Goal: Transaction & Acquisition: Purchase product/service

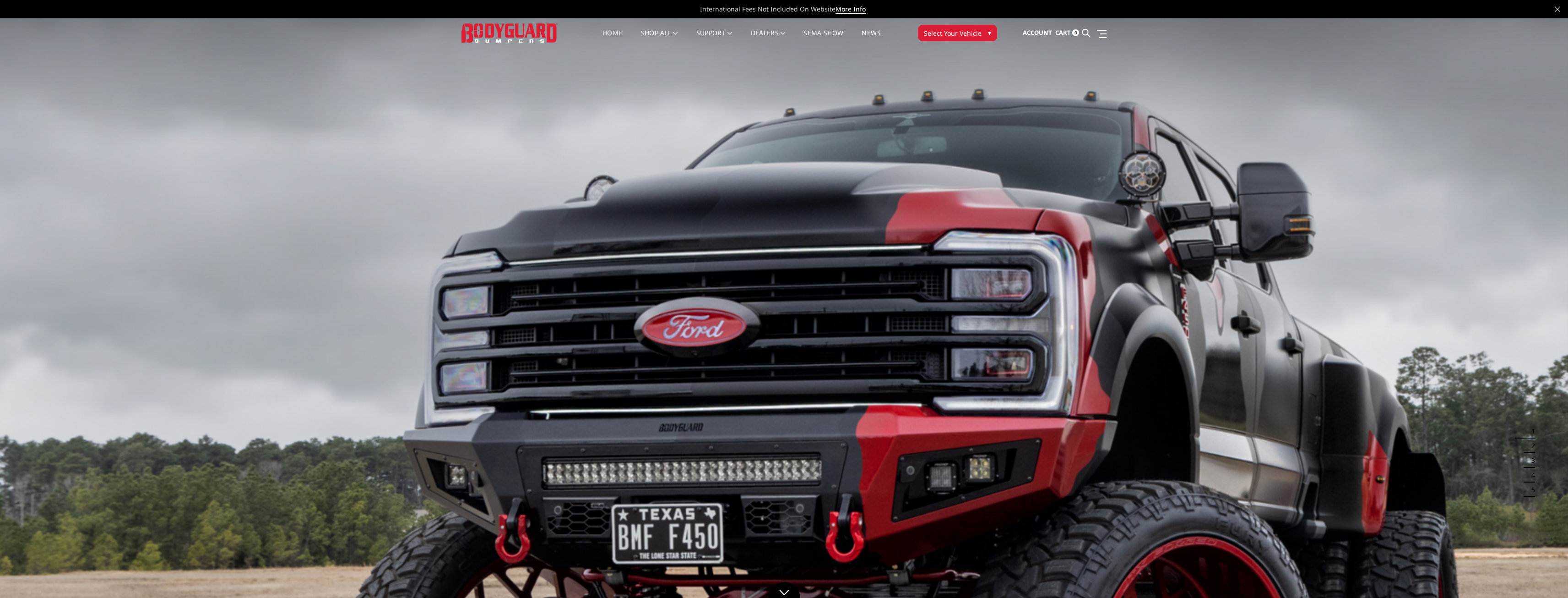
click at [961, 36] on span "Select Your Vehicle" at bounding box center [952, 33] width 58 height 9
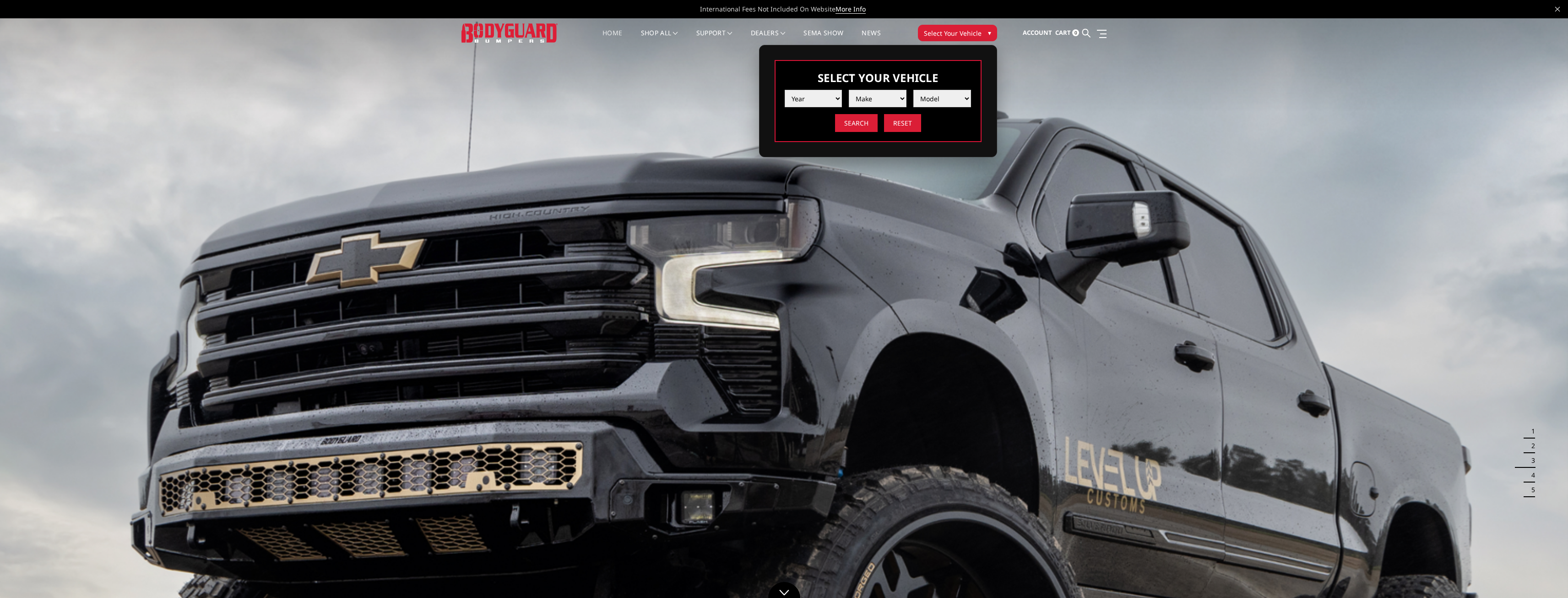
drag, startPoint x: 803, startPoint y: 88, endPoint x: 802, endPoint y: 98, distance: 10.0
click at [802, 94] on li "Year 2025 2024 2023 2022 2021 2020 2019 2018 2017 2016 2015 2014 2013 2012 2011…" at bounding box center [810, 95] width 64 height 25
click at [802, 98] on select "Year 2025 2024 2023 2022 2021 2020 2019 2018 2017 2016 2015 2014 2013 2012 2011…" at bounding box center [813, 98] width 58 height 17
select select "yr_2020"
click at [785, 90] on select "Year 2025 2024 2023 2022 2021 2020 2019 2018 2017 2016 2015 2014 2013 2012 2011…" at bounding box center [813, 98] width 58 height 17
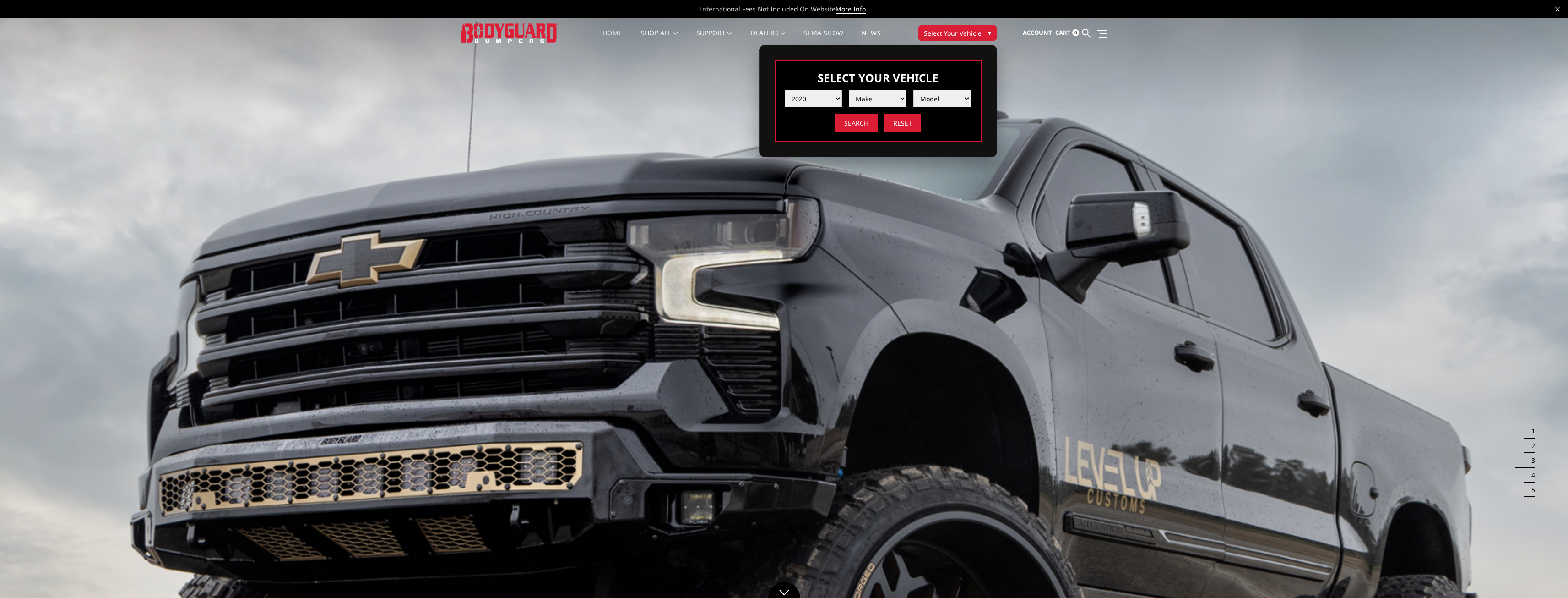
click at [880, 104] on select "Make Chevrolet Ford GMC Nissan Ram Toyota" at bounding box center [878, 98] width 58 height 17
select select "mk_ram"
click at [849, 90] on select "Make Chevrolet Ford GMC Nissan Ram Toyota" at bounding box center [878, 98] width 58 height 17
click at [925, 98] on select "Model 1500 6-Lug 1500 Rebel 2500 / 3500 4500 / 5500" at bounding box center [942, 98] width 58 height 17
select select "md_2500-3500"
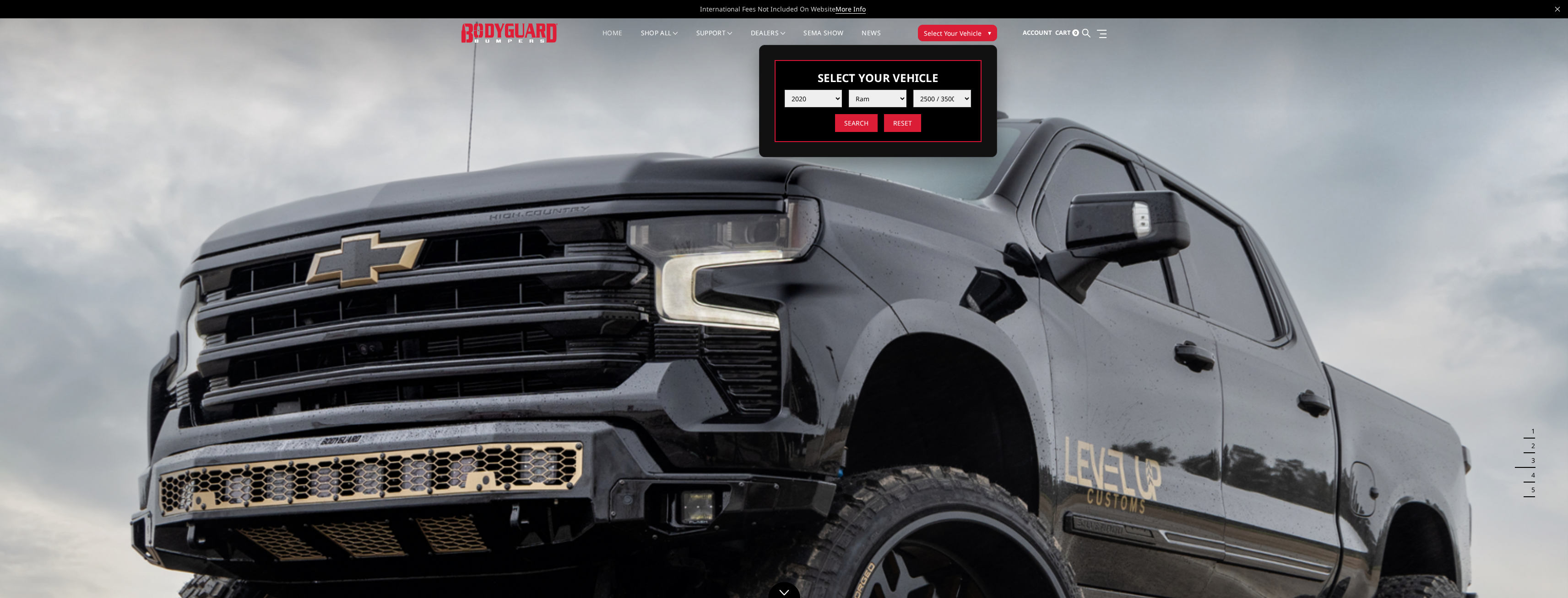
click select "Model 1500 6-Lug 1500 Rebel 2500 / 3500 4500 / 5500"
click input "Search"
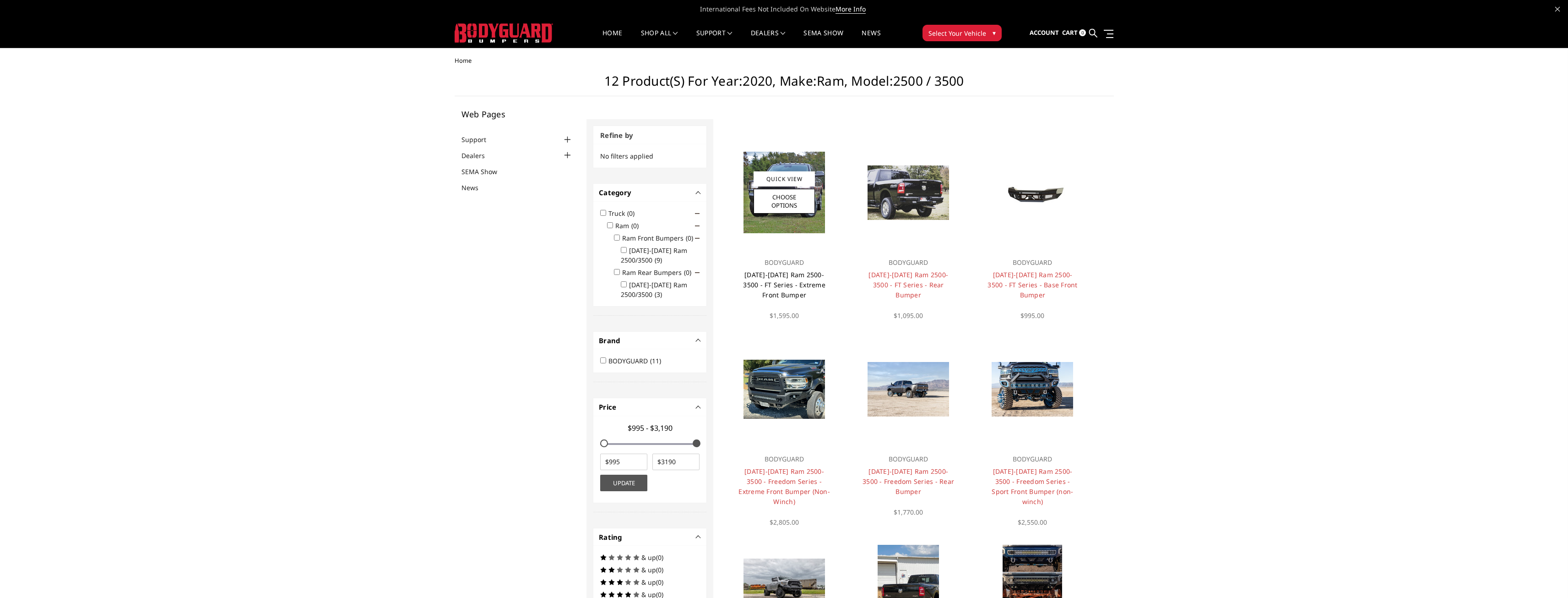
click at [813, 285] on link "[DATE]-[DATE] Ram 2500-3500 - FT Series - Extreme Front Bumper" at bounding box center [784, 284] width 82 height 29
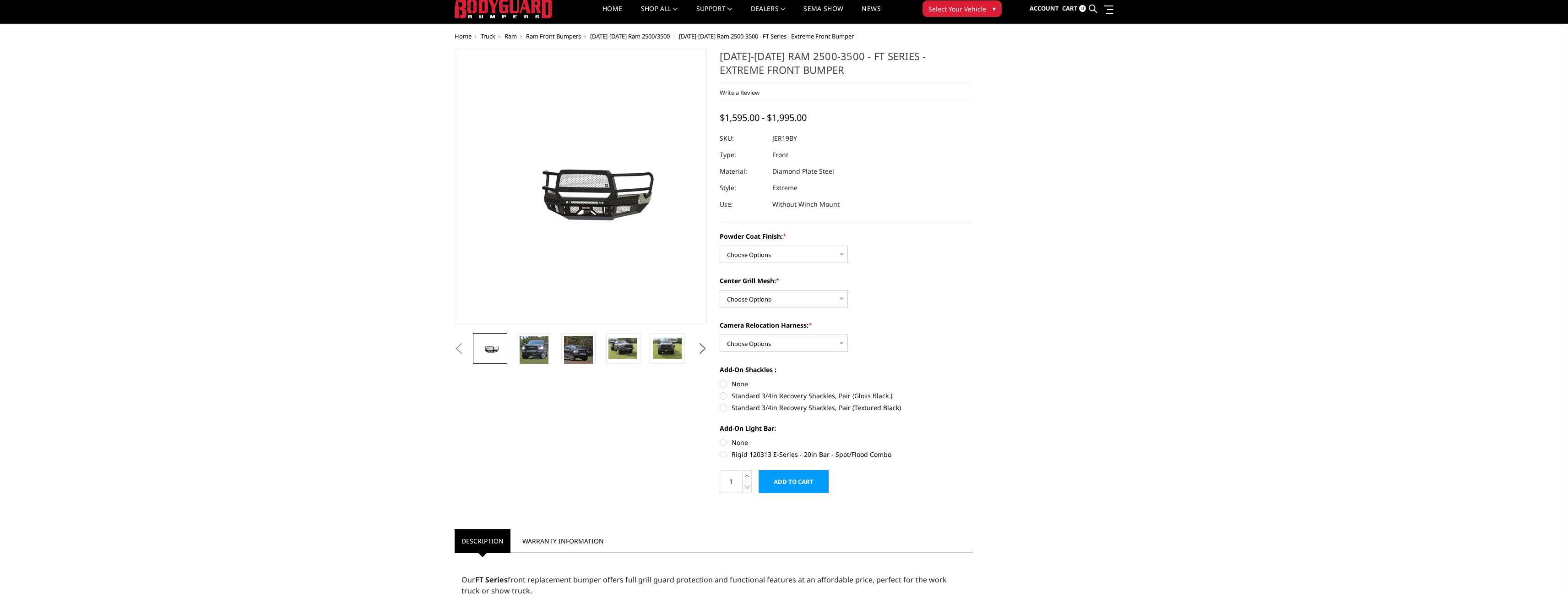
scroll to position [46, 0]
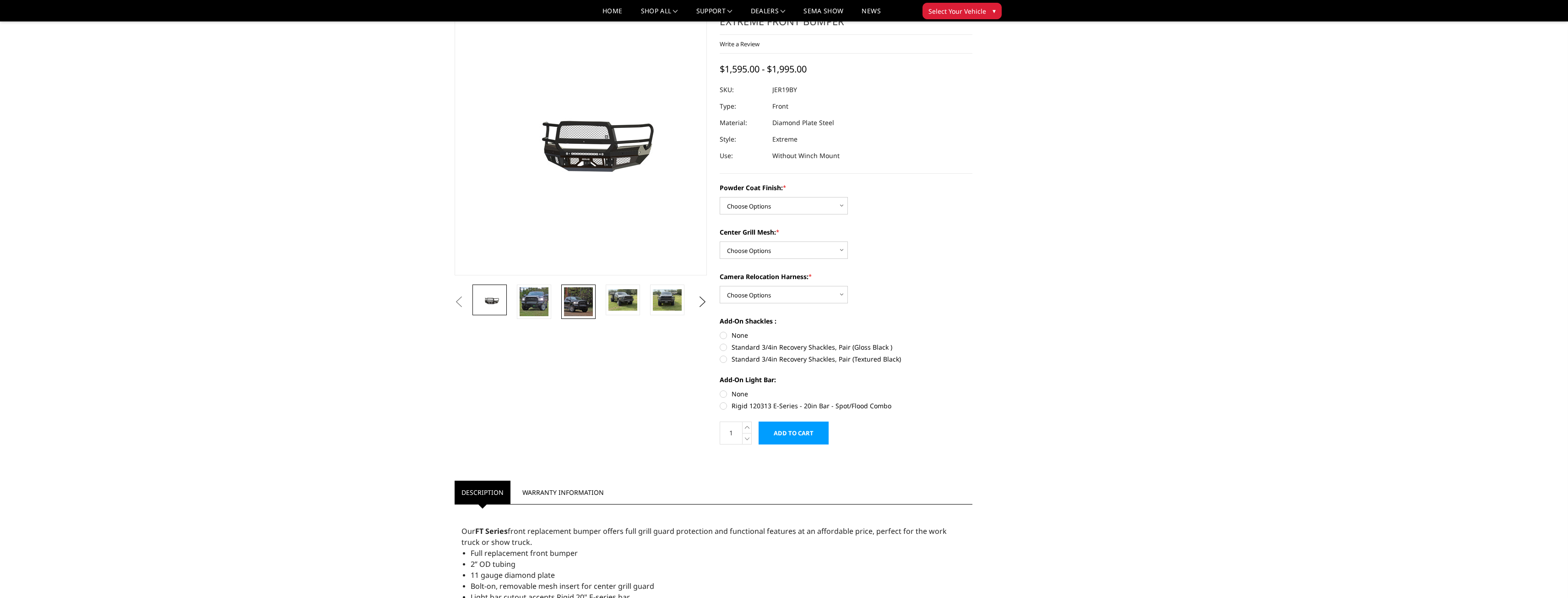
click at [580, 311] on img at bounding box center [578, 301] width 29 height 29
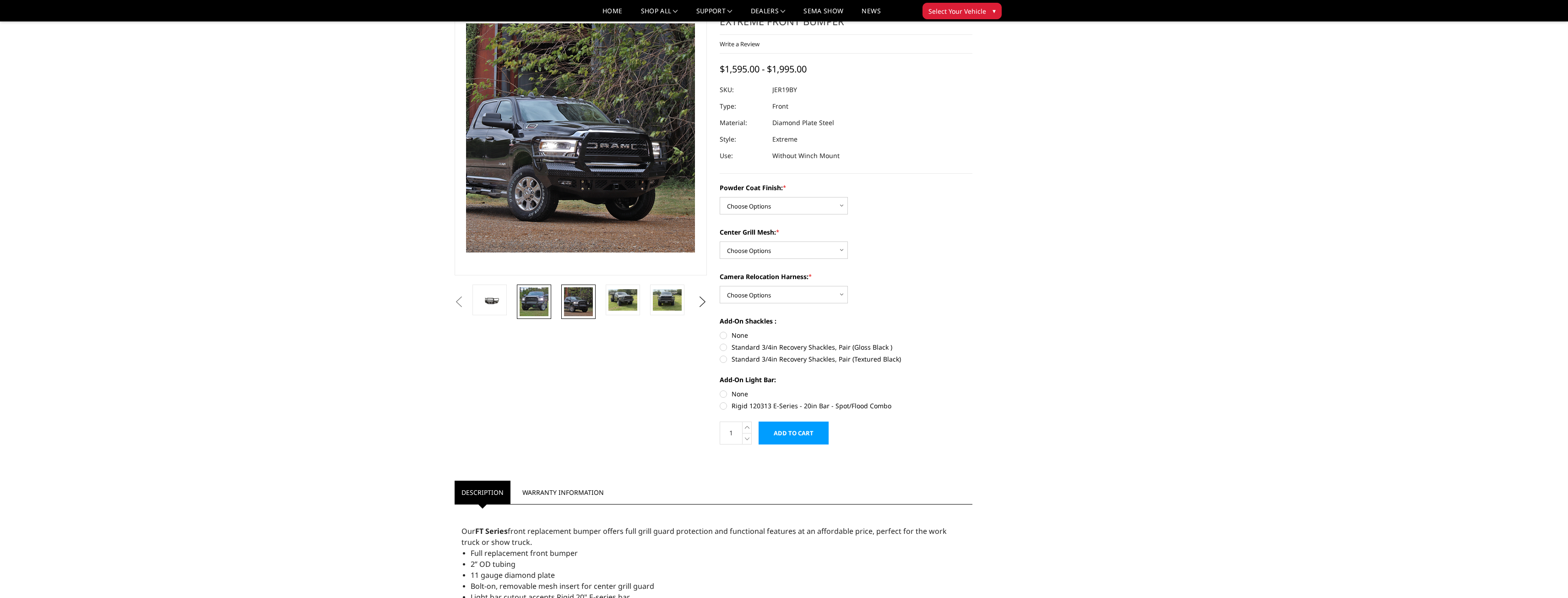
click at [538, 303] on img at bounding box center [533, 301] width 29 height 29
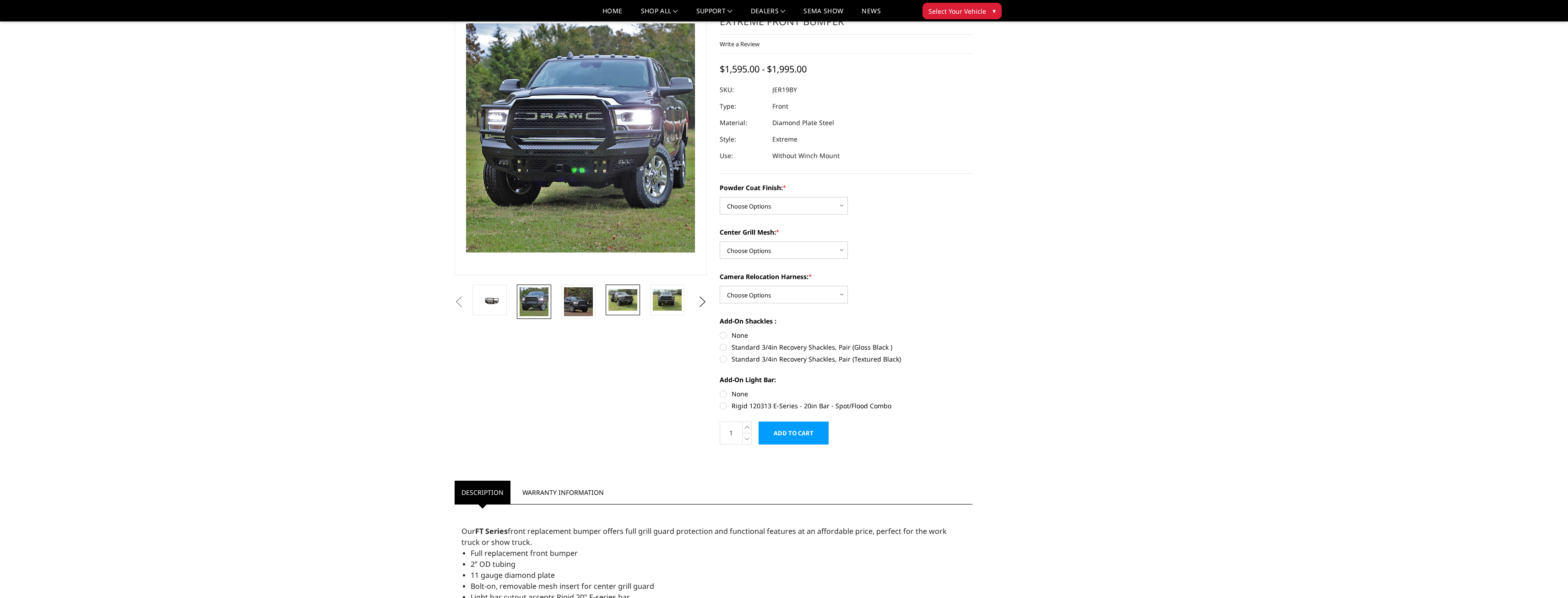
click at [635, 294] on img at bounding box center [622, 300] width 29 height 21
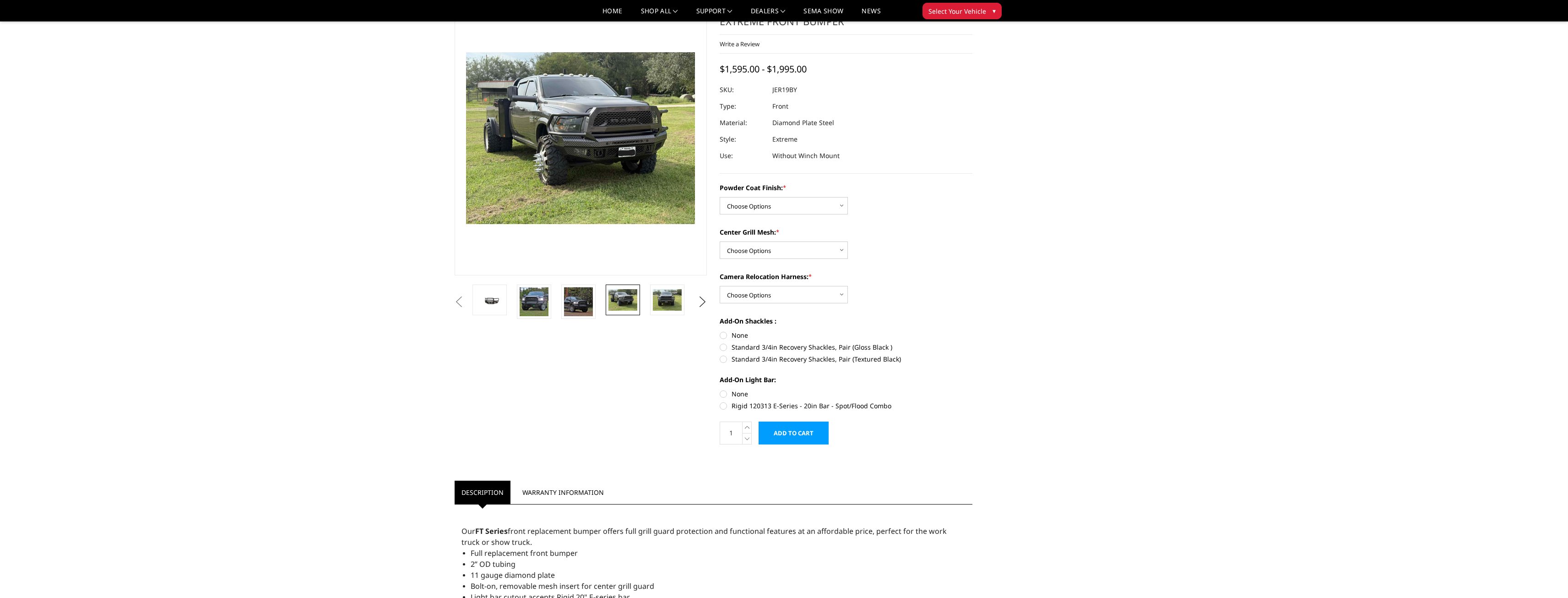
click at [557, 303] on li at bounding box center [537, 302] width 44 height 35
click at [577, 299] on img at bounding box center [578, 301] width 29 height 29
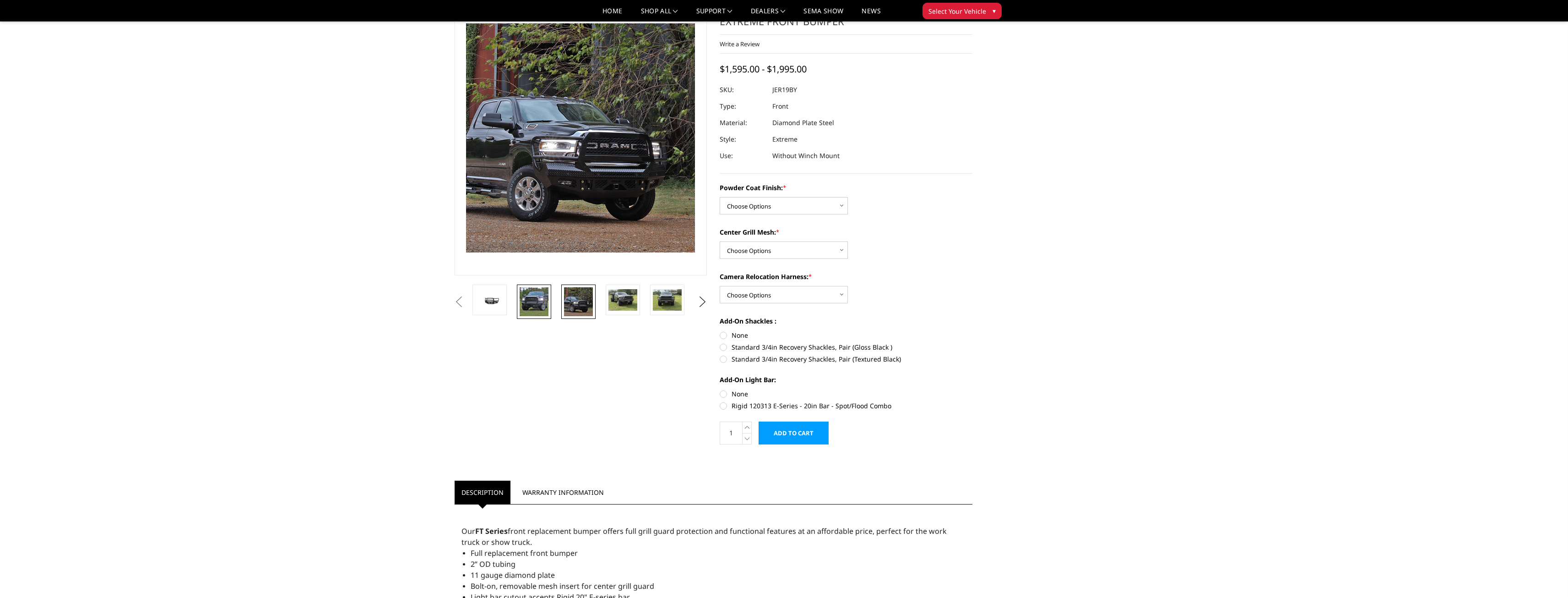
click at [527, 311] on img at bounding box center [533, 301] width 29 height 29
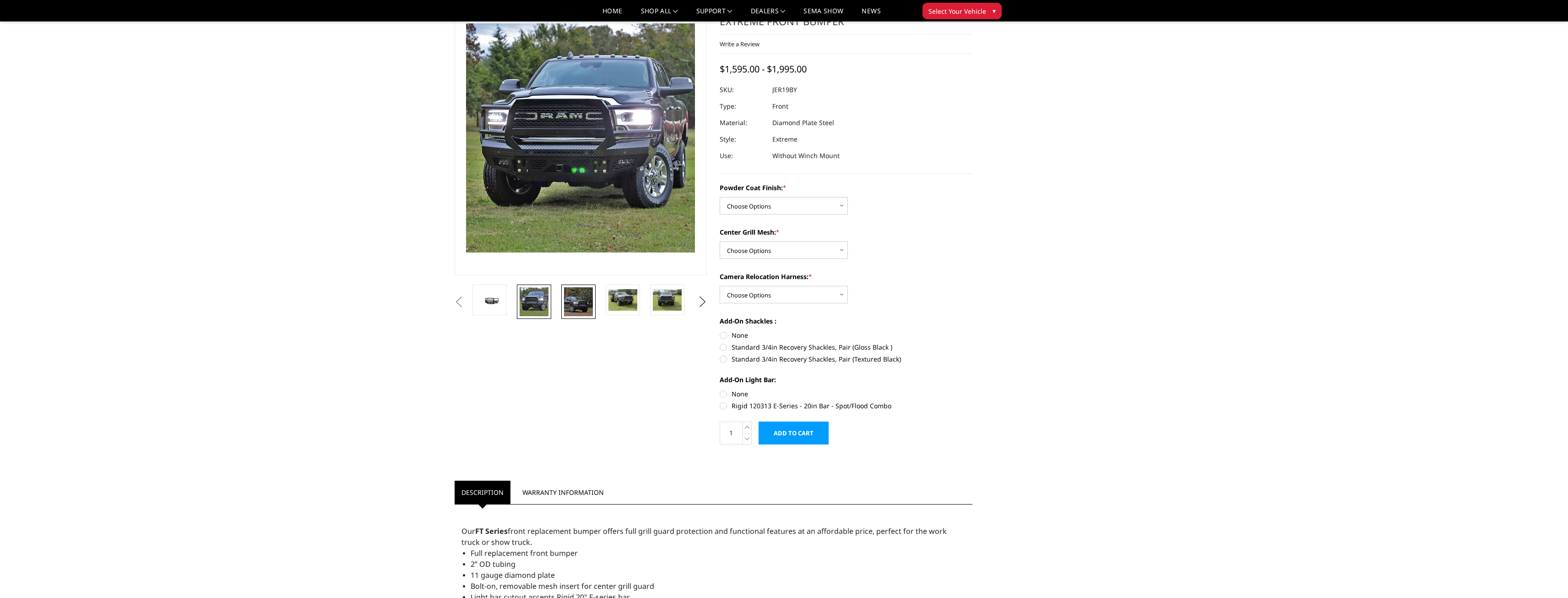
click at [570, 294] on img at bounding box center [578, 301] width 29 height 29
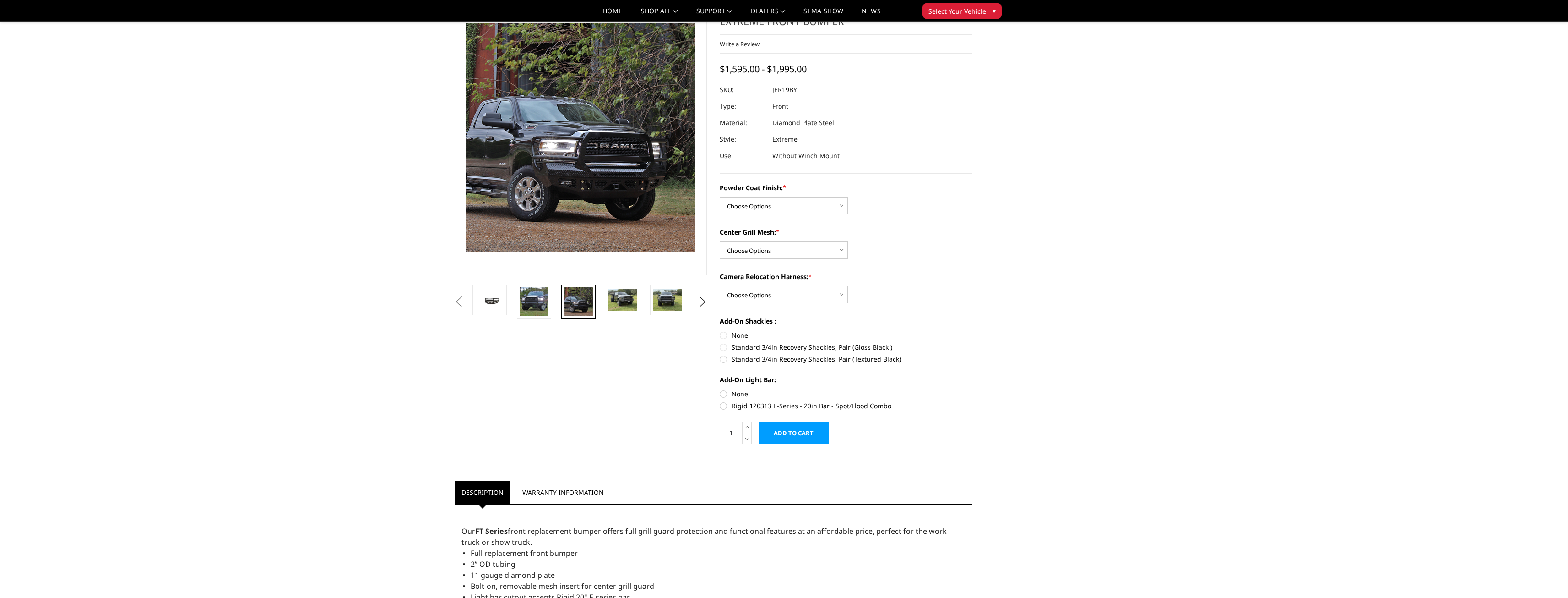
click at [606, 293] on link at bounding box center [623, 300] width 34 height 31
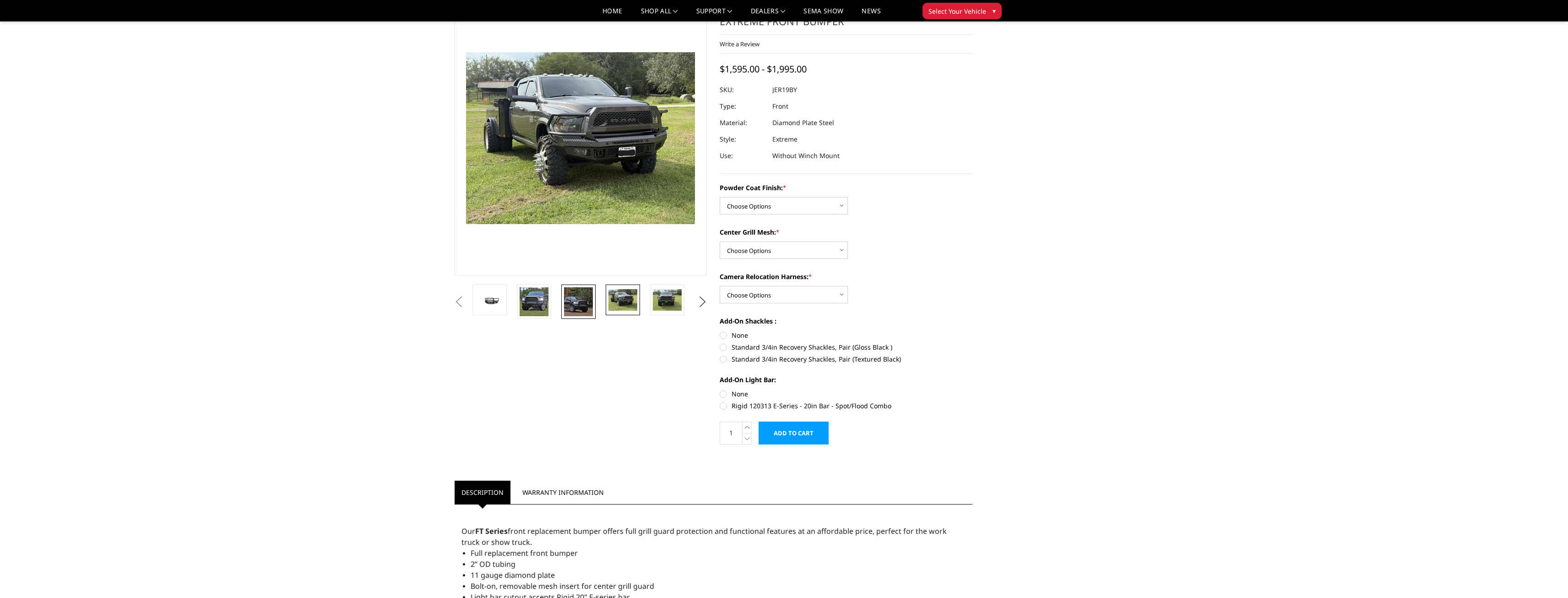
click at [569, 304] on img at bounding box center [578, 301] width 29 height 29
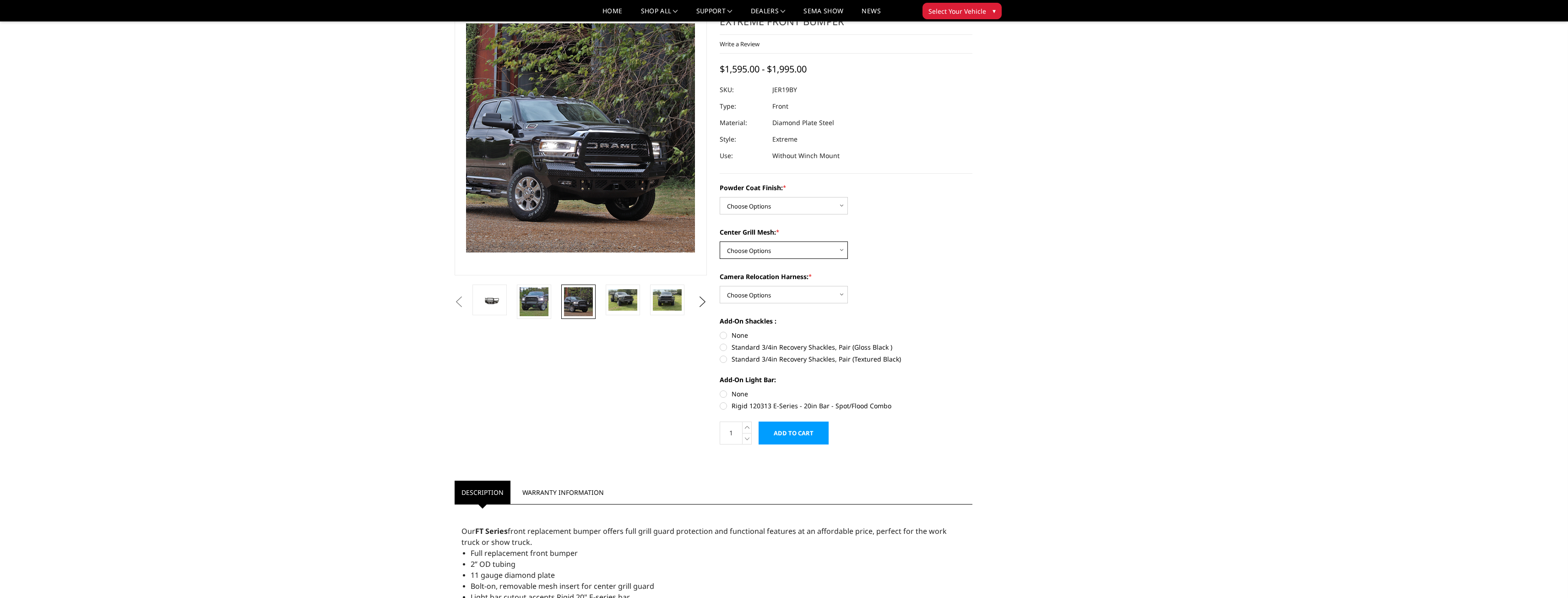
click at [767, 246] on select "Choose Options WITH Expanded Metal in Center Grill WITHOUT Expanded Metal in Ce…" at bounding box center [783, 250] width 128 height 17
click at [780, 208] on select "Choose Options Bare Metal Gloss Black Powder Coat Textured Black Powder Coat" at bounding box center [783, 206] width 128 height 17
click at [1057, 285] on div "Previous Next" at bounding box center [784, 501] width 672 height 1002
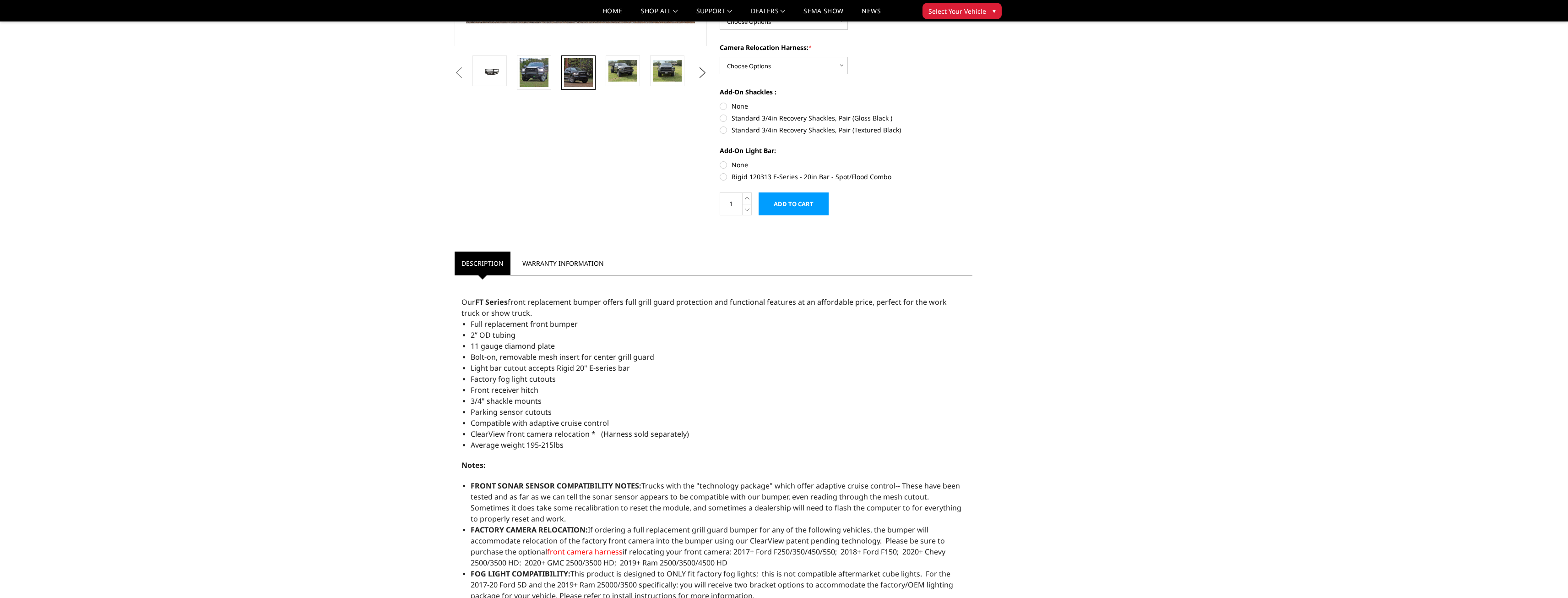
scroll to position [0, 0]
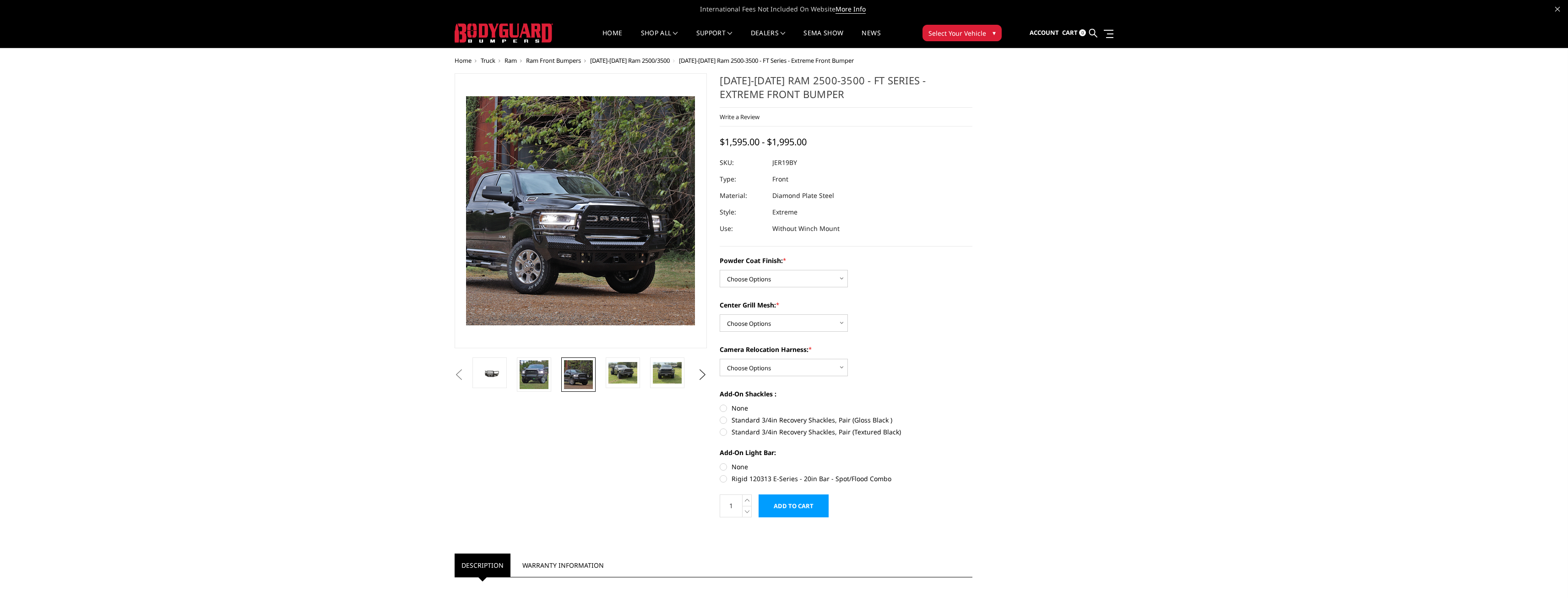
click at [726, 479] on label "Rigid 120313 E-Series - 20in Bar - Spot/Flood Combo" at bounding box center [846, 479] width 253 height 9
click at [972, 462] on input "Rigid 120313 E-Series - 20in Bar - Spot/Flood Combo" at bounding box center [972, 462] width 1 height 1
radio input "true"
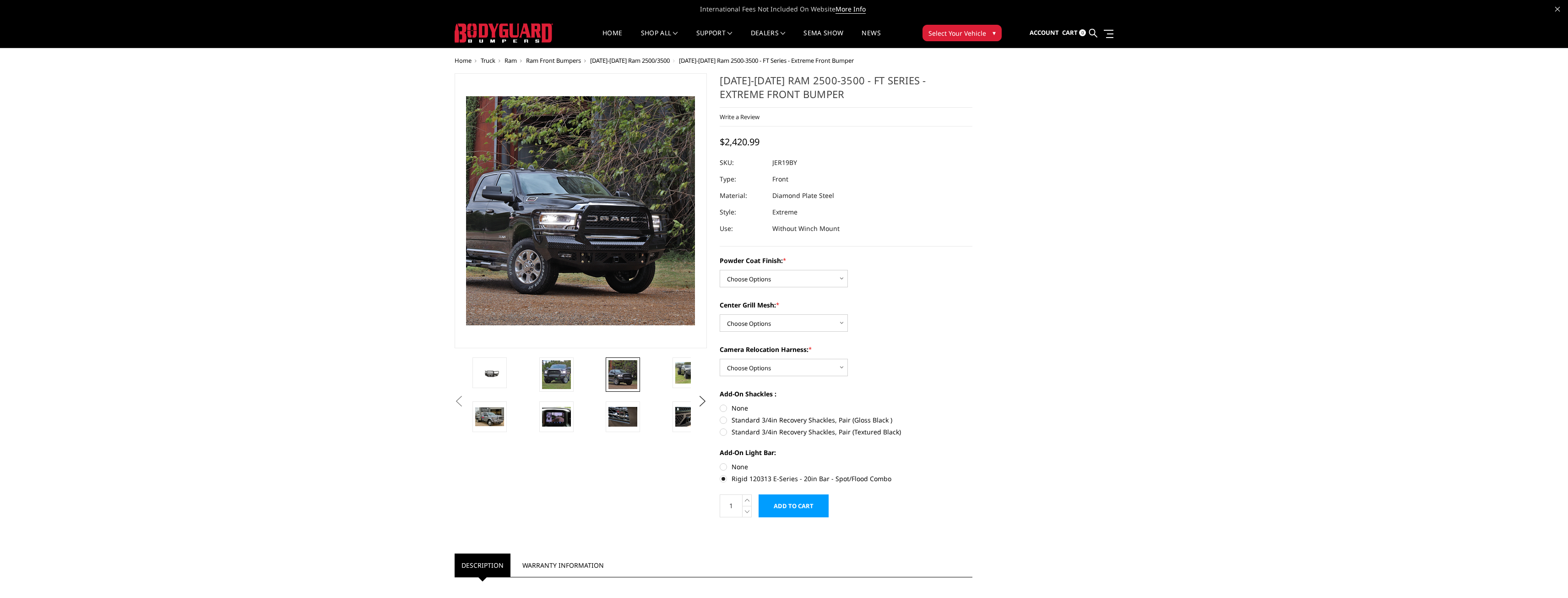
click at [724, 467] on label "None" at bounding box center [846, 467] width 253 height 9
click at [720, 462] on input "None" at bounding box center [720, 462] width 1 height 1
radio input "true"
click at [726, 477] on label "Rigid 120313 E-Series - 20in Bar - Spot/Flood Combo" at bounding box center [846, 479] width 253 height 9
click at [972, 462] on input "Rigid 120313 E-Series - 20in Bar - Spot/Flood Combo" at bounding box center [972, 462] width 1 height 1
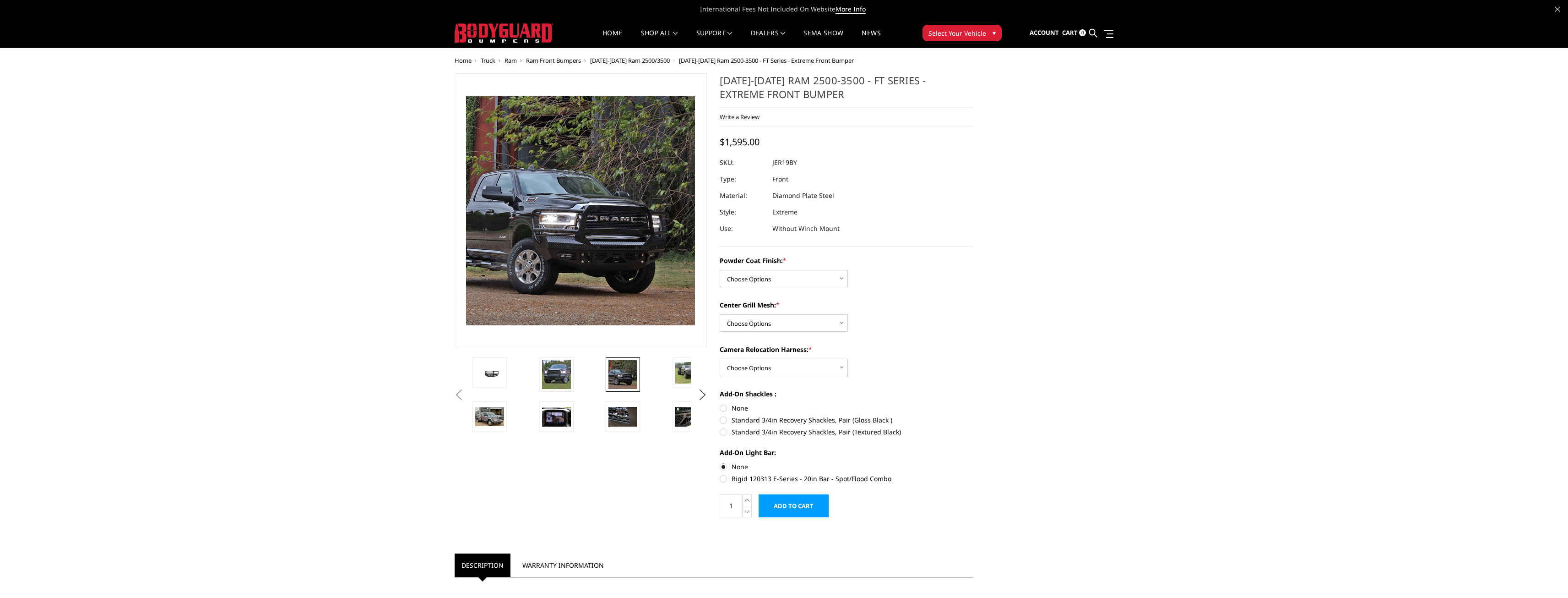
radio input "true"
click at [724, 467] on label "None" at bounding box center [846, 467] width 253 height 9
click at [720, 462] on input "None" at bounding box center [720, 462] width 1 height 1
radio input "true"
click at [726, 479] on label "Rigid 120313 E-Series - 20in Bar - Spot/Flood Combo" at bounding box center [846, 479] width 253 height 9
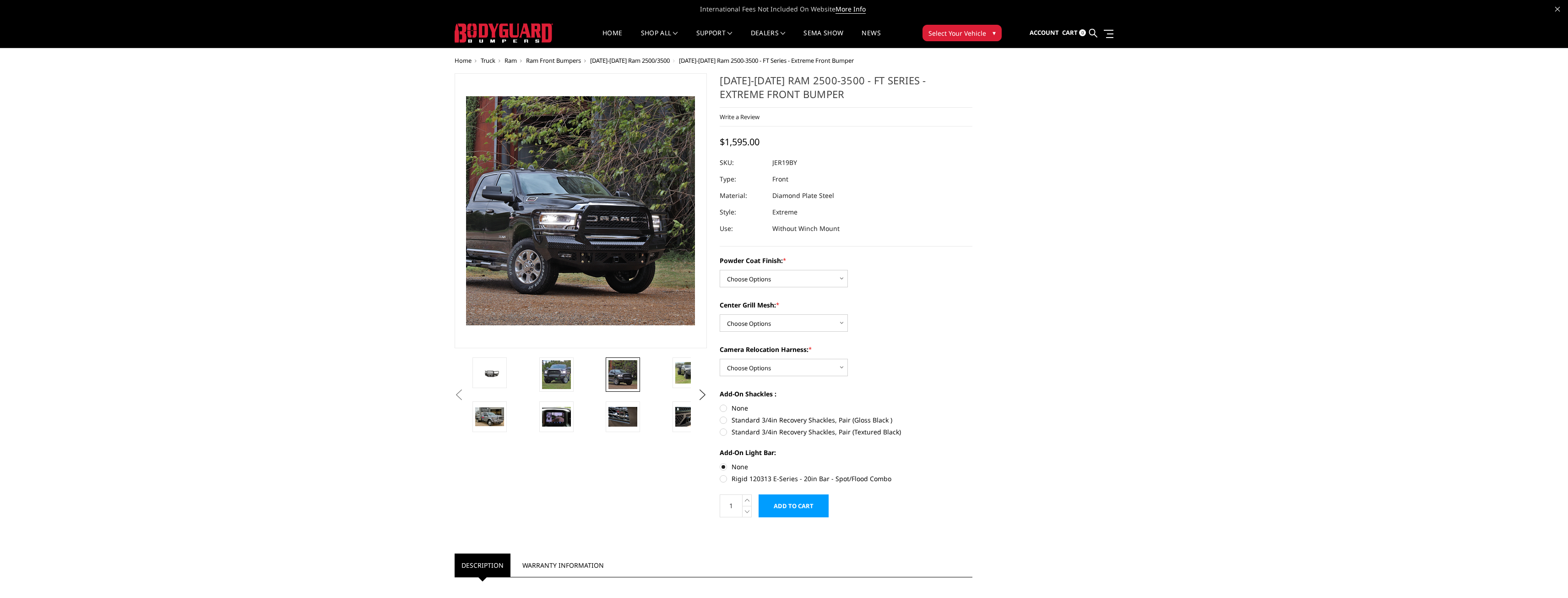
click at [972, 462] on input "Rigid 120313 E-Series - 20in Bar - Spot/Flood Combo" at bounding box center [972, 462] width 1 height 1
radio input "true"
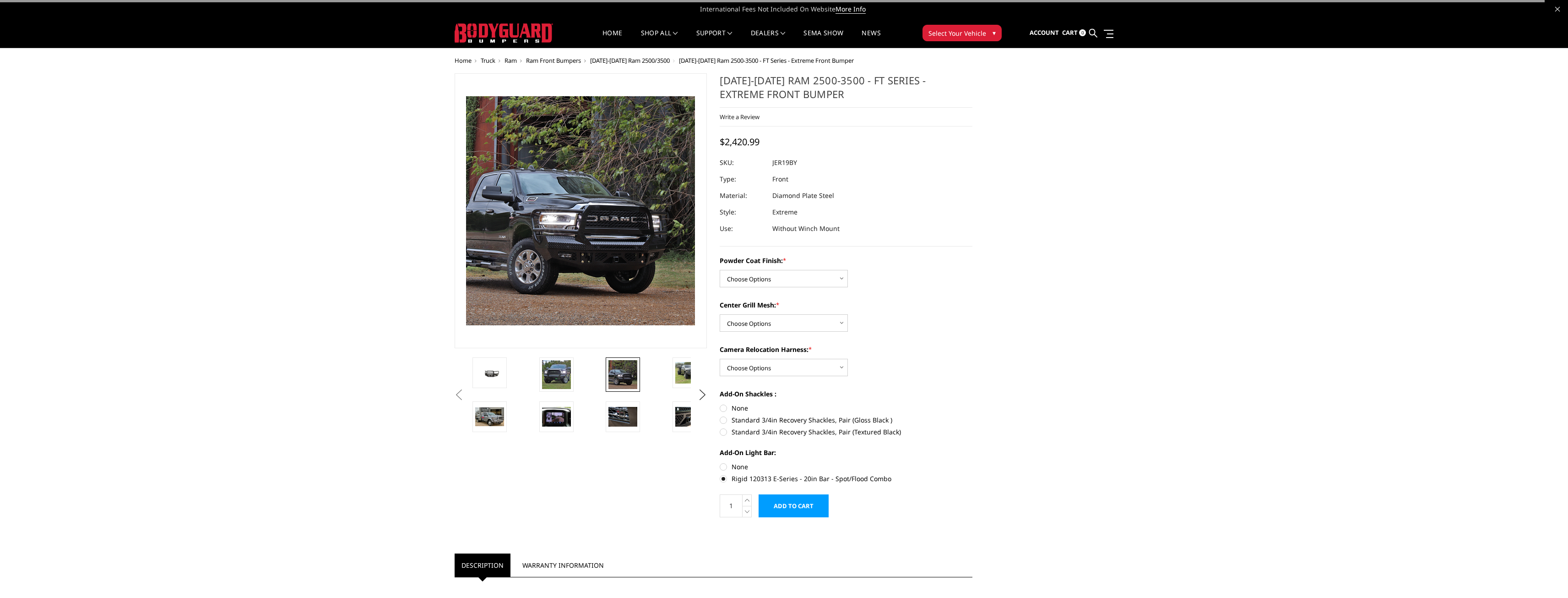
click at [726, 465] on label "None" at bounding box center [846, 467] width 253 height 9
click at [720, 462] on input "None" at bounding box center [720, 462] width 1 height 1
radio input "true"
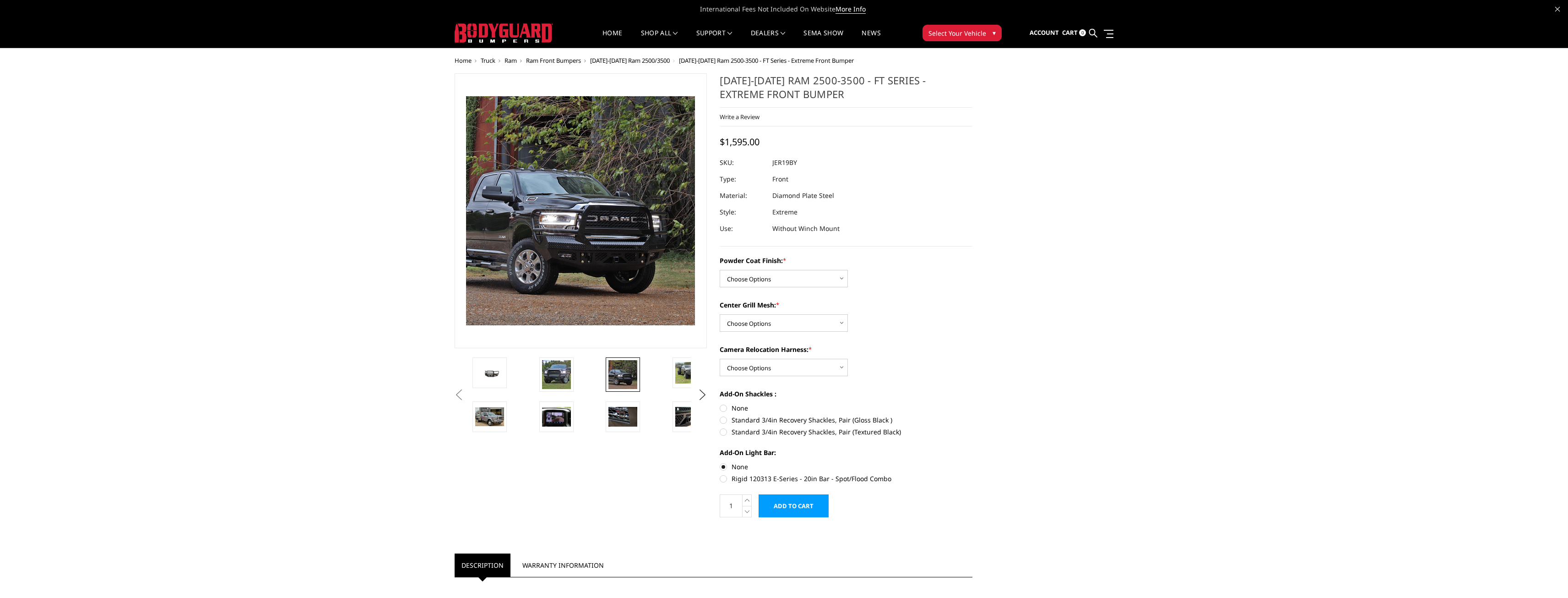
click at [720, 481] on label "Rigid 120313 E-Series - 20in Bar - Spot/Flood Combo" at bounding box center [846, 479] width 253 height 9
click at [972, 462] on input "Rigid 120313 E-Series - 20in Bar - Spot/Flood Combo" at bounding box center [972, 462] width 1 height 1
radio input "true"
click at [724, 467] on label "None" at bounding box center [846, 467] width 253 height 9
click at [720, 462] on input "None" at bounding box center [720, 462] width 1 height 1
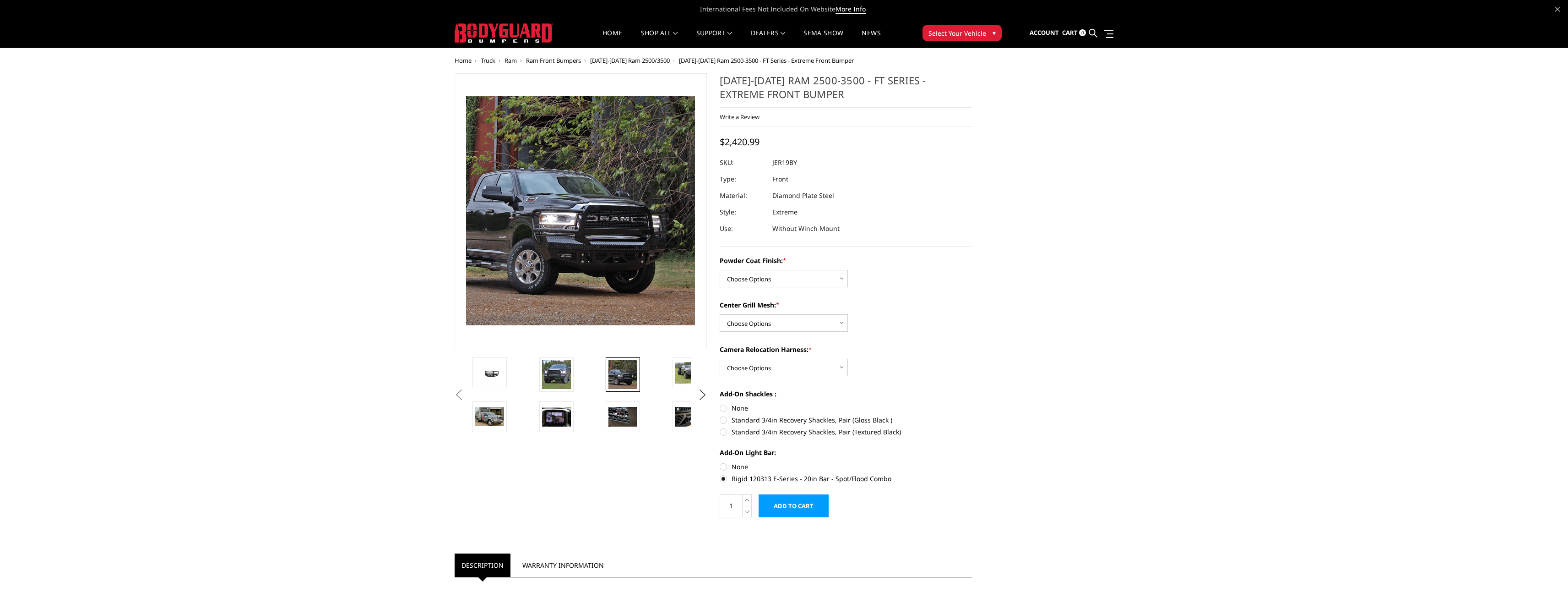
radio input "true"
click at [722, 477] on label "Rigid 120313 E-Series - 20in Bar - Spot/Flood Combo" at bounding box center [846, 479] width 253 height 9
click at [972, 462] on input "Rigid 120313 E-Series - 20in Bar - Spot/Flood Combo" at bounding box center [972, 462] width 1 height 1
radio input "true"
click at [724, 467] on label "None" at bounding box center [846, 467] width 253 height 9
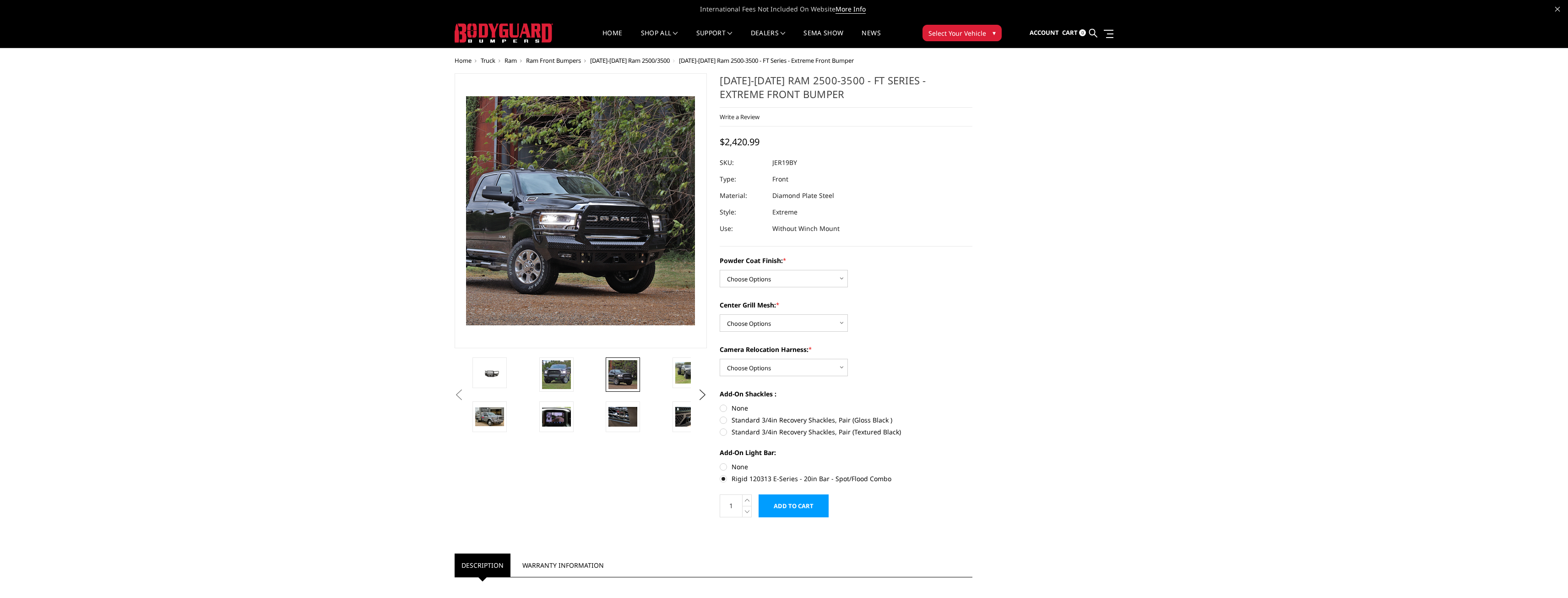
click at [720, 462] on input "None" at bounding box center [720, 462] width 1 height 1
radio input "true"
click at [728, 364] on select "Choose Options WITH Camera Relocation Harness WITHOUT Camera Relocation Harness" at bounding box center [783, 367] width 128 height 17
select select "3219"
click at [720, 358] on select "Choose Options WITH Camera Relocation Harness WITHOUT Camera Relocation Harness" at bounding box center [783, 367] width 128 height 17
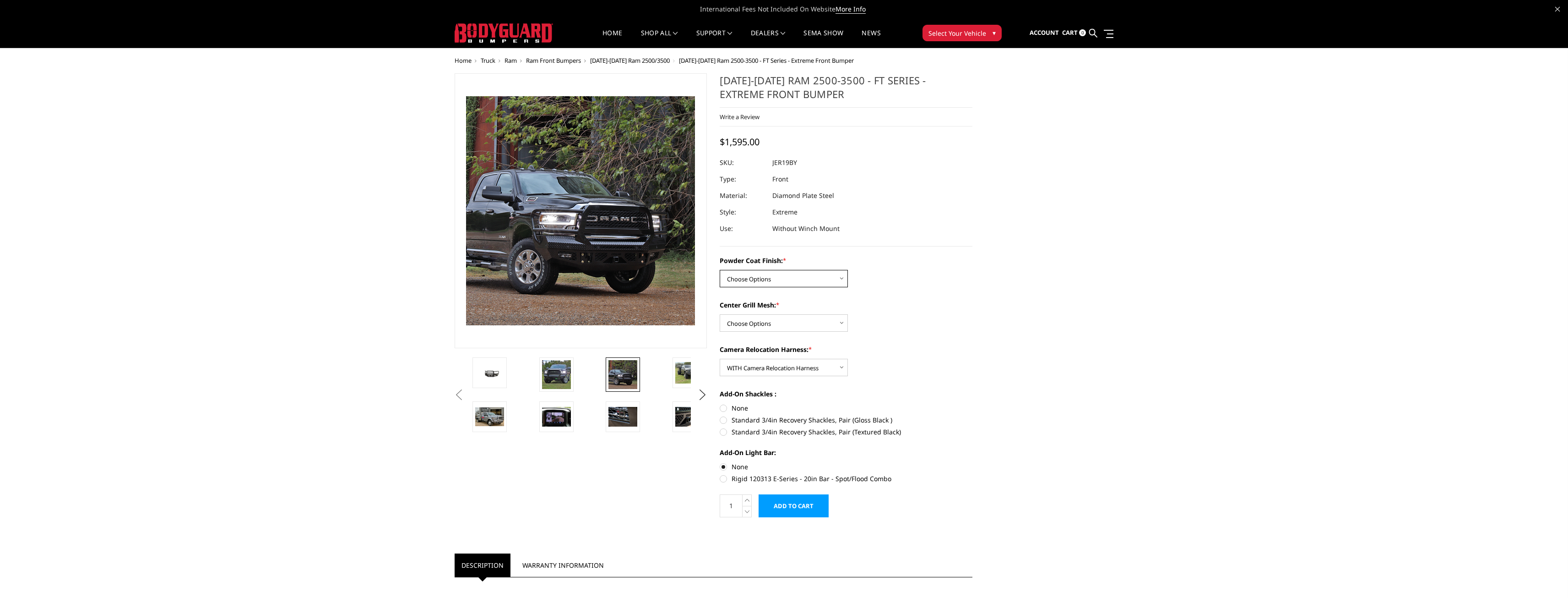
click at [796, 283] on select "Choose Options Bare Metal Gloss Black Powder Coat Textured Black Powder Coat" at bounding box center [783, 279] width 128 height 17
click at [720, 270] on select "Choose Options Bare Metal Gloss Black Powder Coat Textured Black Powder Coat" at bounding box center [783, 279] width 128 height 17
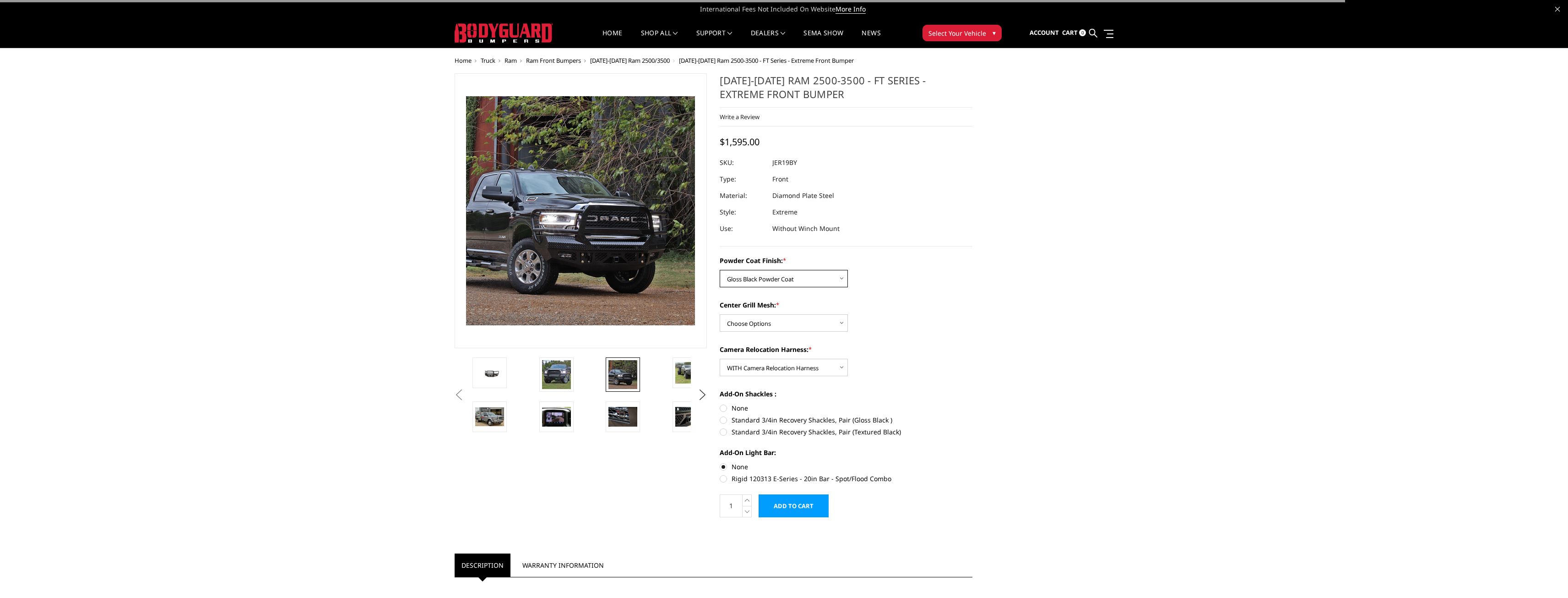
click at [814, 277] on select "Choose Options Bare Metal Gloss Black Powder Coat Textured Black Powder Coat" at bounding box center [783, 279] width 128 height 17
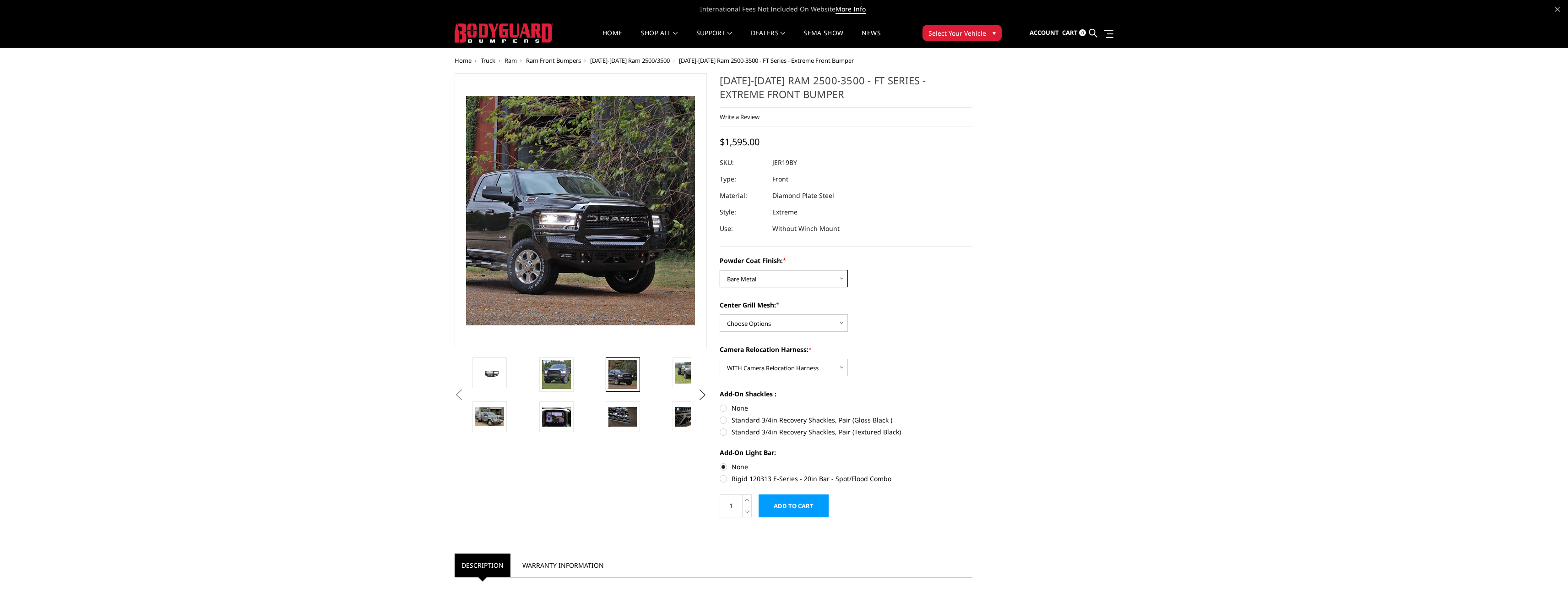
click at [720, 270] on select "Choose Options Bare Metal Gloss Black Powder Coat Textured Black Powder Coat" at bounding box center [783, 279] width 128 height 17
drag, startPoint x: 818, startPoint y: 277, endPoint x: 808, endPoint y: 285, distance: 12.8
click at [818, 277] on select "Choose Options Bare Metal Gloss Black Powder Coat Textured Black Powder Coat" at bounding box center [783, 279] width 128 height 17
click at [720, 270] on select "Choose Options Bare Metal Gloss Black Powder Coat Textured Black Powder Coat" at bounding box center [783, 279] width 128 height 17
click at [815, 275] on select "Choose Options Bare Metal Gloss Black Powder Coat Textured Black Powder Coat" at bounding box center [783, 279] width 128 height 17
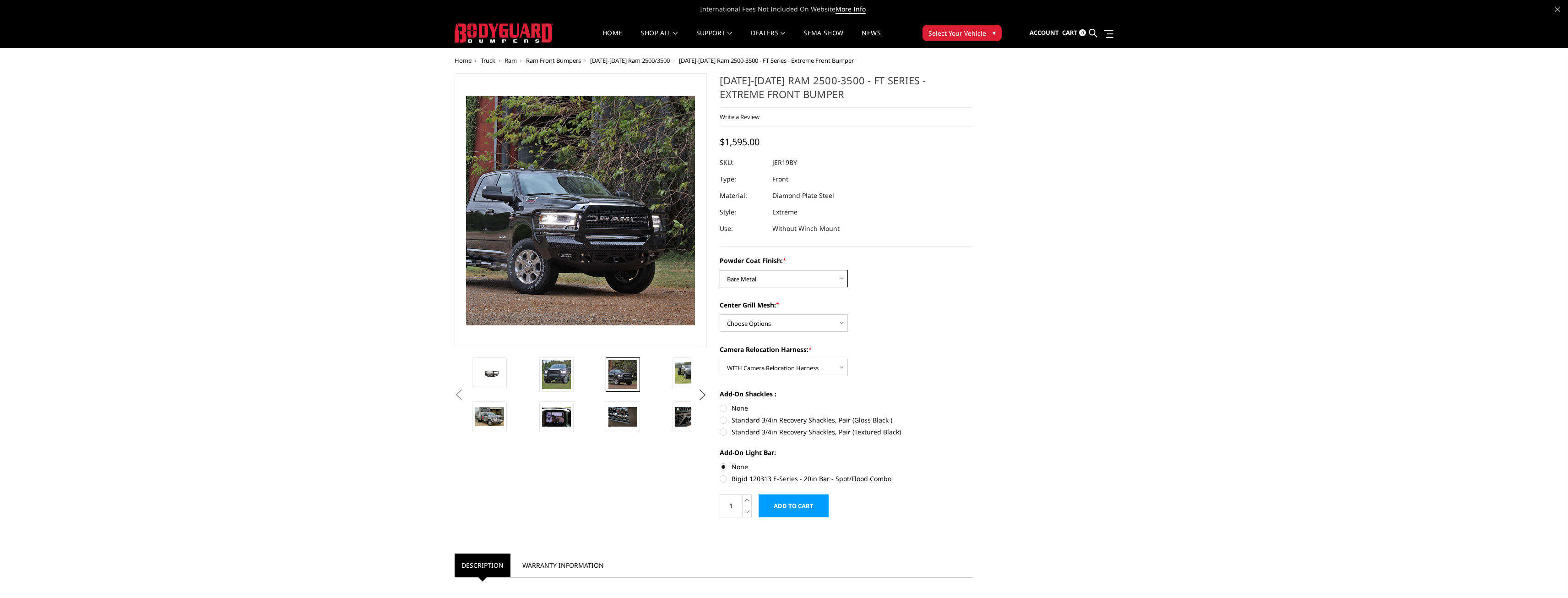
click at [720, 270] on select "Choose Options Bare Metal Gloss Black Powder Coat Textured Black Powder Coat" at bounding box center [783, 279] width 128 height 17
click at [809, 279] on select "Choose Options Bare Metal Gloss Black Powder Coat Textured Black Powder Coat" at bounding box center [783, 279] width 128 height 17
click at [720, 270] on select "Choose Options Bare Metal Gloss Black Powder Coat Textured Black Powder Coat" at bounding box center [783, 279] width 128 height 17
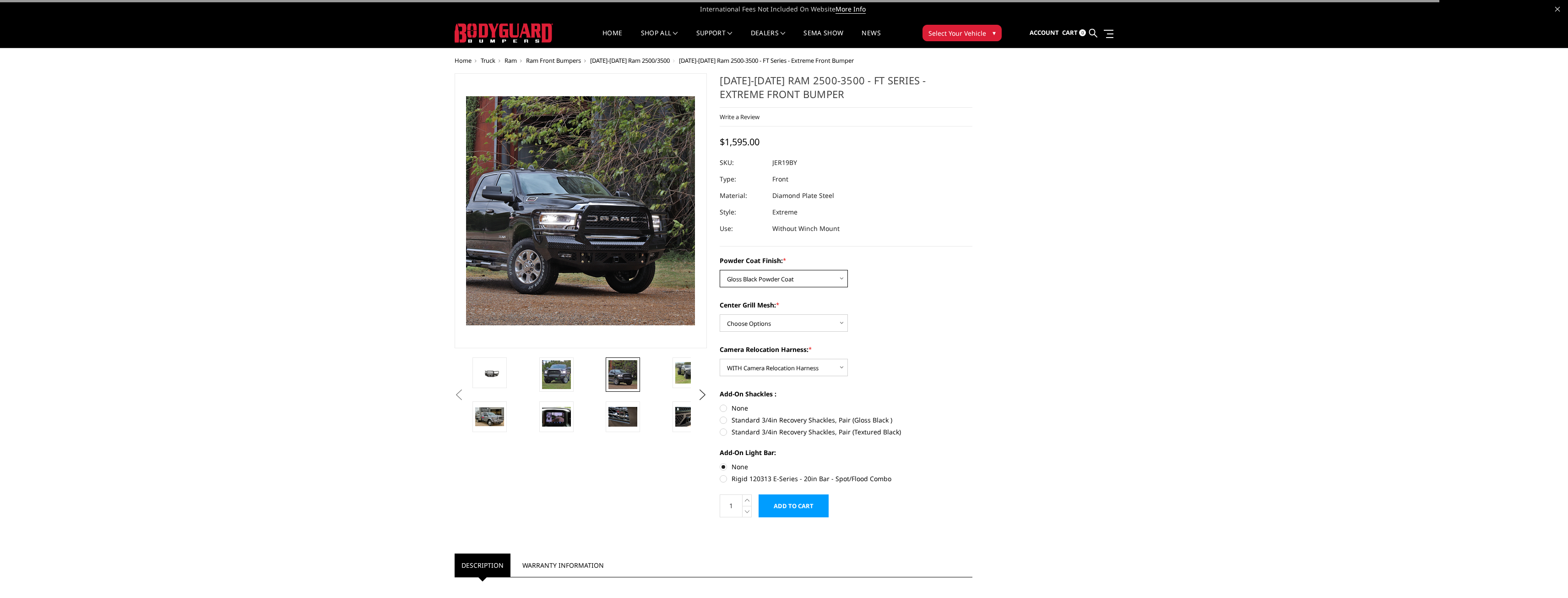
click at [815, 284] on select "Choose Options Bare Metal Gloss Black Powder Coat Textured Black Powder Coat" at bounding box center [783, 279] width 128 height 17
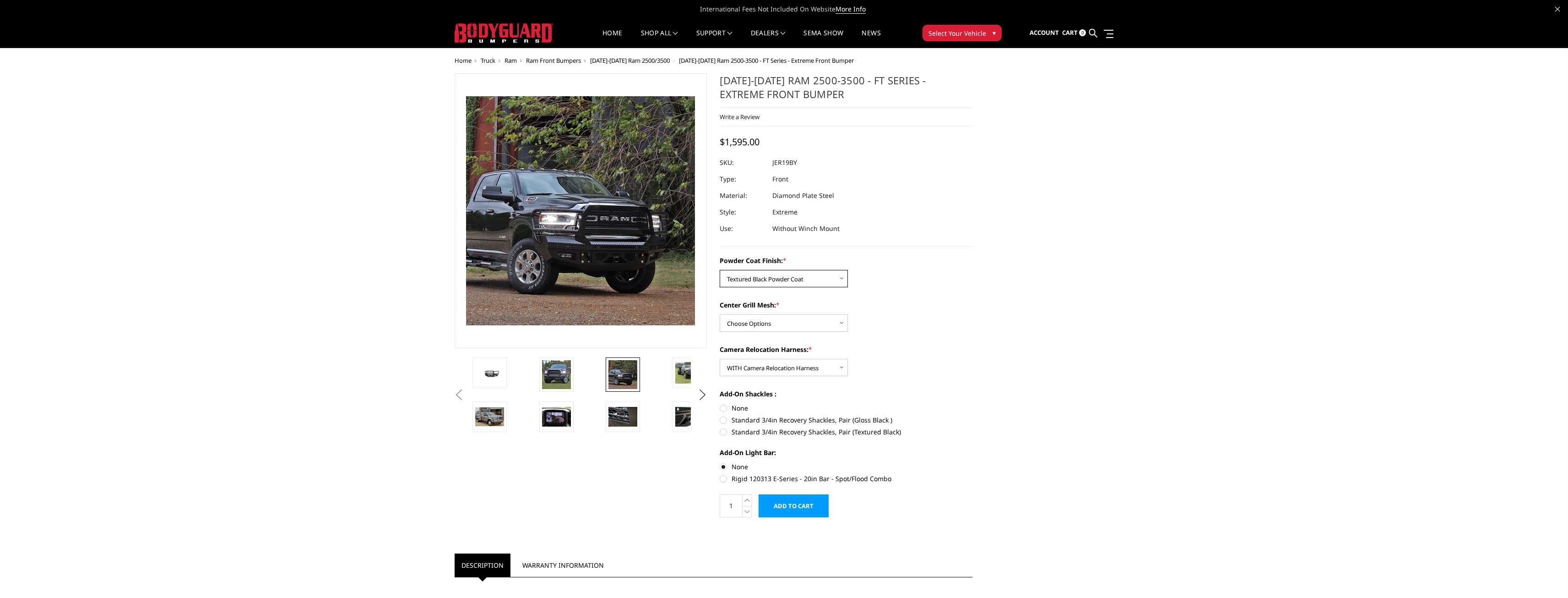
click at [720, 270] on select "Choose Options Bare Metal Gloss Black Powder Coat Textured Black Powder Coat" at bounding box center [783, 279] width 128 height 17
click at [802, 279] on select "Choose Options Bare Metal Gloss Black Powder Coat Textured Black Powder Coat" at bounding box center [783, 279] width 128 height 17
select select "3215"
click at [720, 270] on select "Choose Options Bare Metal Gloss Black Powder Coat Textured Black Powder Coat" at bounding box center [783, 279] width 128 height 17
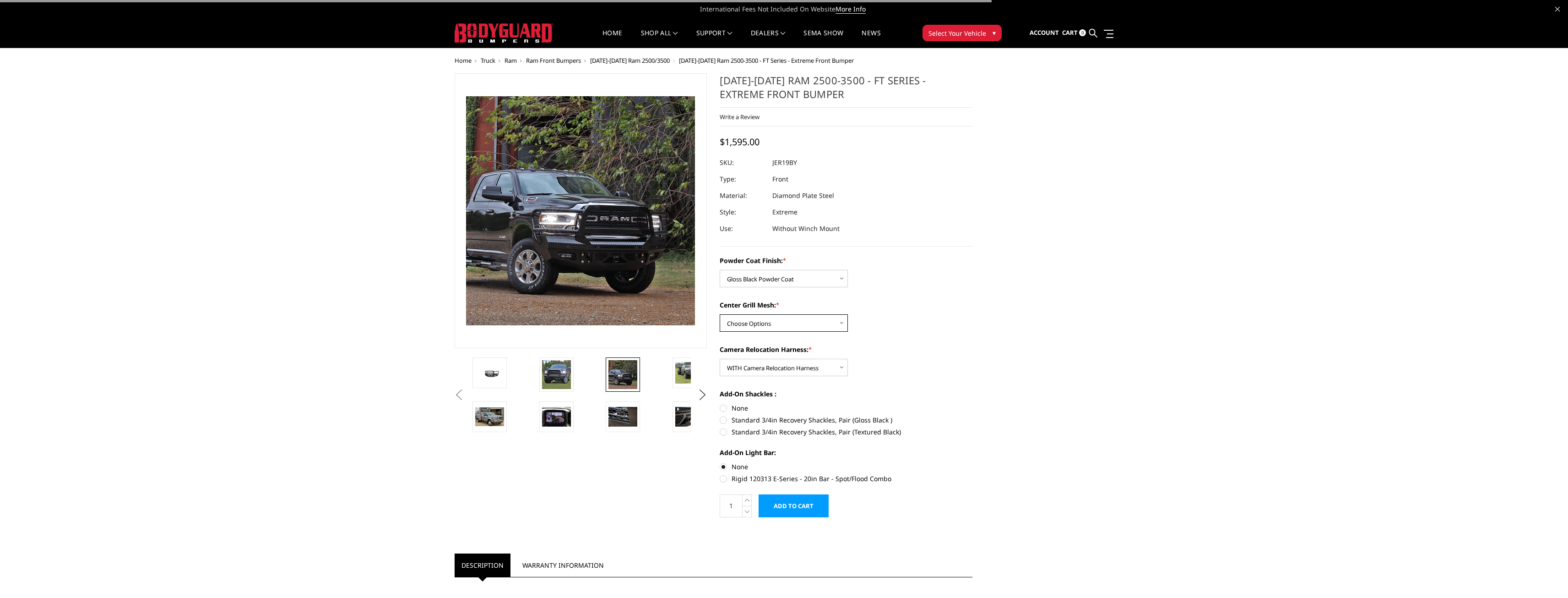
click at [795, 326] on select "Choose Options WITH Expanded Metal in Center Grill WITHOUT Expanded Metal in Ce…" at bounding box center [783, 323] width 128 height 17
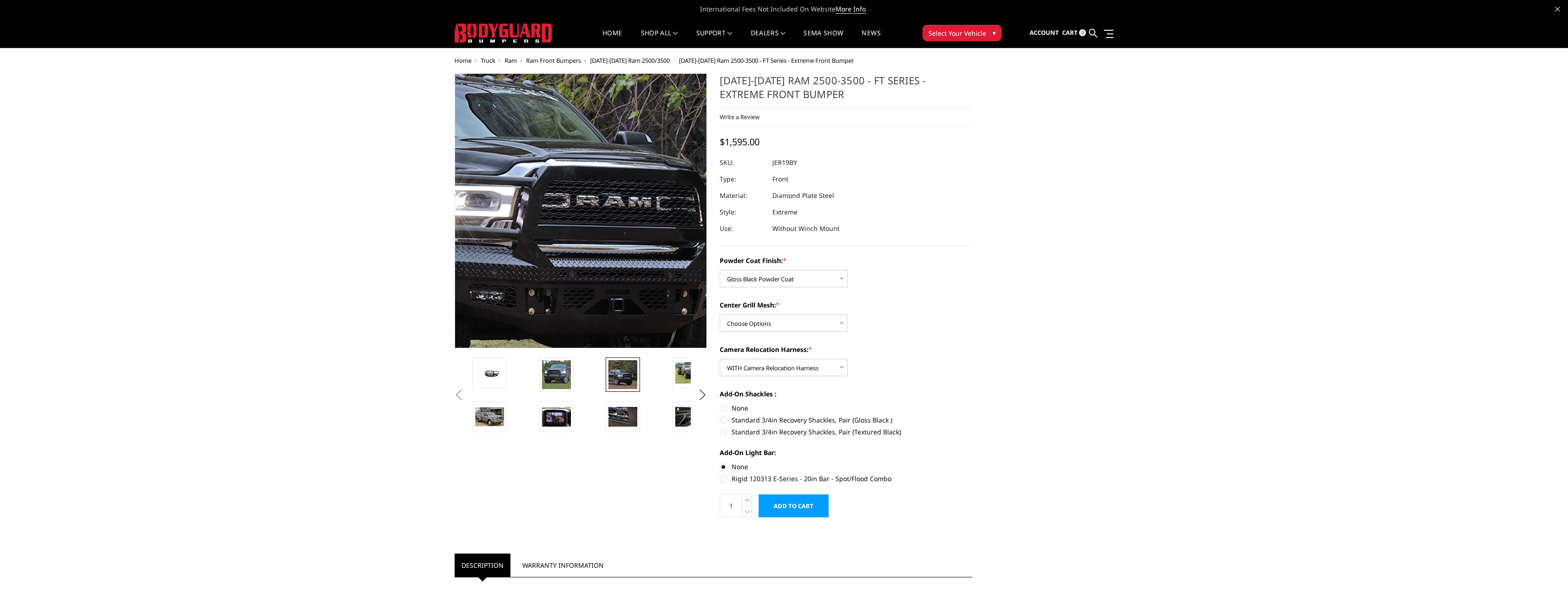
click at [623, 238] on img at bounding box center [525, 180] width 586 height 586
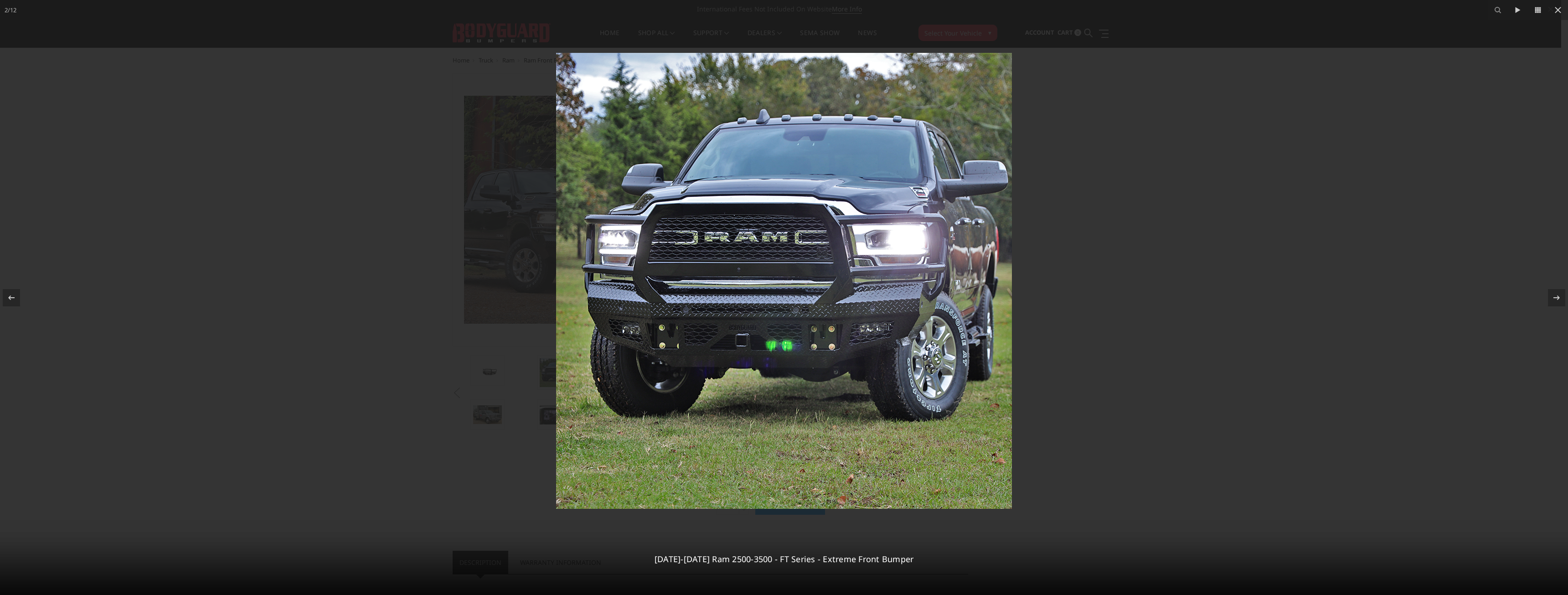
click at [739, 282] on img at bounding box center [784, 281] width 456 height 456
click at [742, 277] on img at bounding box center [784, 281] width 456 height 456
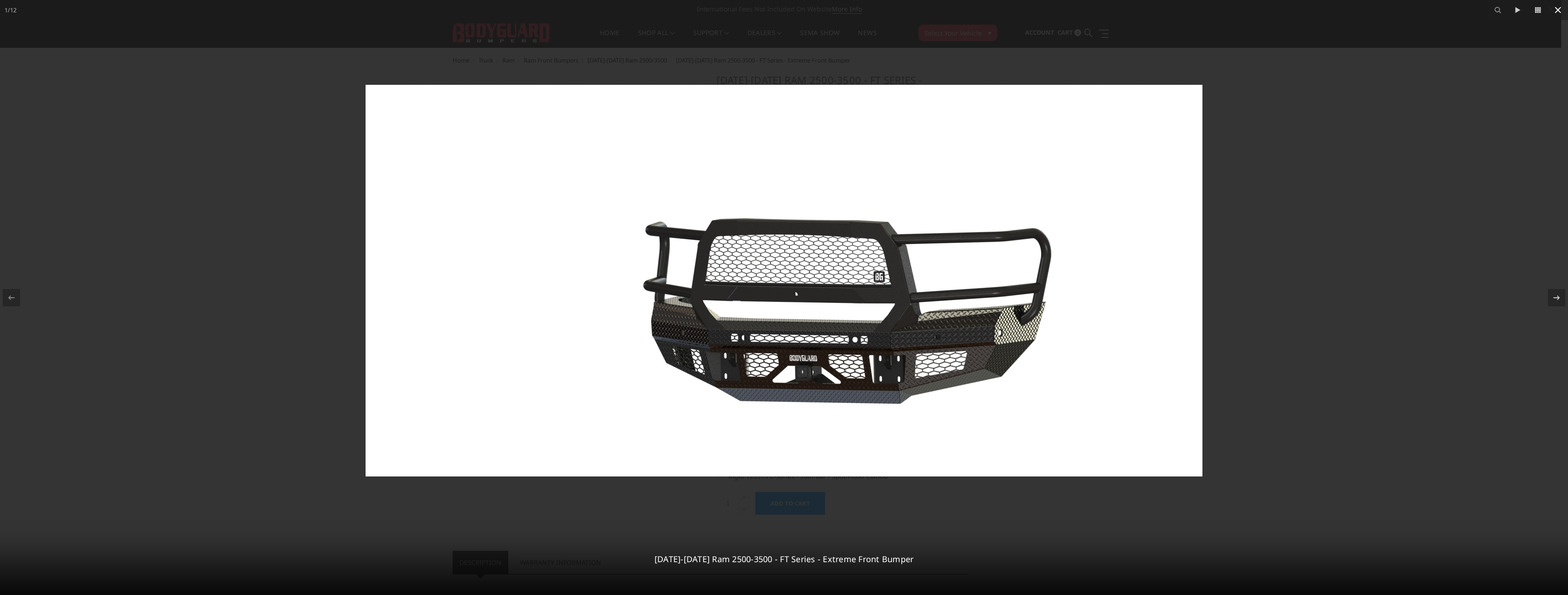
click at [1561, 5] on icon at bounding box center [1558, 10] width 11 height 11
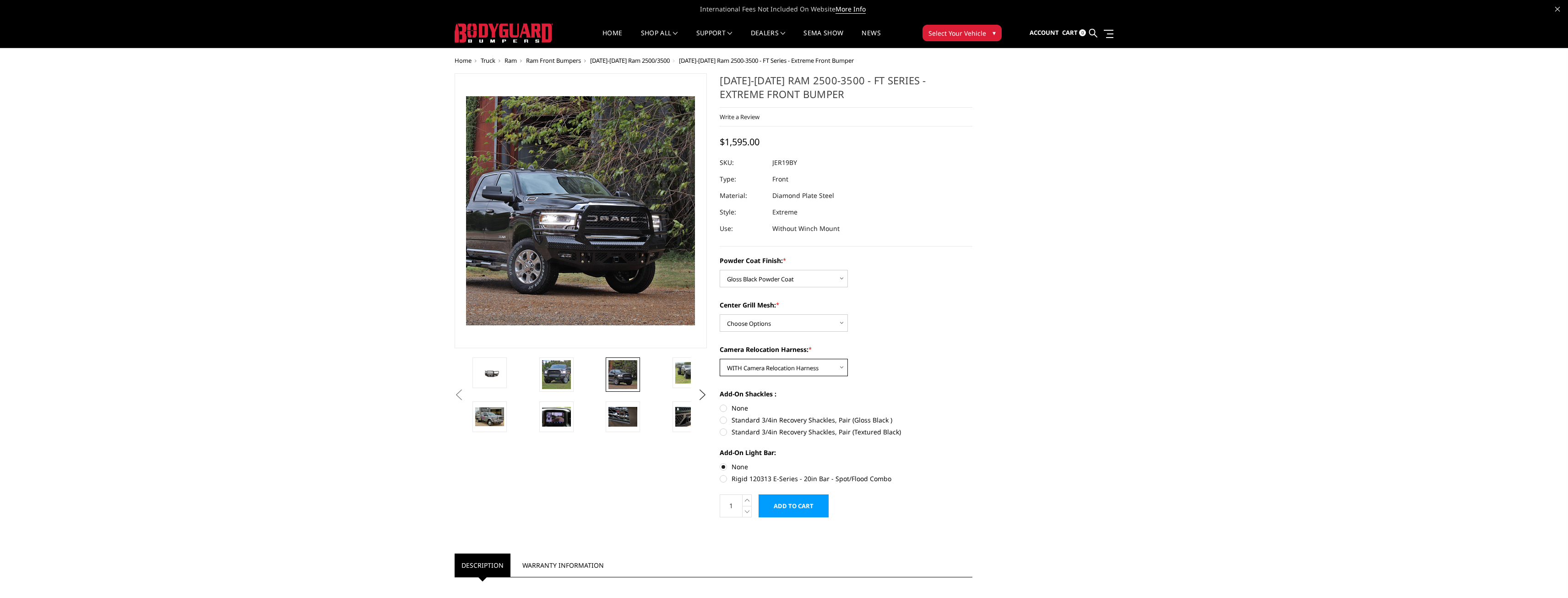
click at [842, 374] on select "Choose Options WITH Camera Relocation Harness WITHOUT Camera Relocation Harness" at bounding box center [783, 367] width 128 height 17
click at [840, 374] on select "Choose Options WITH Camera Relocation Harness WITHOUT Camera Relocation Harness" at bounding box center [783, 367] width 128 height 17
click at [720, 358] on select "Choose Options WITH Camera Relocation Harness WITHOUT Camera Relocation Harness" at bounding box center [783, 367] width 128 height 17
click at [801, 283] on select "Choose Options Bare Metal Gloss Black Powder Coat Textured Black Powder Coat" at bounding box center [783, 279] width 128 height 17
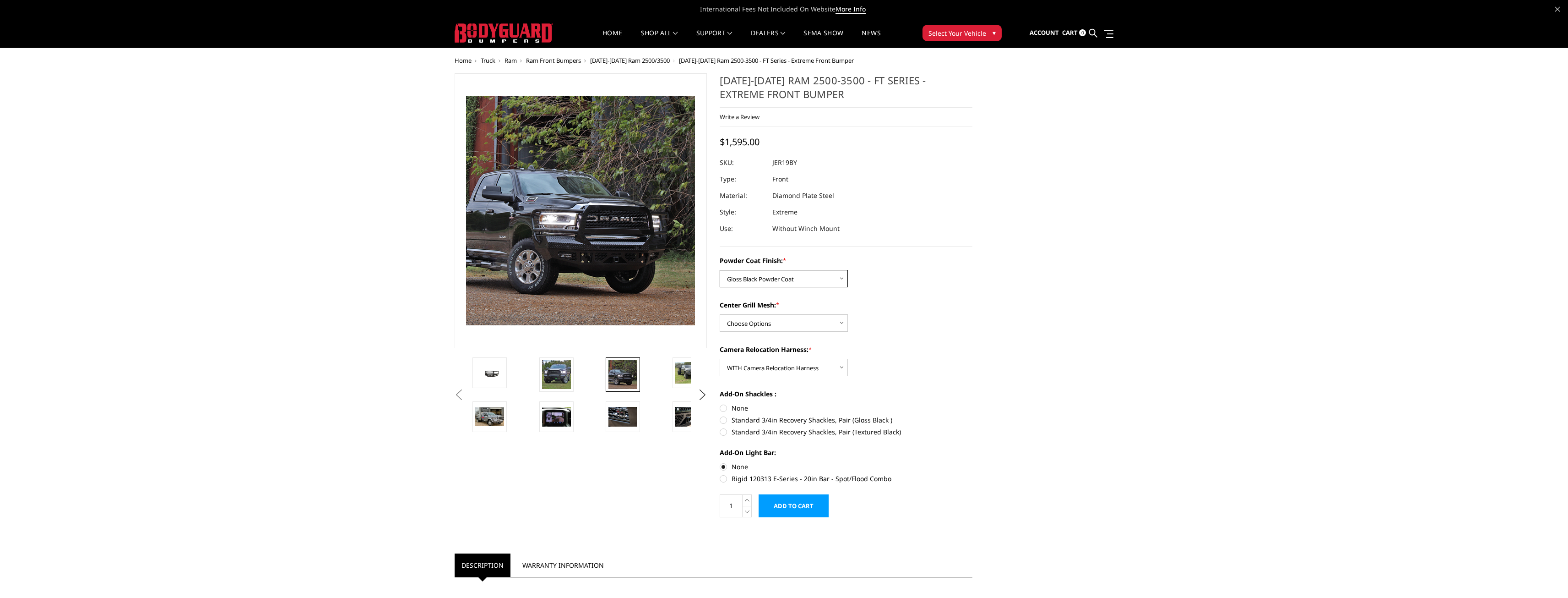
click at [720, 270] on select "Choose Options Bare Metal Gloss Black Powder Coat Textured Black Powder Coat" at bounding box center [783, 279] width 128 height 17
click at [813, 285] on select "Choose Options Bare Metal Gloss Black Powder Coat Textured Black Powder Coat" at bounding box center [783, 279] width 128 height 17
click at [813, 280] on select "Choose Options Bare Metal Gloss Black Powder Coat Textured Black Powder Coat" at bounding box center [783, 279] width 128 height 17
click at [809, 281] on select "Choose Options Bare Metal Gloss Black Powder Coat Textured Black Powder Coat" at bounding box center [783, 279] width 128 height 17
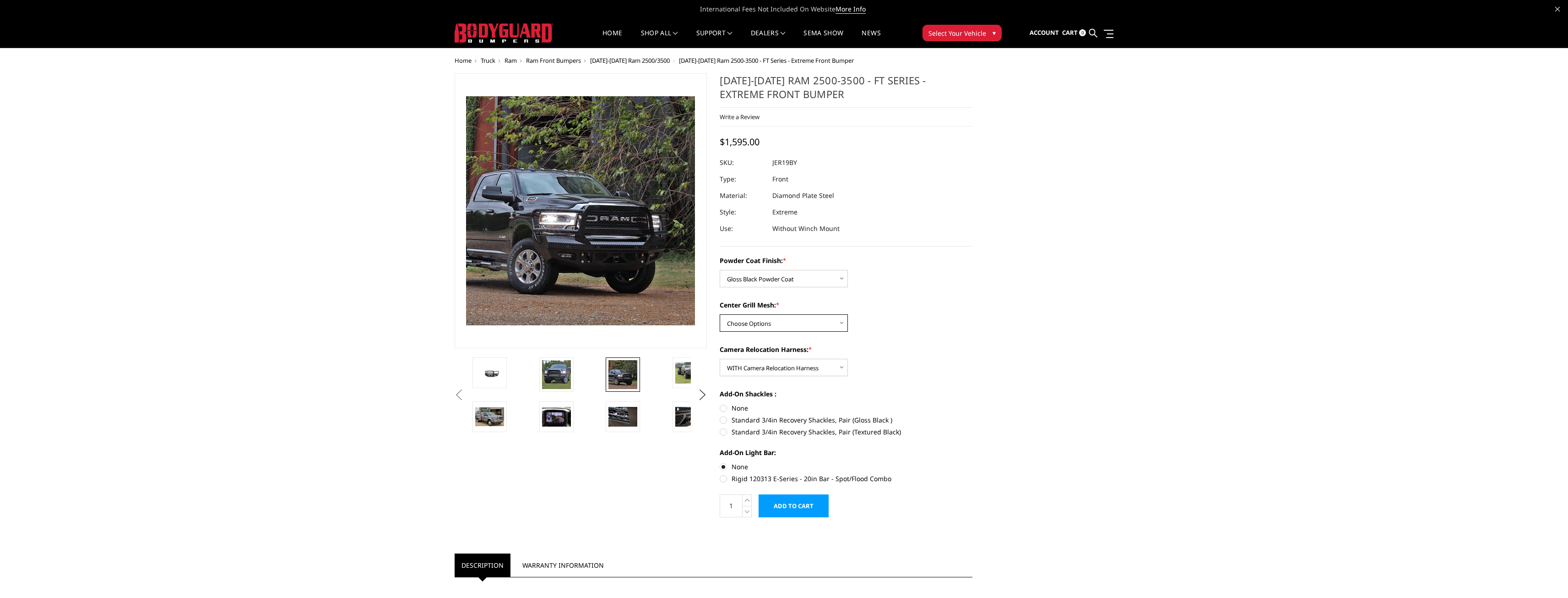
click at [763, 316] on select "Choose Options WITH Expanded Metal in Center Grill WITHOUT Expanded Metal in Ce…" at bounding box center [783, 323] width 128 height 17
click at [720, 314] on select "Choose Options WITH Expanded Metal in Center Grill WITHOUT Expanded Metal in Ce…" at bounding box center [783, 323] width 128 height 17
click at [773, 327] on select "Choose Options WITH Expanded Metal in Center Grill WITHOUT Expanded Metal in Ce…" at bounding box center [783, 323] width 128 height 17
click at [486, 414] on img at bounding box center [489, 417] width 29 height 19
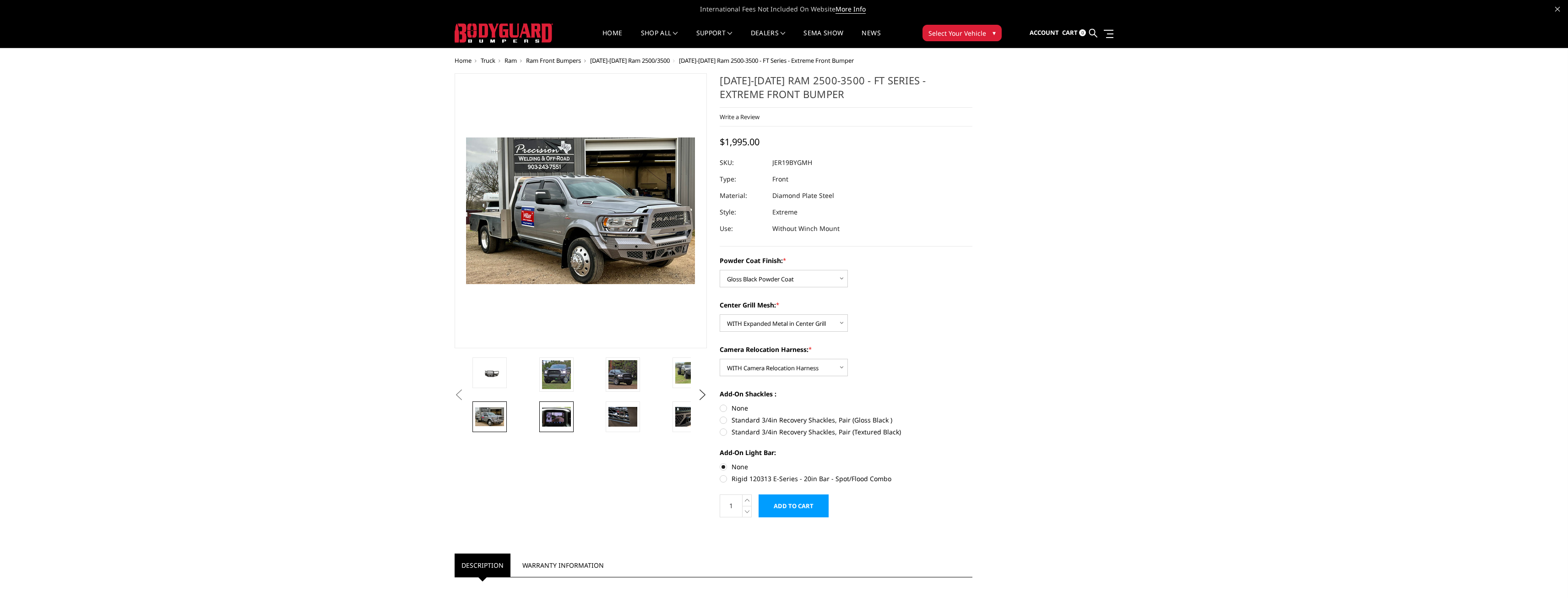
click at [559, 417] on img at bounding box center [556, 416] width 29 height 19
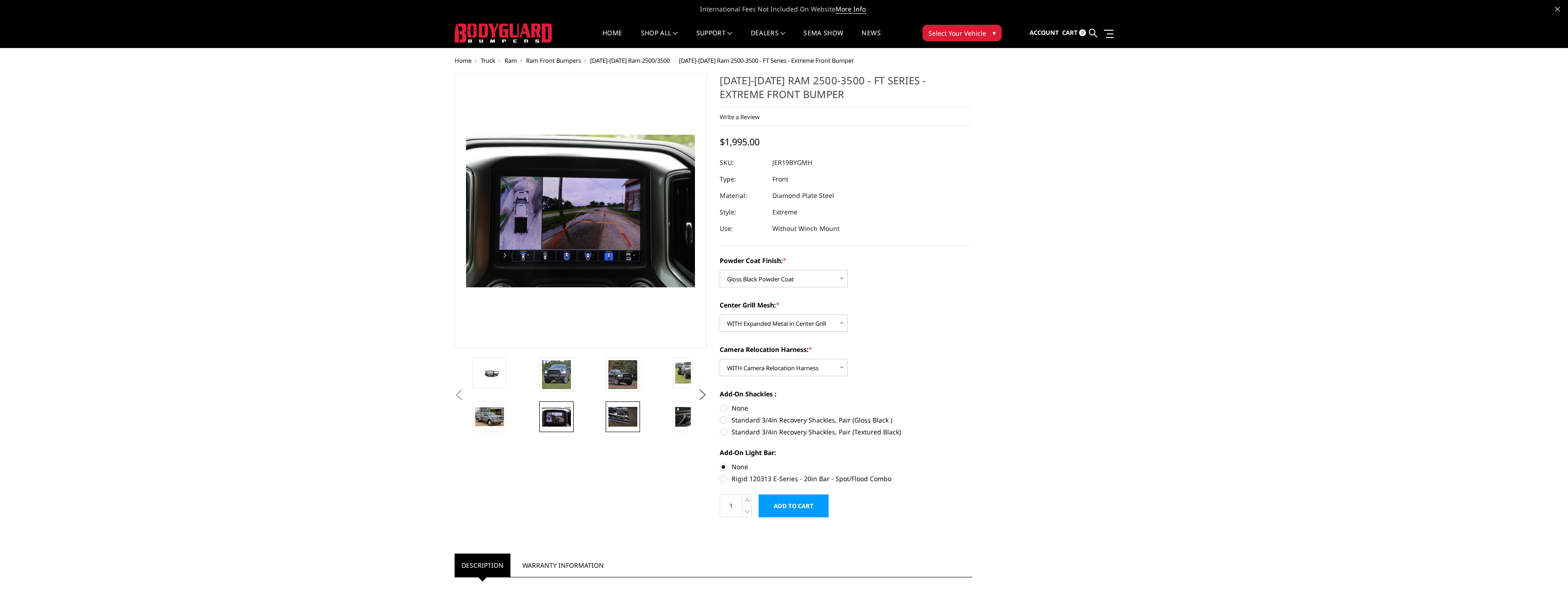
click at [616, 410] on img at bounding box center [622, 416] width 29 height 19
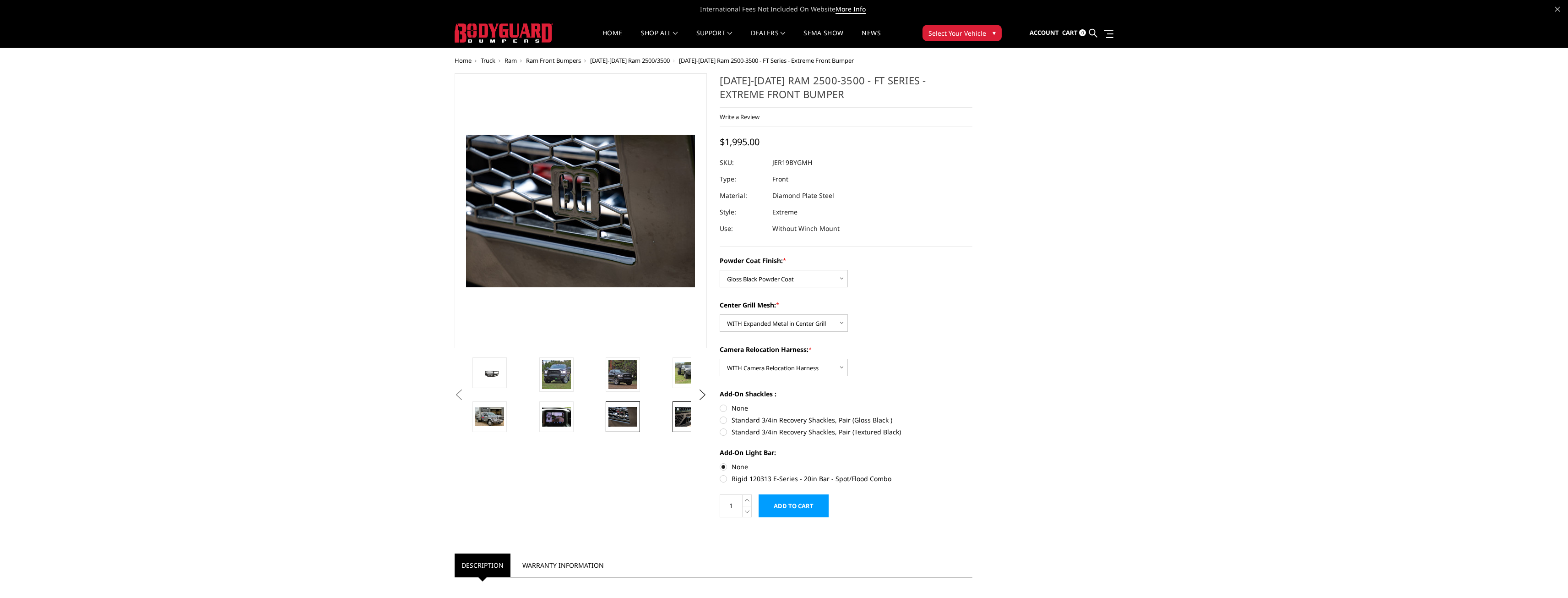
click at [683, 421] on img at bounding box center [689, 416] width 29 height 19
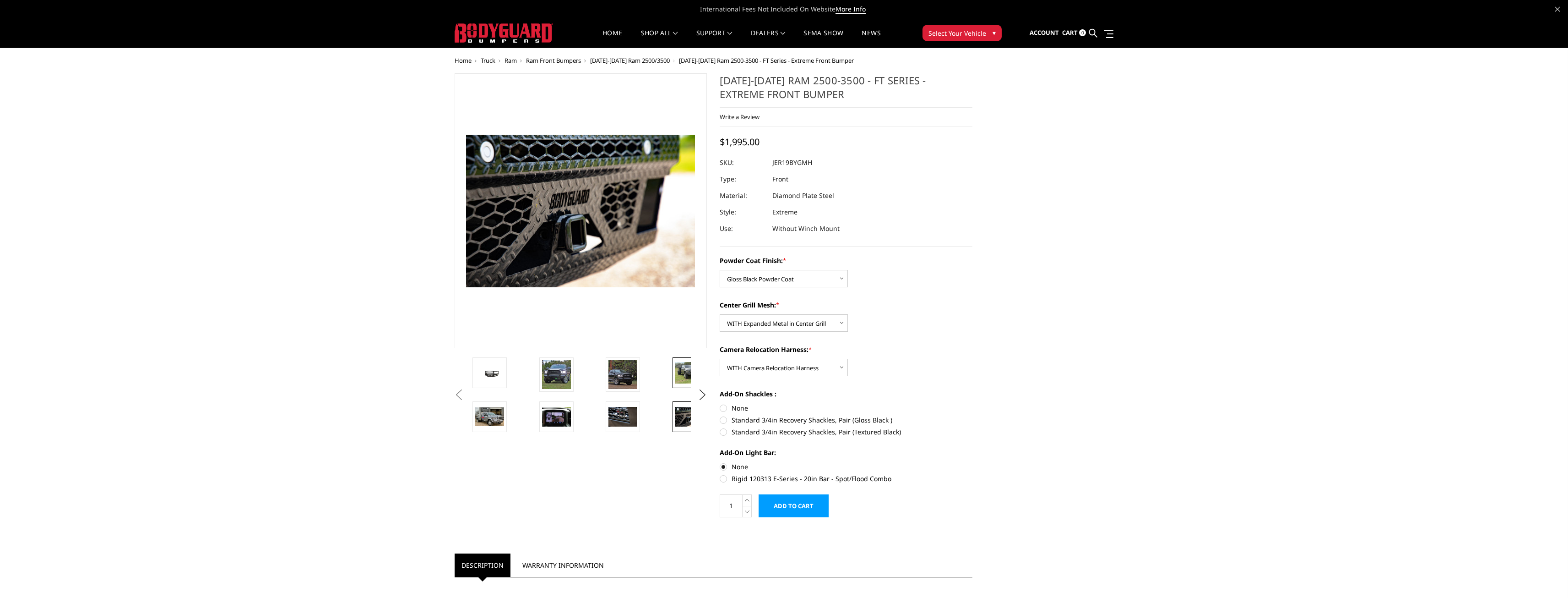
click at [688, 380] on img at bounding box center [689, 372] width 29 height 21
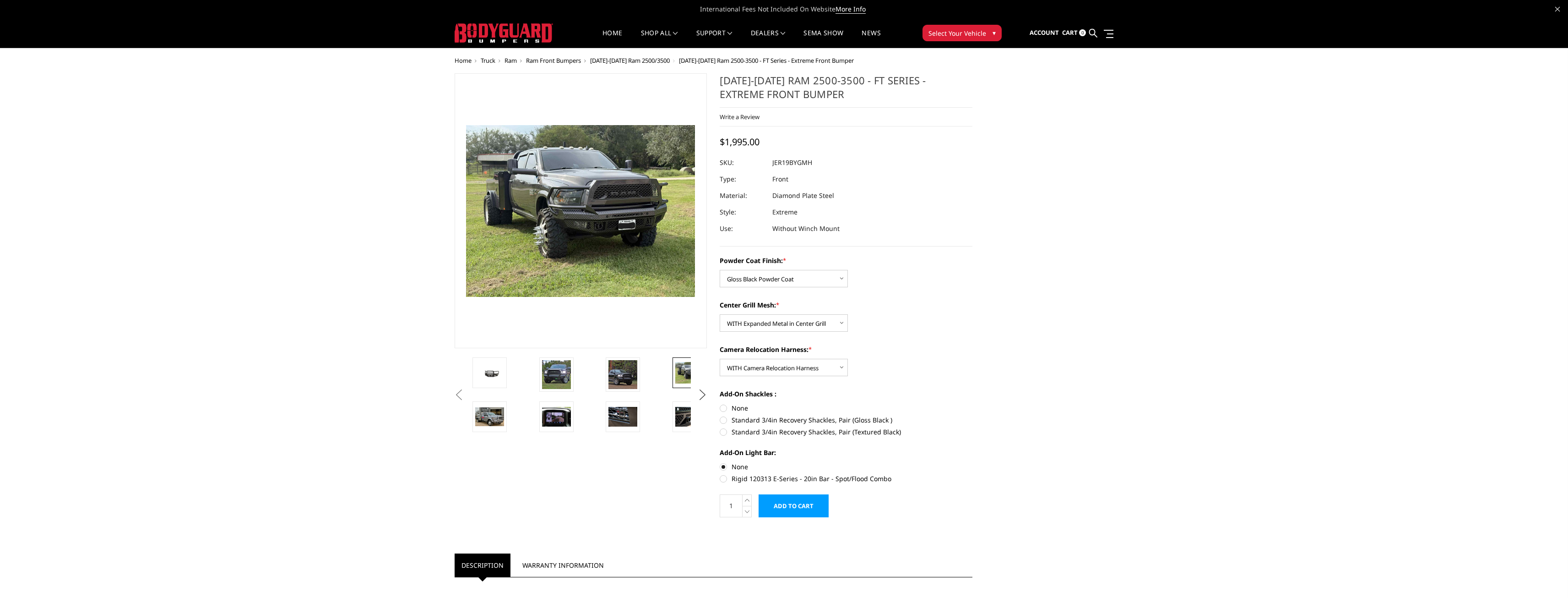
click at [703, 398] on button "Next" at bounding box center [702, 395] width 14 height 14
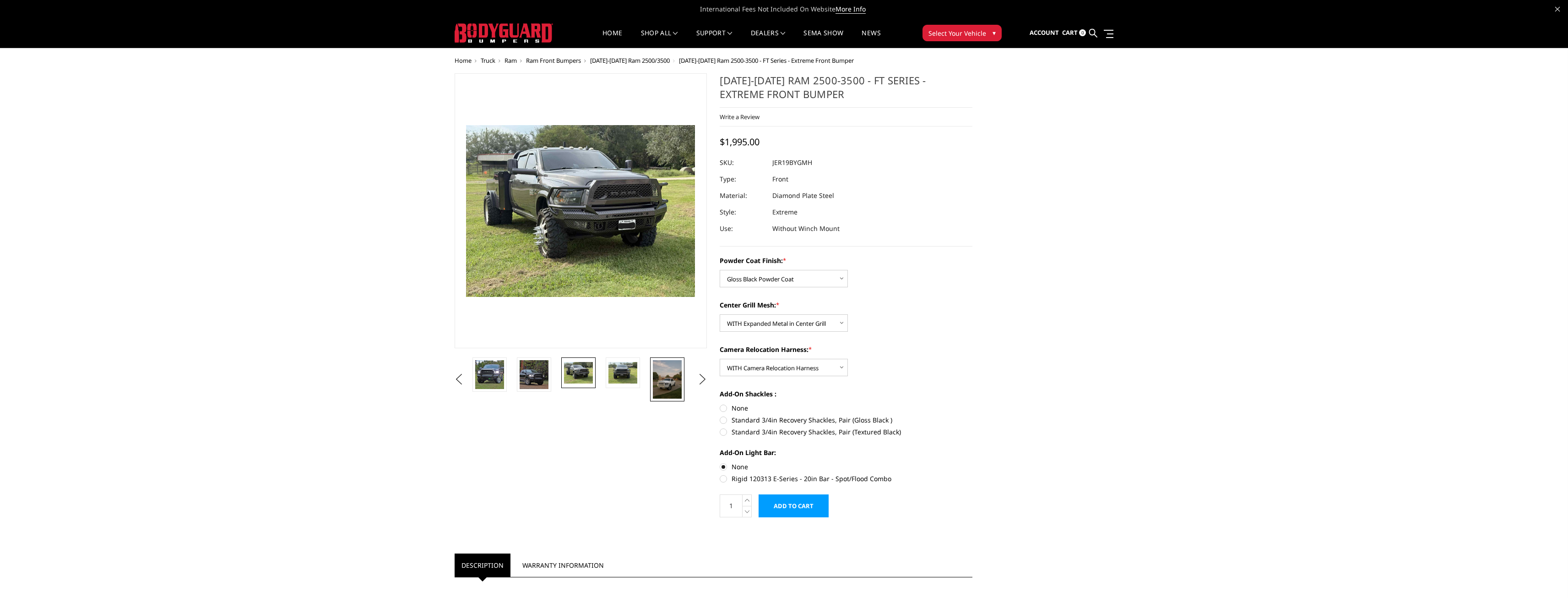
click at [677, 389] on img at bounding box center [667, 379] width 29 height 38
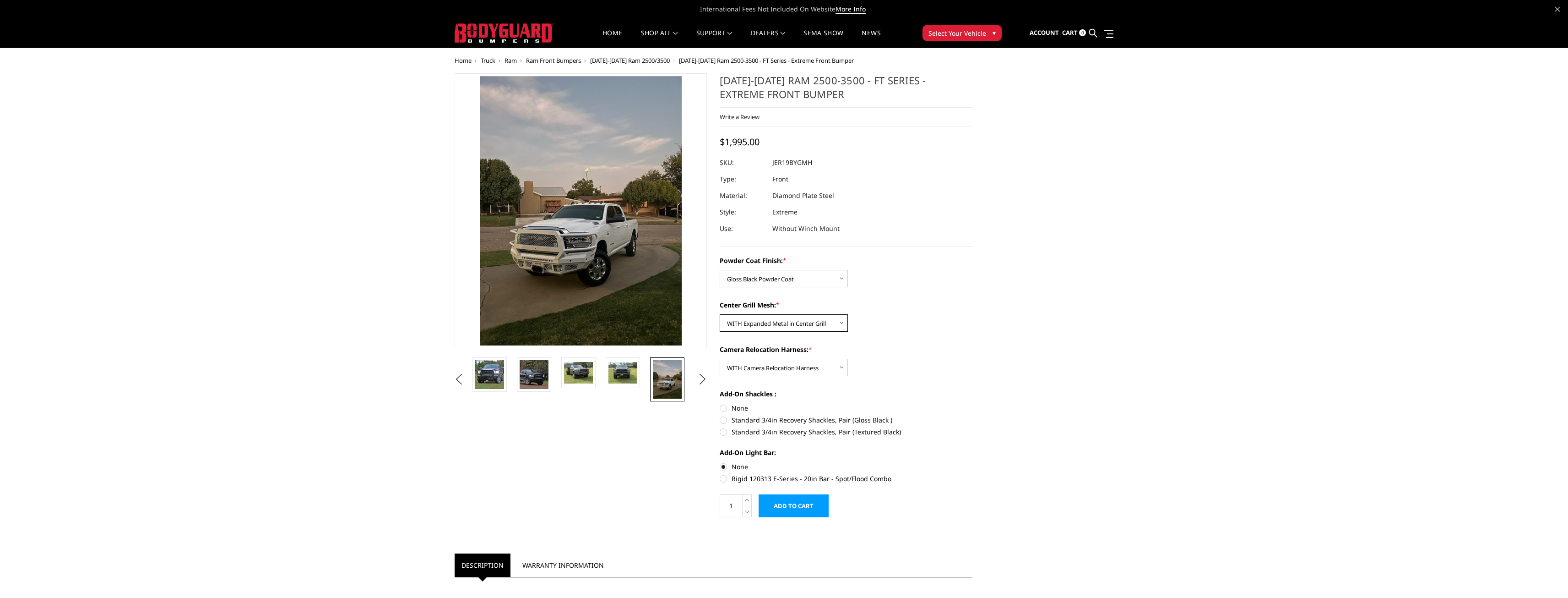
click at [789, 329] on select "Choose Options WITH Expanded Metal in Center Grill WITHOUT Expanded Metal in Ce…" at bounding box center [783, 323] width 128 height 17
select select "3218"
click at [720, 314] on select "Choose Options WITH Expanded Metal in Center Grill WITHOUT Expanded Metal in Ce…" at bounding box center [783, 323] width 128 height 17
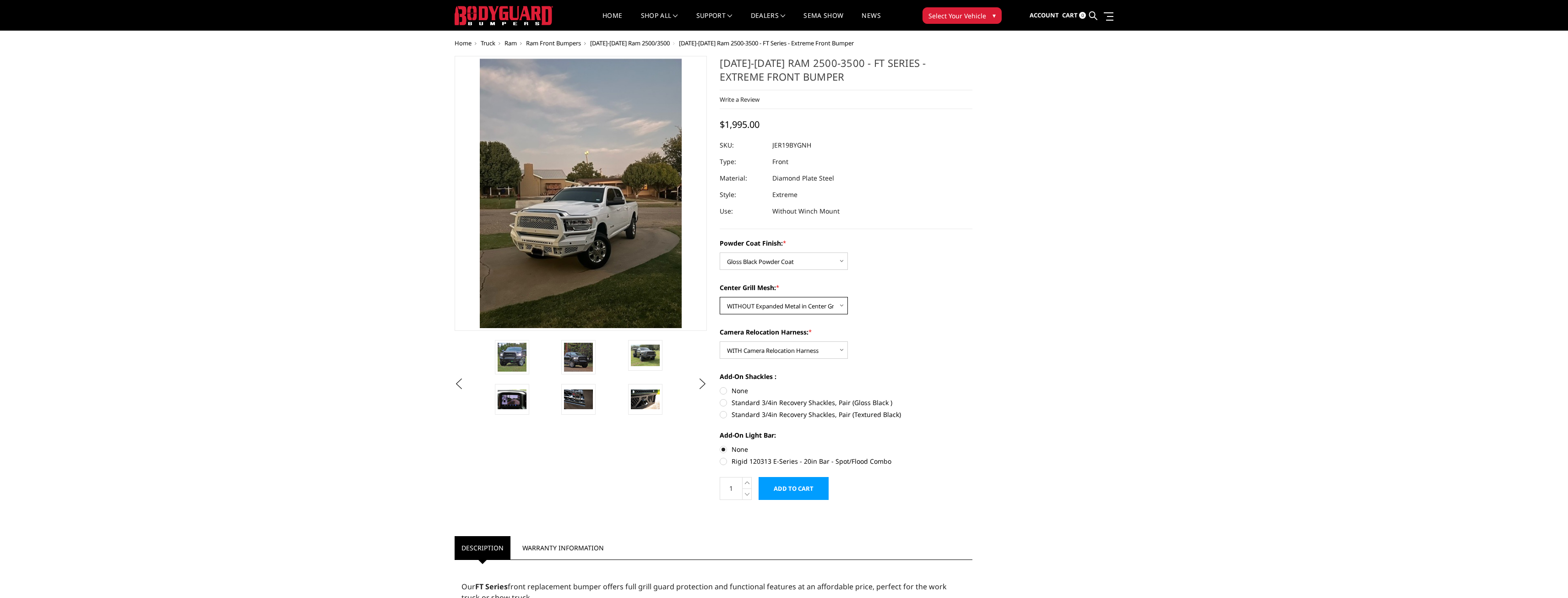
scroll to position [46, 0]
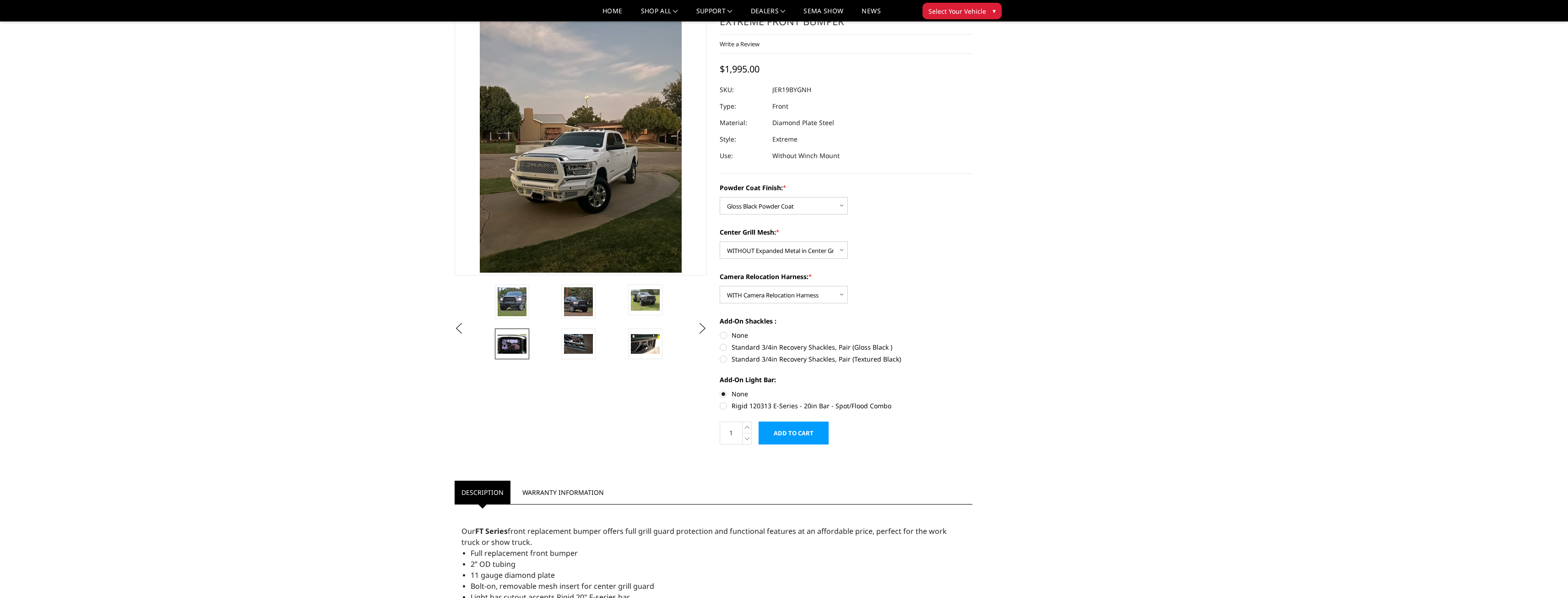
click at [527, 348] on link at bounding box center [512, 344] width 34 height 31
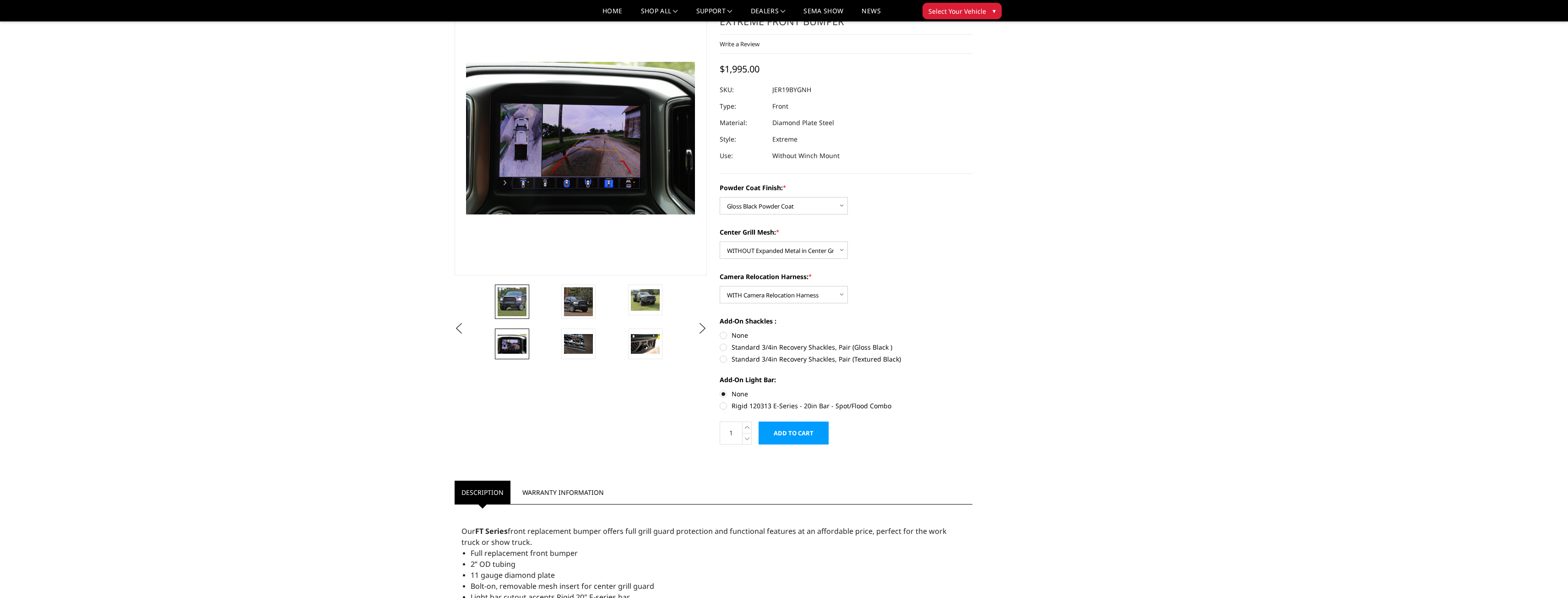
click at [528, 299] on link at bounding box center [512, 302] width 34 height 35
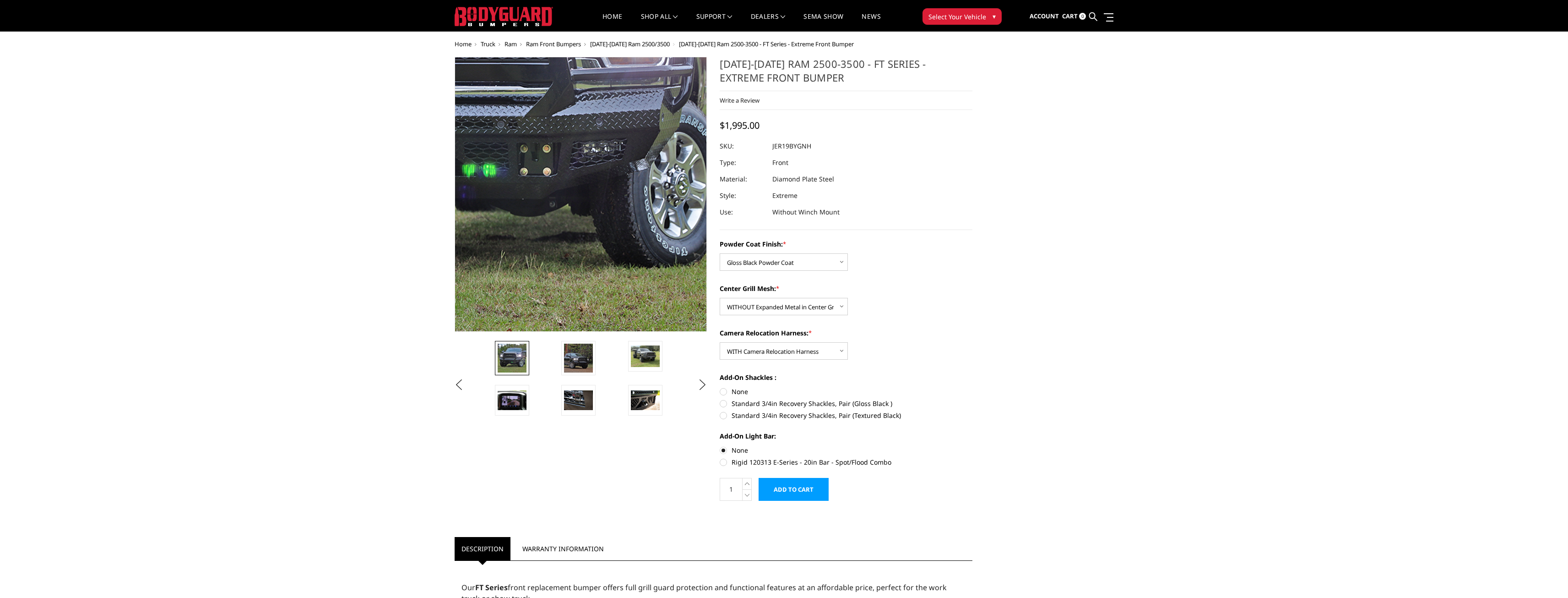
scroll to position [0, 0]
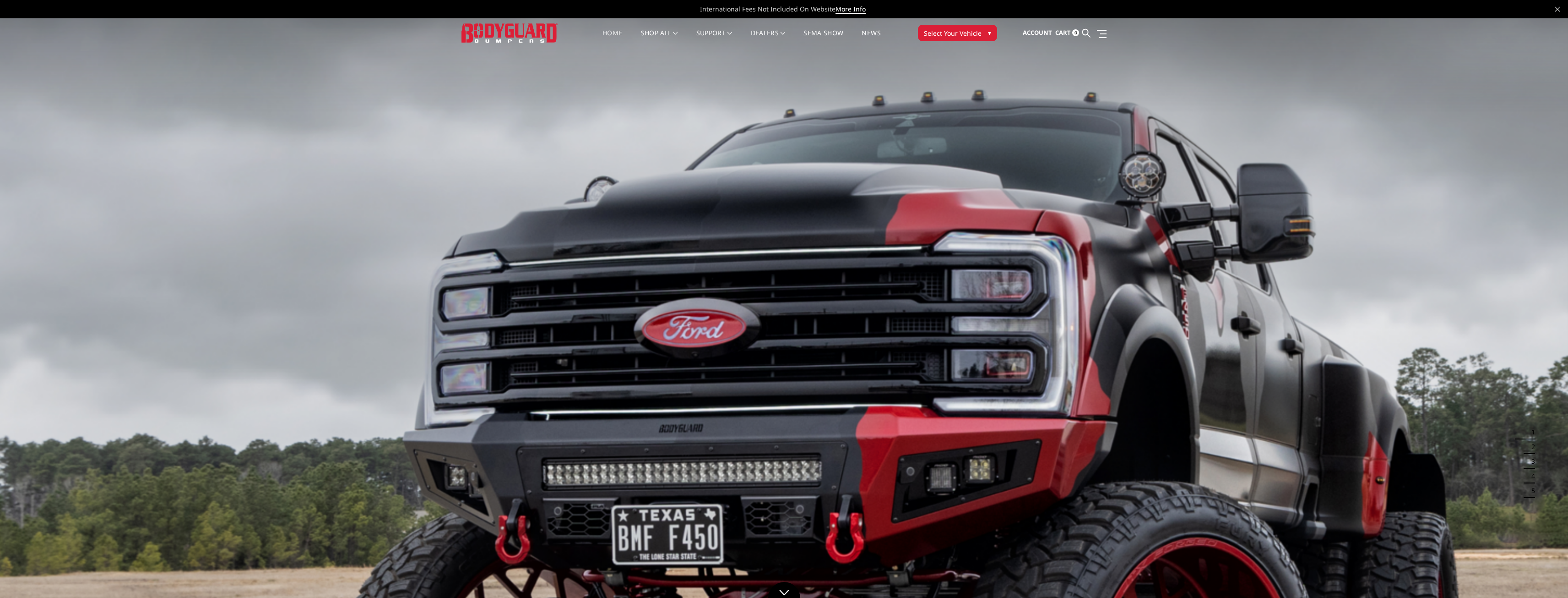
click at [974, 33] on span "Select Your Vehicle" at bounding box center [952, 33] width 58 height 9
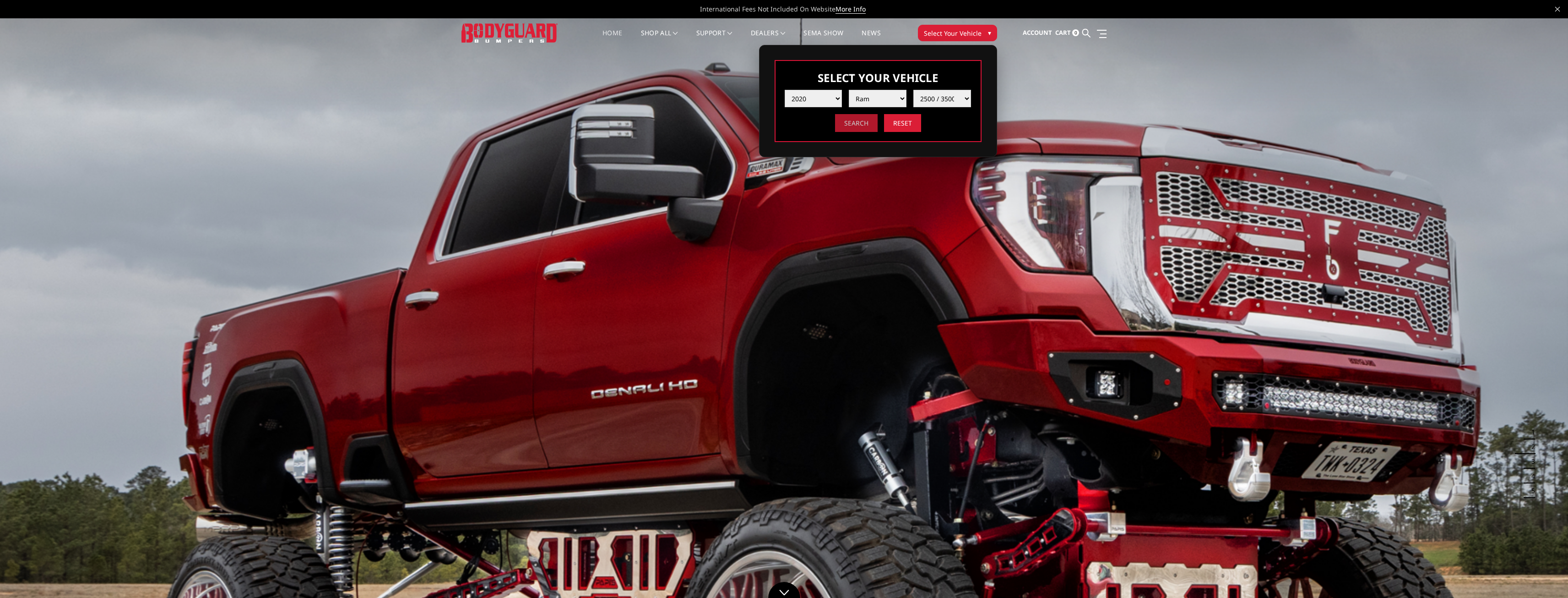
click at [848, 125] on input "Search" at bounding box center [856, 123] width 42 height 18
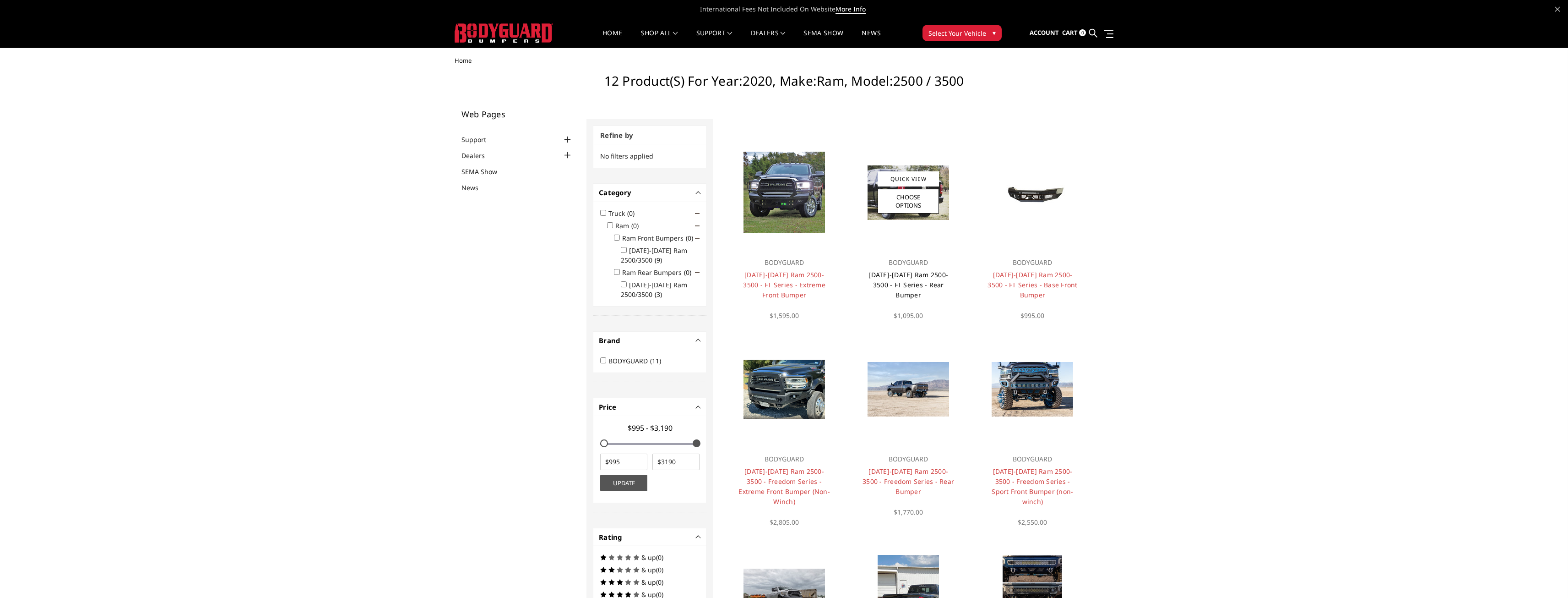
click at [917, 283] on link "[DATE]-[DATE] Ram 2500-3500 - FT Series - Rear Bumper" at bounding box center [908, 284] width 80 height 29
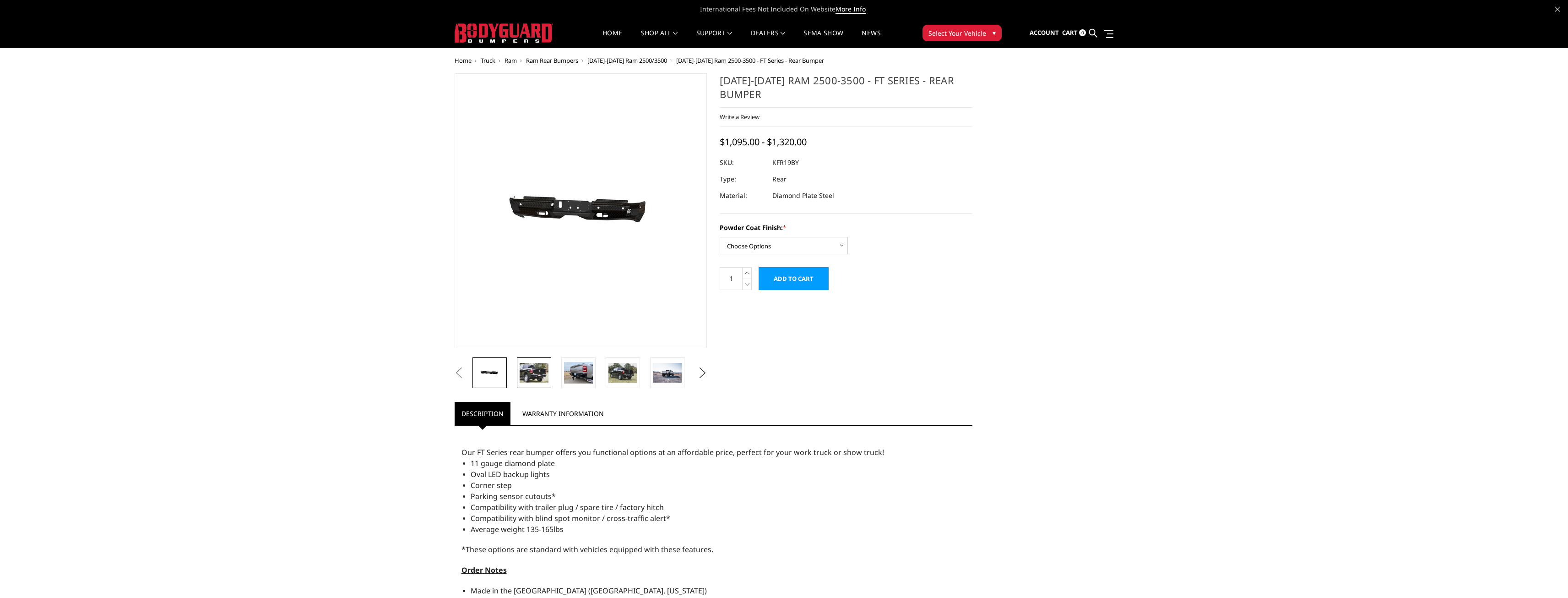
click at [549, 378] on link at bounding box center [534, 372] width 34 height 31
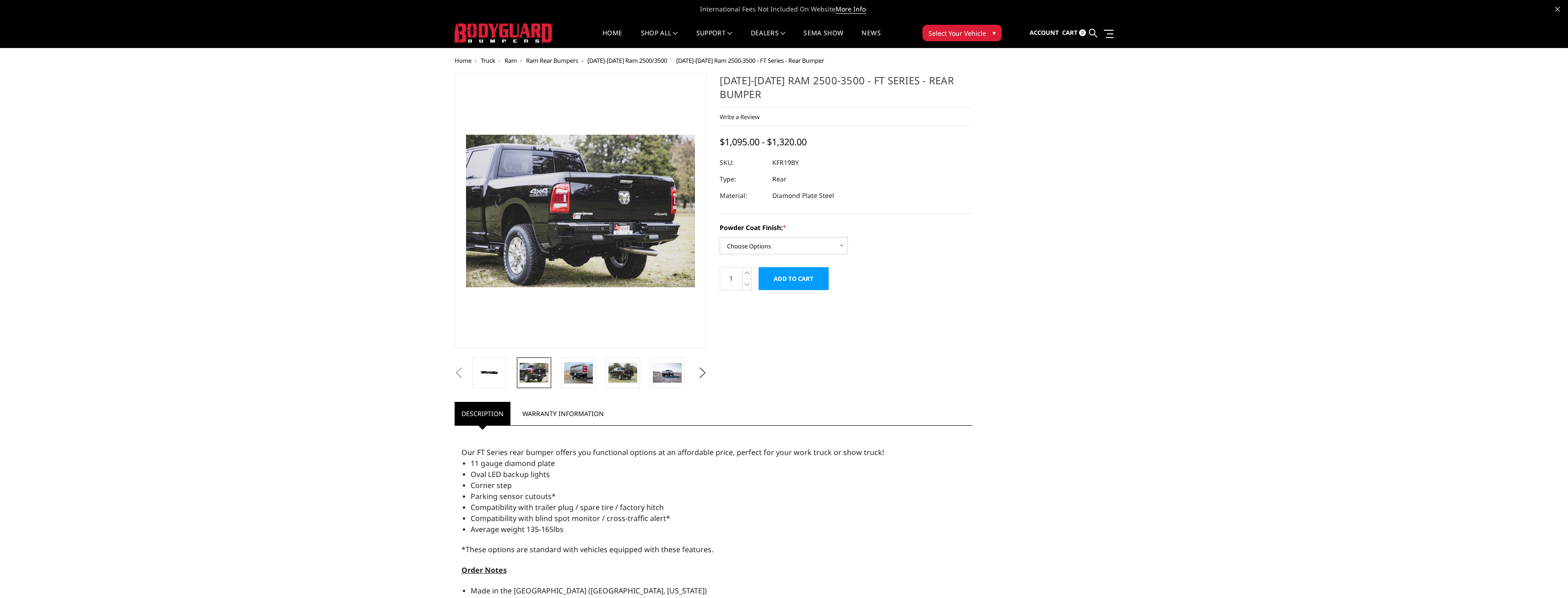
drag, startPoint x: 582, startPoint y: 370, endPoint x: 597, endPoint y: 370, distance: 15.0
click at [583, 370] on img at bounding box center [578, 372] width 29 height 21
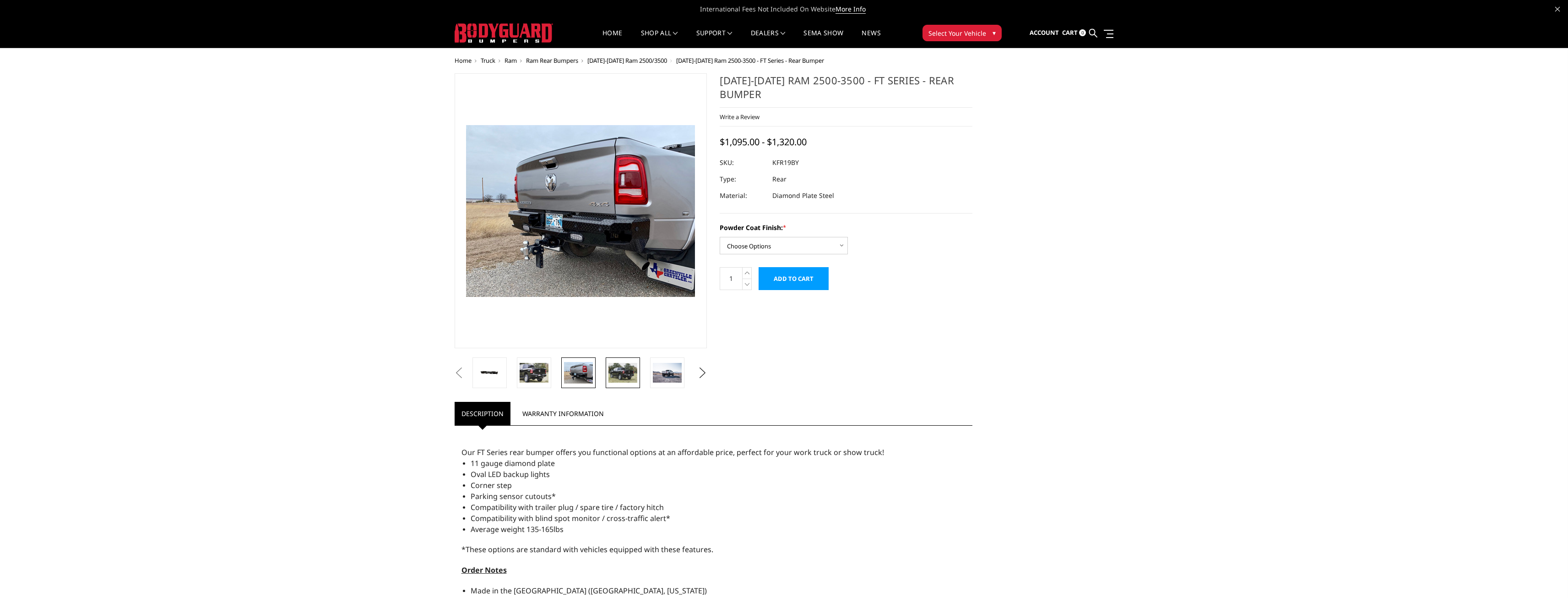
click at [623, 369] on img at bounding box center [622, 372] width 29 height 19
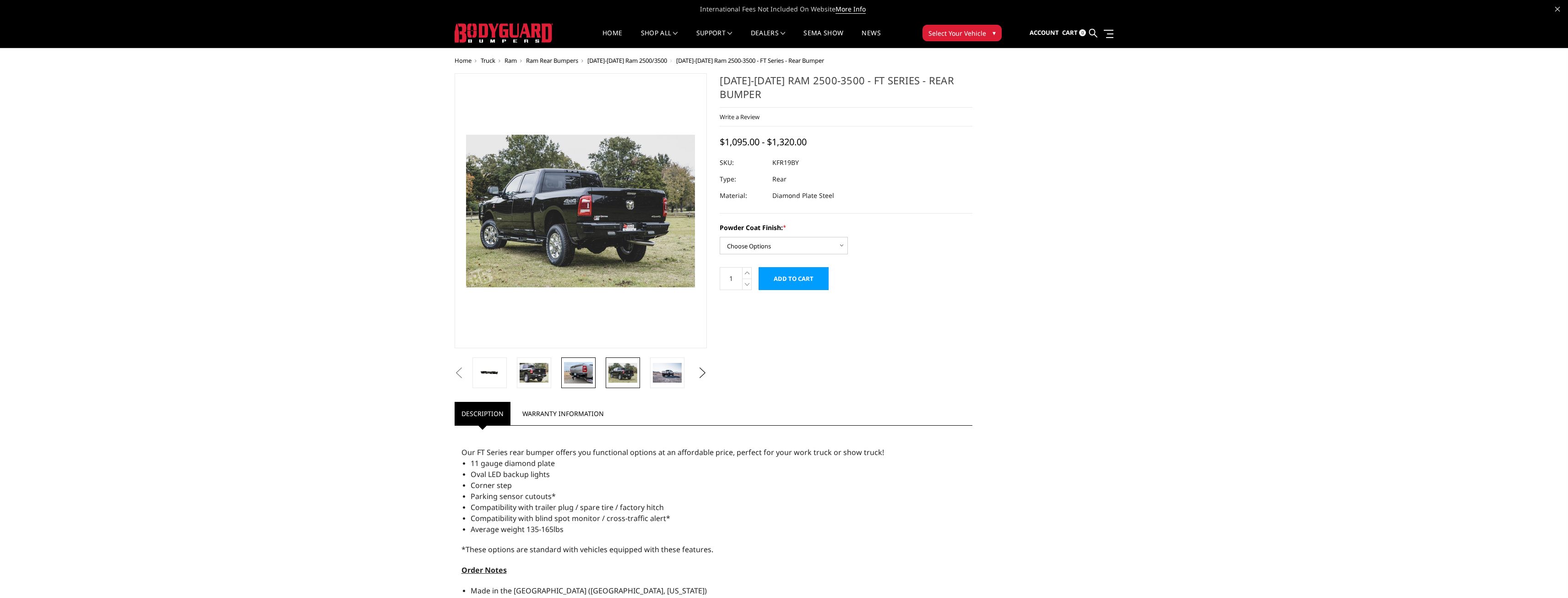
click at [583, 370] on img at bounding box center [578, 372] width 29 height 21
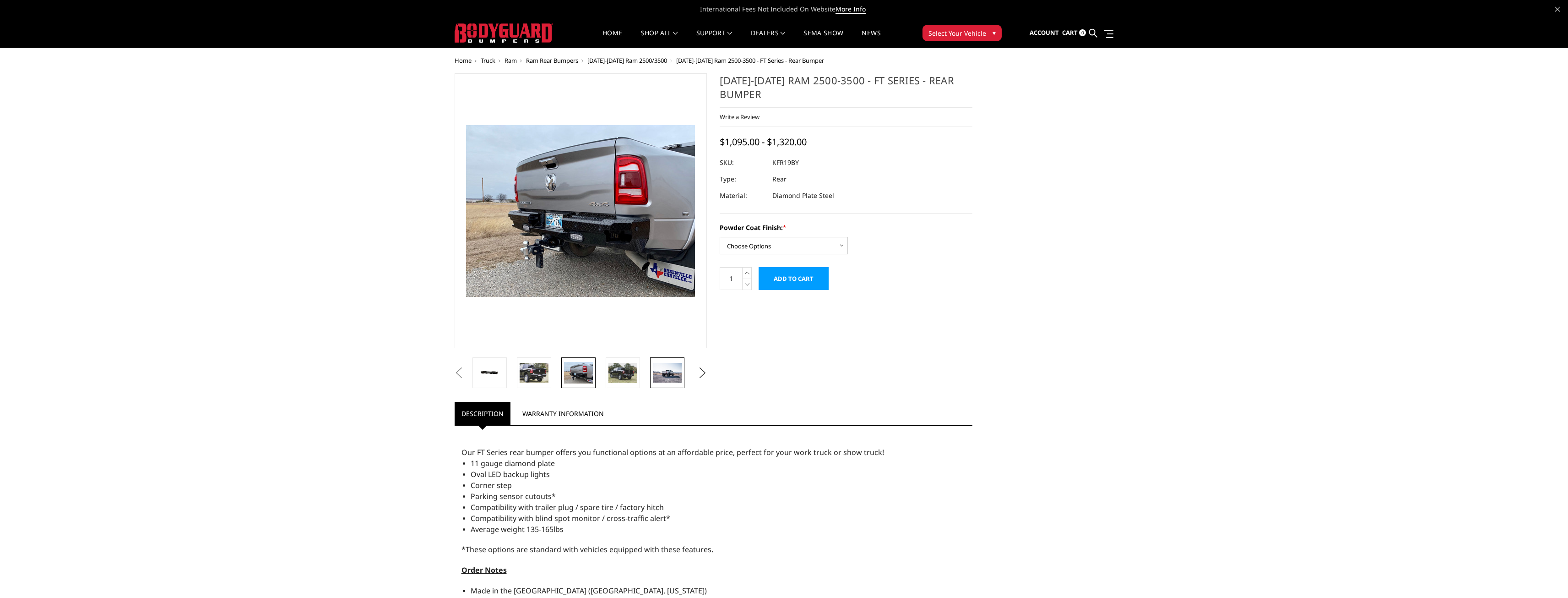
click at [653, 370] on link at bounding box center [667, 372] width 34 height 31
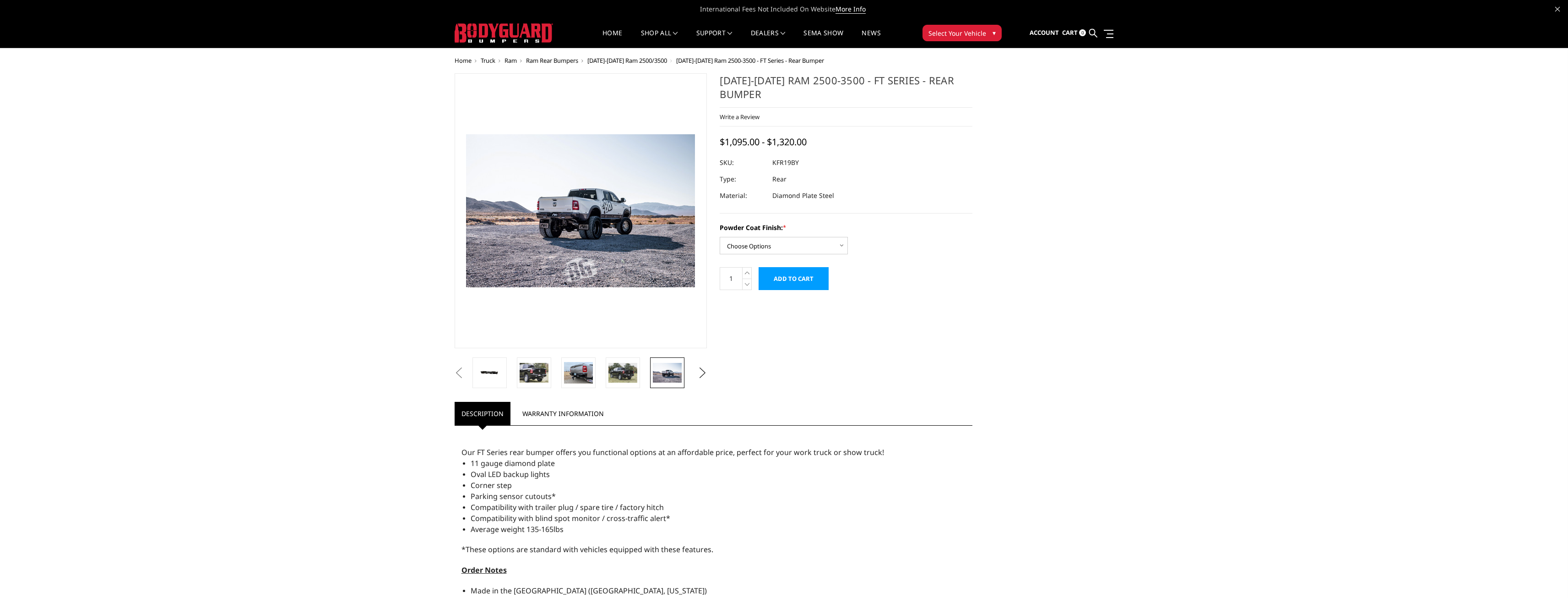
click at [603, 366] on li at bounding box center [581, 372] width 44 height 31
click at [583, 366] on img at bounding box center [578, 372] width 29 height 21
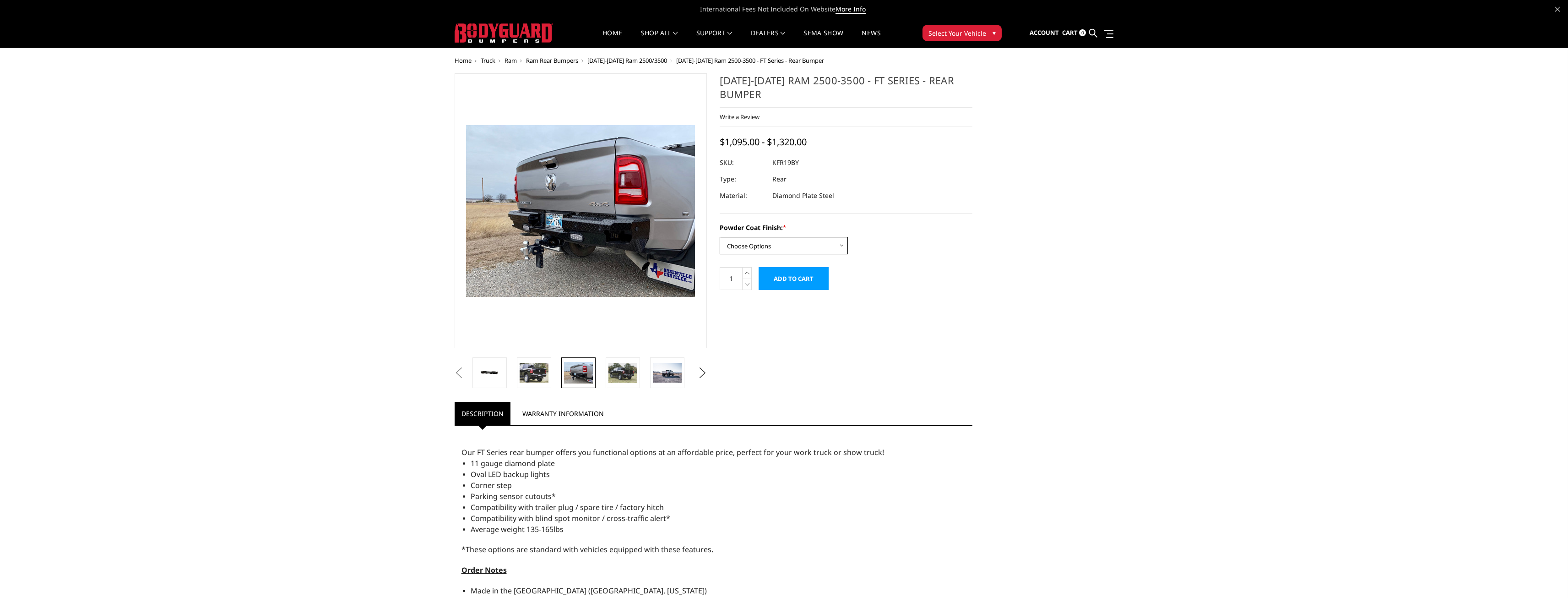
drag, startPoint x: 768, startPoint y: 246, endPoint x: 767, endPoint y: 251, distance: 5.1
click at [768, 246] on select "Choose Options Bare Metal Gloss Black Powder Coat Textured Black Powder Coat" at bounding box center [783, 246] width 128 height 17
select select "3415"
click at [720, 237] on select "Choose Options Bare Metal Gloss Black Powder Coat Textured Black Powder Coat" at bounding box center [783, 246] width 128 height 17
click at [530, 384] on link at bounding box center [520, 372] width 29 height 31
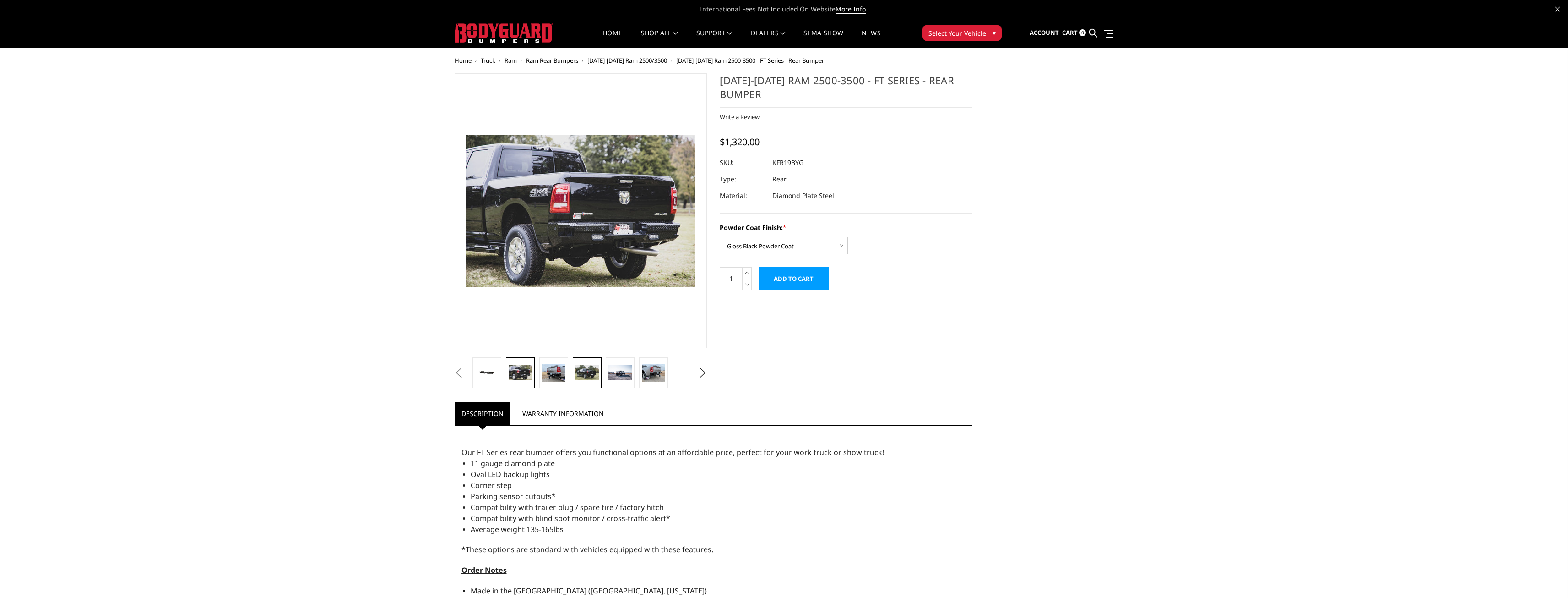
click at [577, 368] on img at bounding box center [587, 372] width 23 height 15
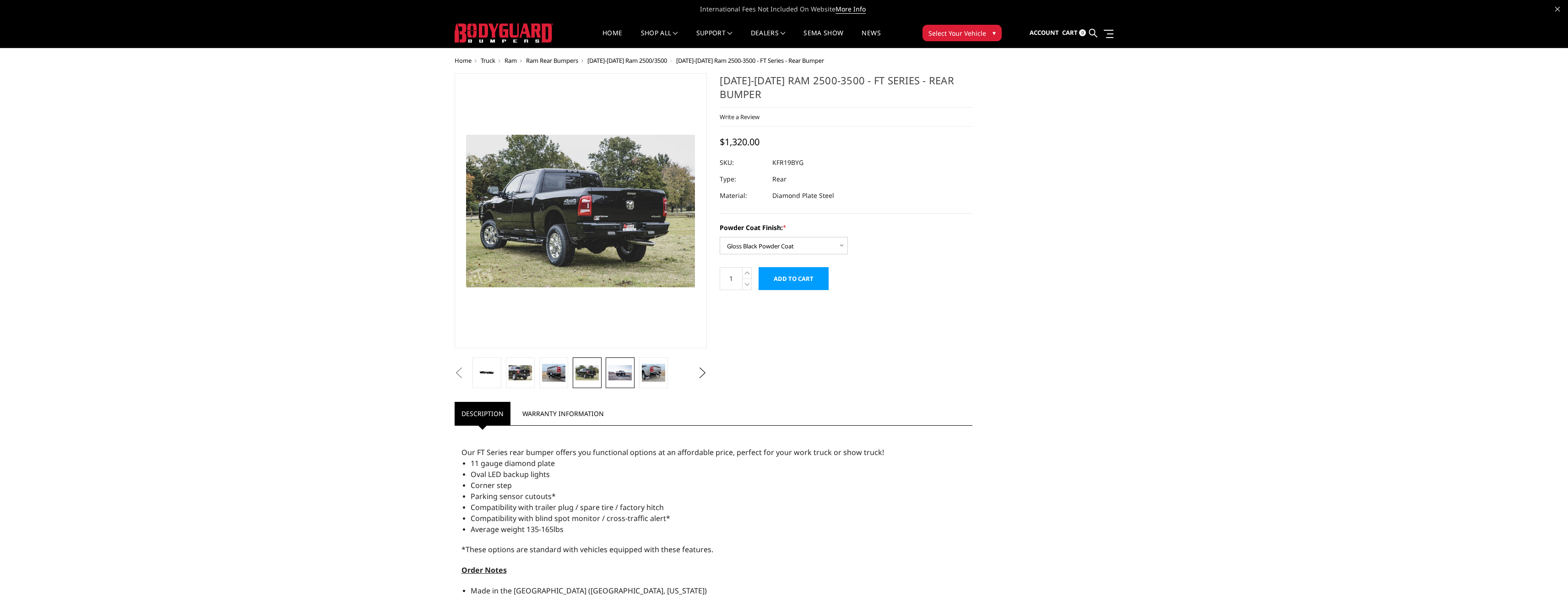
click at [610, 376] on img at bounding box center [620, 372] width 23 height 15
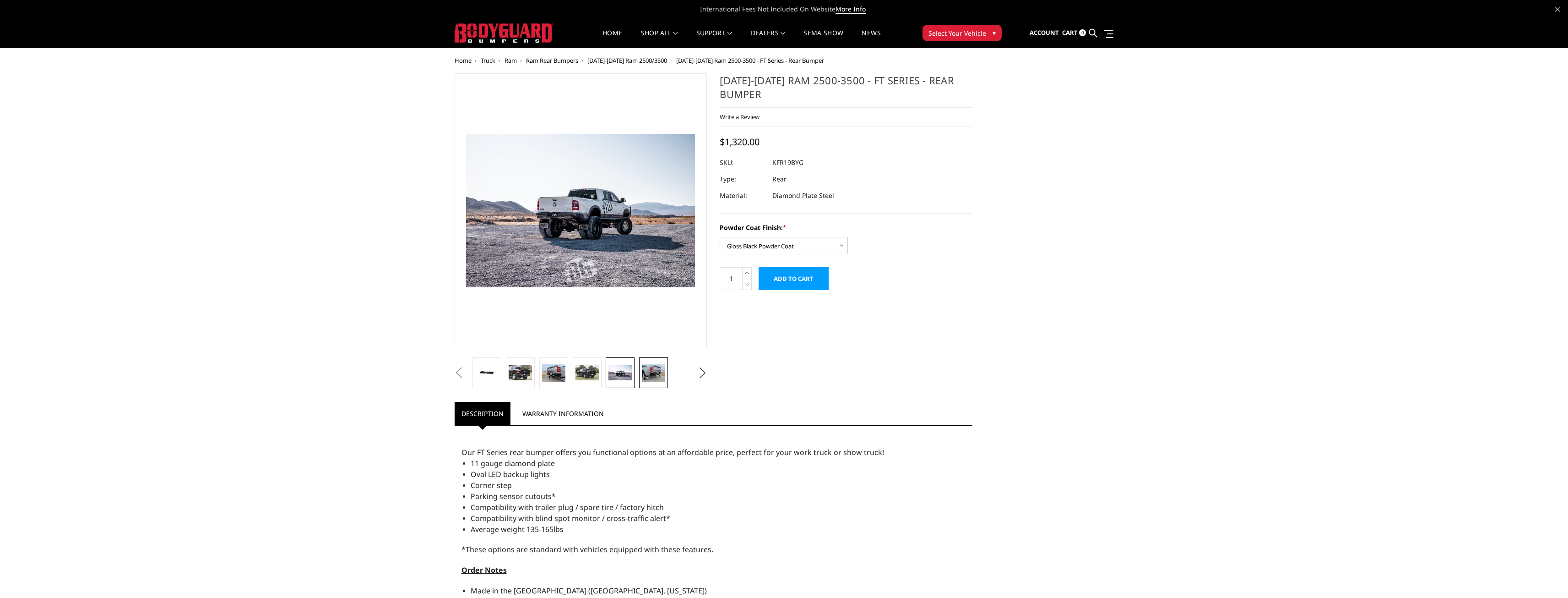
click at [651, 383] on link at bounding box center [653, 372] width 29 height 31
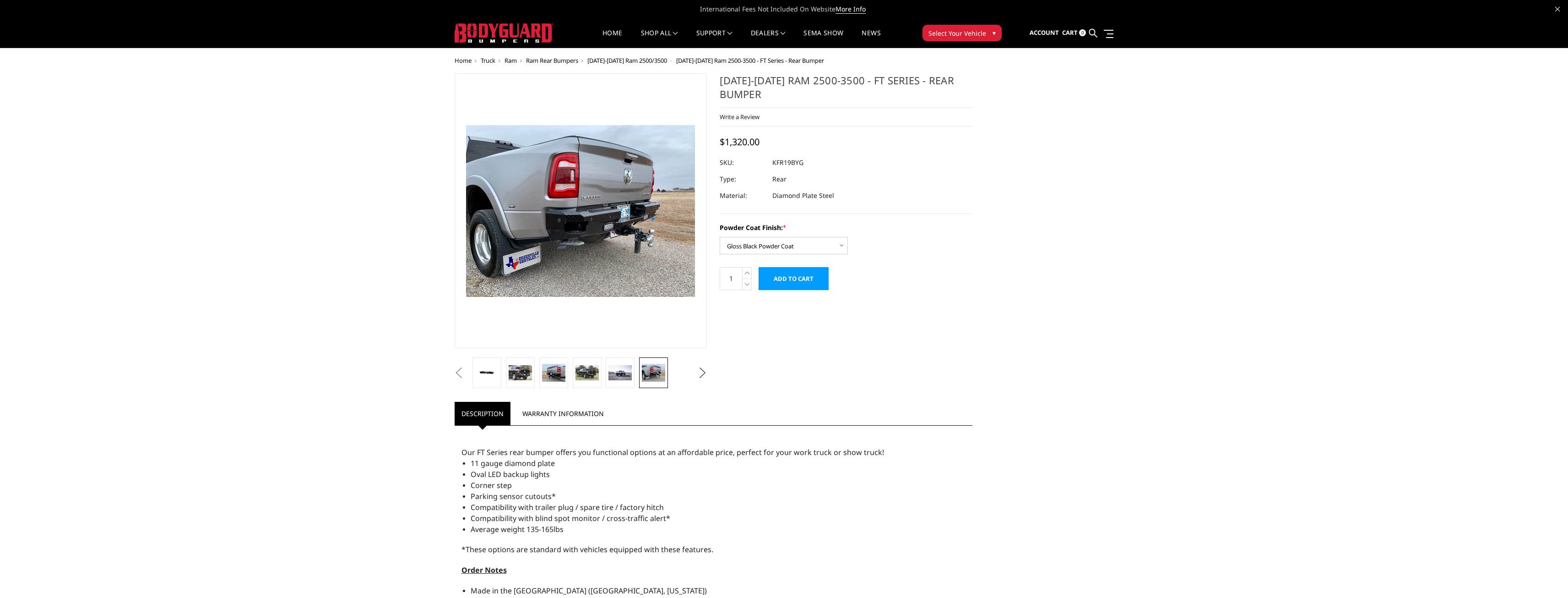
click at [699, 370] on button "Next" at bounding box center [702, 372] width 14 height 14
drag, startPoint x: 494, startPoint y: 368, endPoint x: 452, endPoint y: 374, distance: 42.4
click at [493, 368] on img at bounding box center [489, 372] width 29 height 19
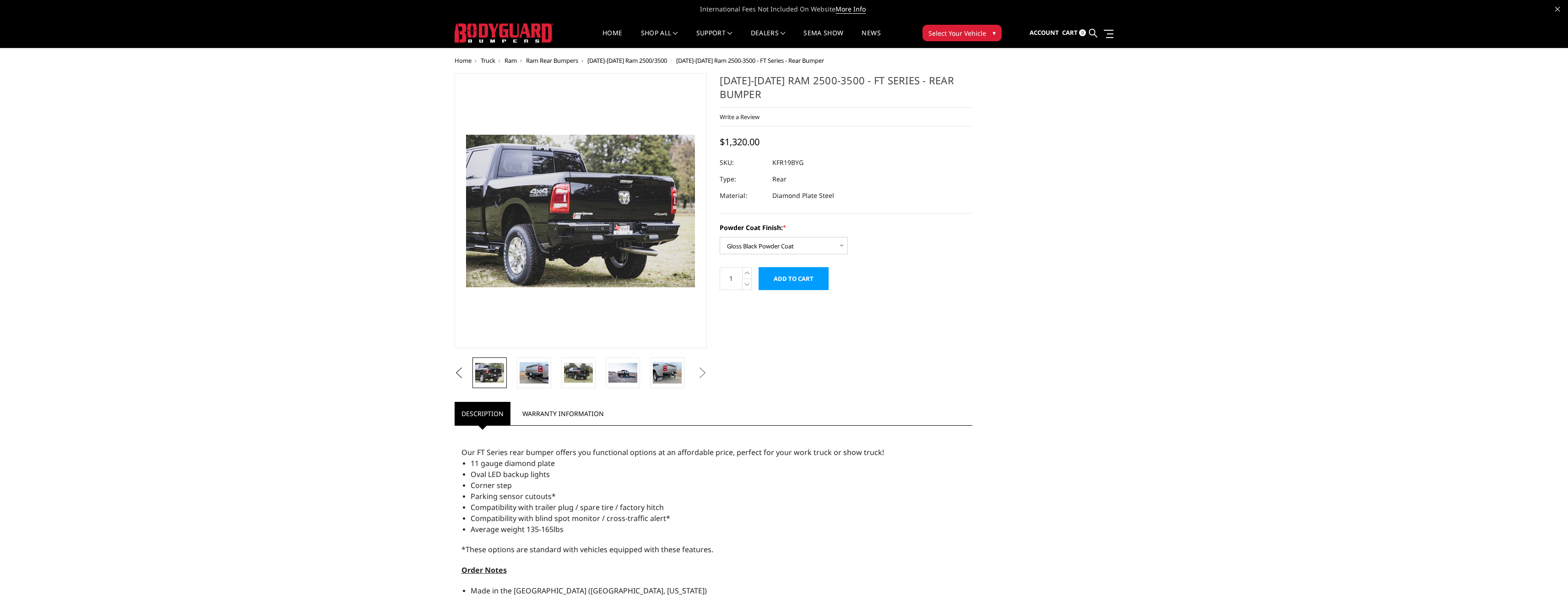
click at [460, 370] on button "Previous" at bounding box center [459, 372] width 14 height 14
click at [504, 372] on img at bounding box center [489, 372] width 29 height 14
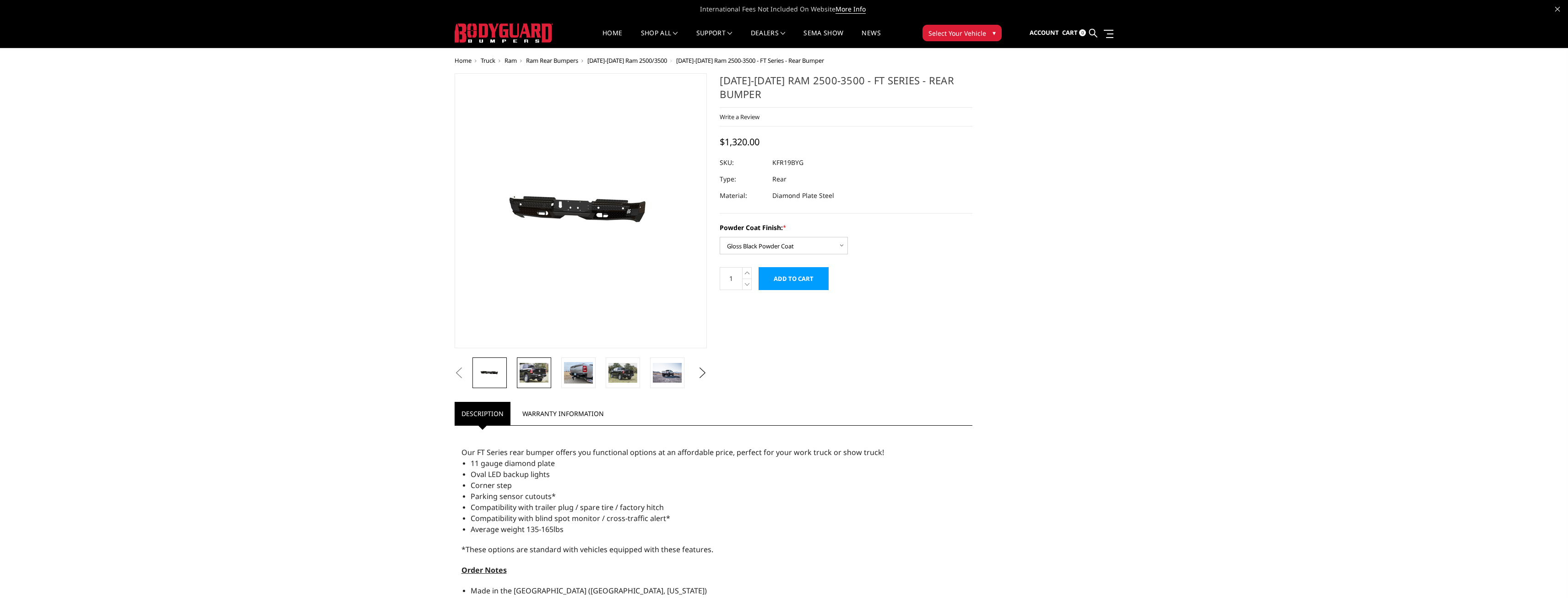
click at [547, 369] on img at bounding box center [533, 372] width 29 height 19
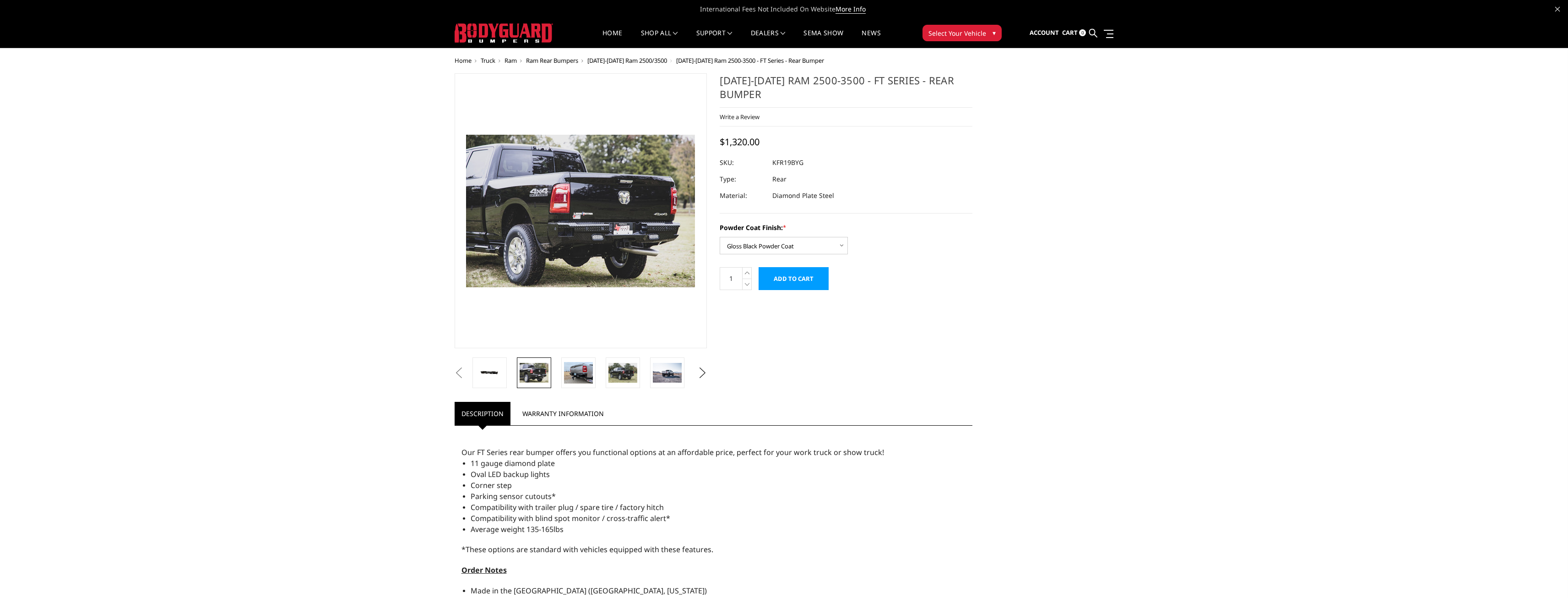
click at [601, 366] on li at bounding box center [581, 372] width 44 height 31
click at [552, 376] on li at bounding box center [537, 372] width 44 height 31
click at [584, 378] on img at bounding box center [578, 372] width 29 height 21
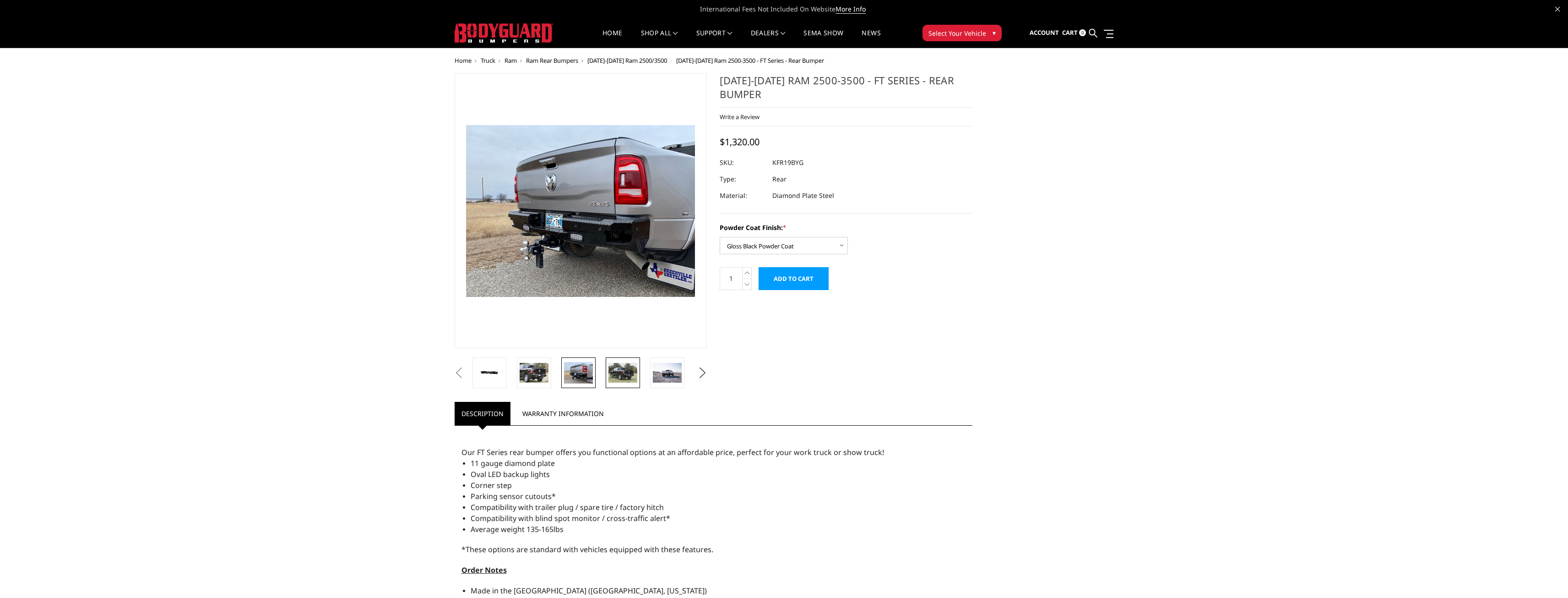
click at [620, 372] on img at bounding box center [622, 372] width 29 height 19
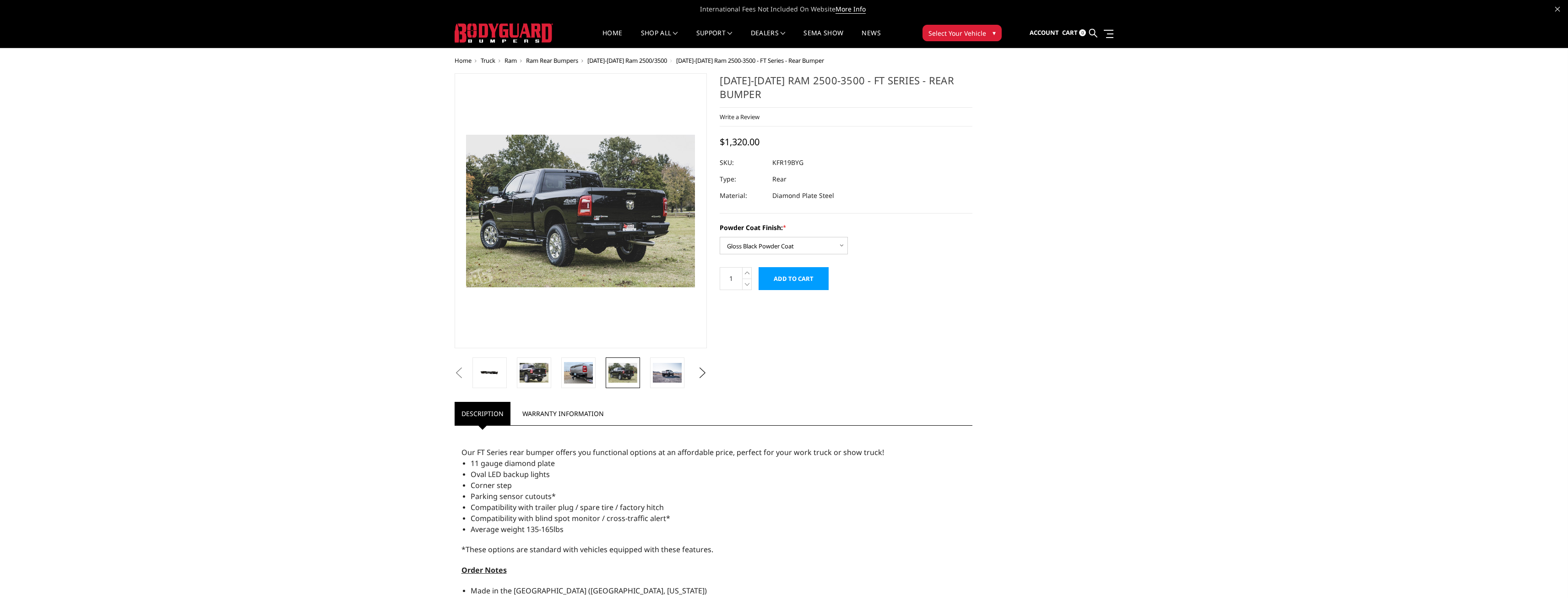
click at [648, 370] on li at bounding box center [670, 372] width 44 height 31
click at [655, 370] on img at bounding box center [667, 372] width 29 height 19
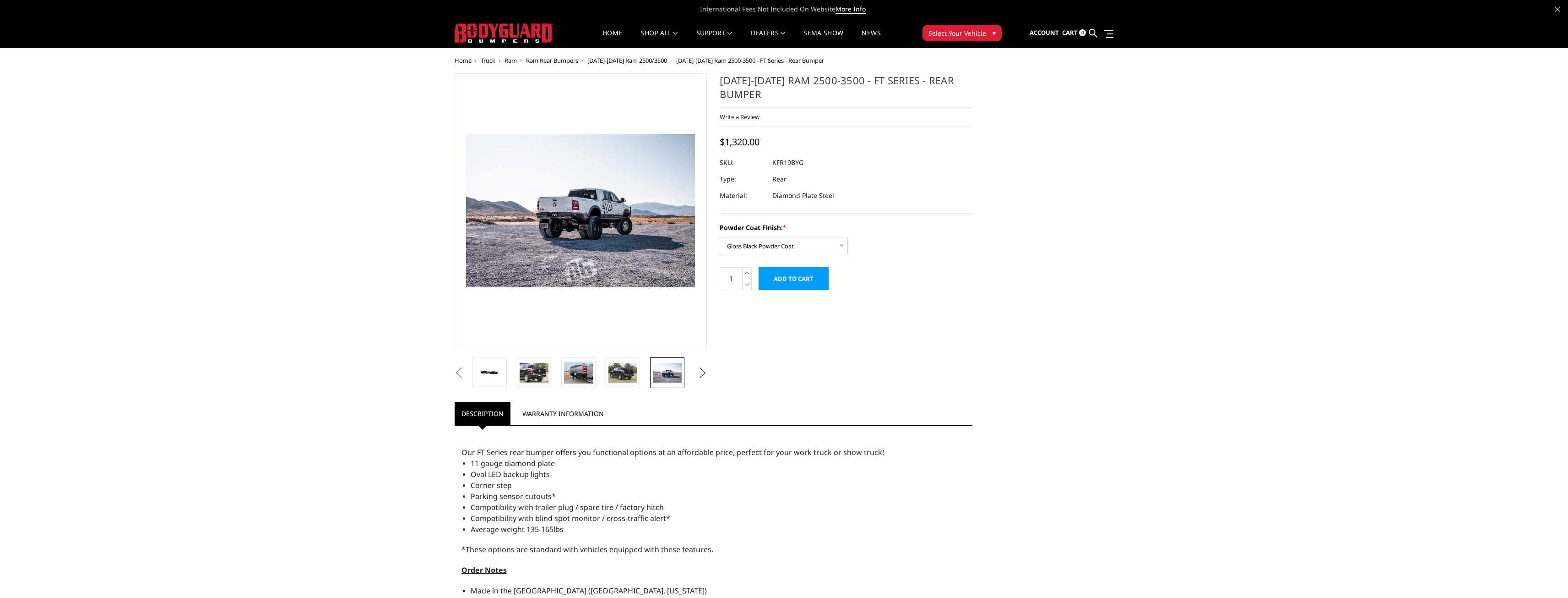
click at [933, 29] on span "Select Your Vehicle" at bounding box center [957, 33] width 58 height 9
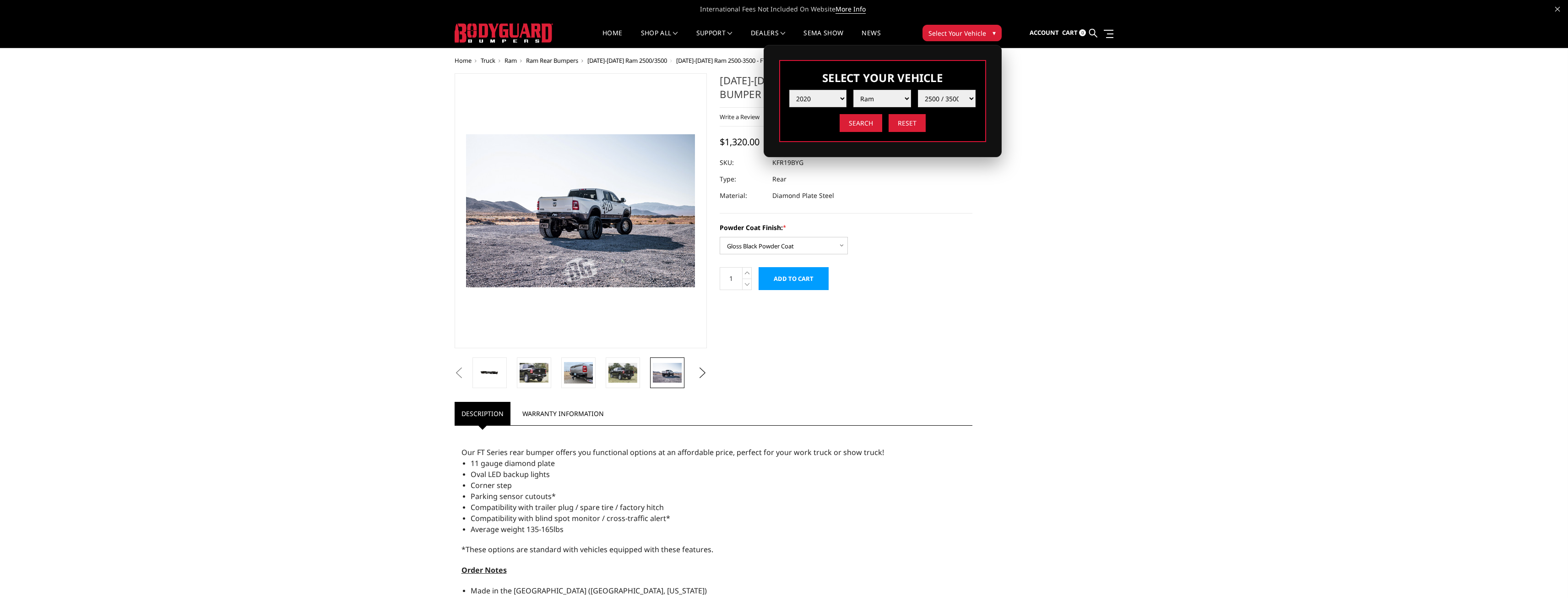
click at [818, 94] on select "Year [DATE] 2024 2023 2022 2021 2020 2019 2018 2017 2016 2015 2014 2013 2012 20…" at bounding box center [818, 98] width 58 height 17
select select "yr_2014"
click at [789, 90] on select "Year [DATE] 2024 2023 2022 2021 2020 2019 2018 2017 2016 2015 2014 2013 2012 20…" at bounding box center [818, 98] width 58 height 17
select select "-1"
click at [883, 100] on select "Make Chevrolet Ford GMC Ram Toyota" at bounding box center [882, 98] width 58 height 17
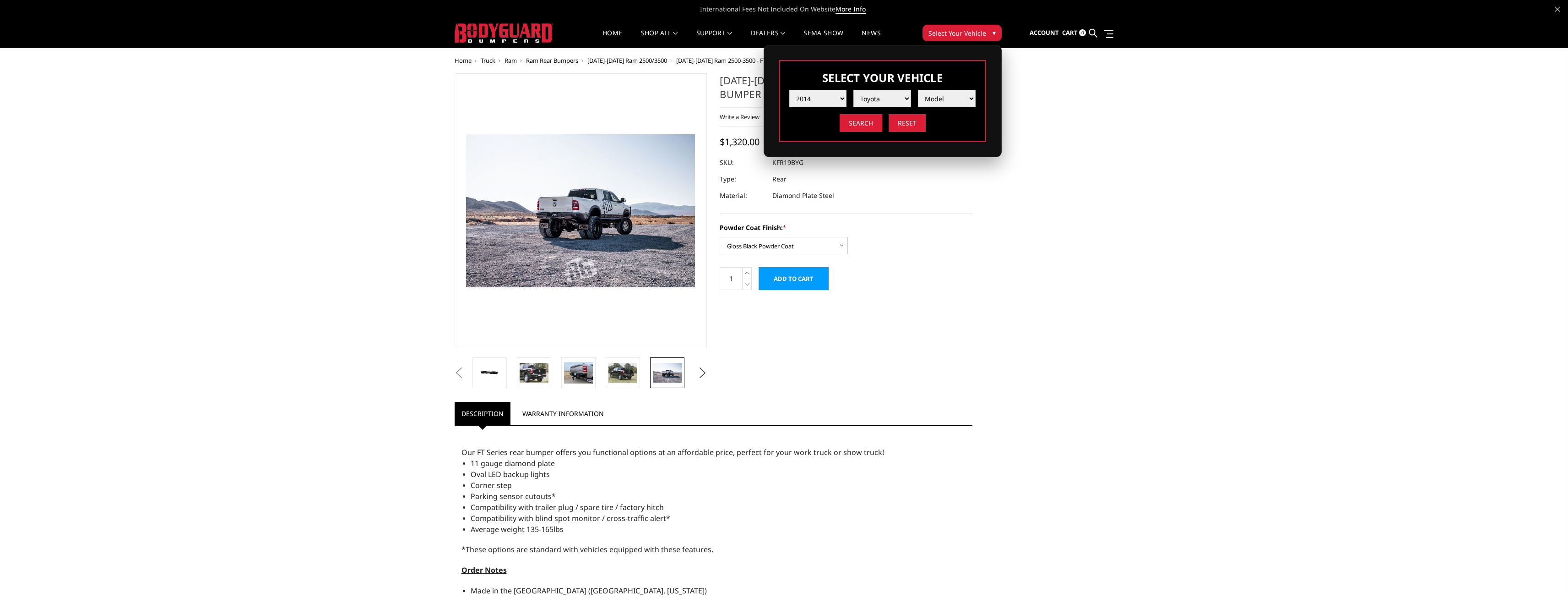
click at [854, 90] on select "Make Chevrolet Ford GMC Ram Toyota" at bounding box center [882, 98] width 58 height 17
click at [885, 103] on select "Make Chevrolet Ford GMC Ram Toyota" at bounding box center [882, 98] width 58 height 17
select select "mk_ram"
click at [854, 90] on select "Make Chevrolet Ford GMC Ram Toyota" at bounding box center [882, 98] width 58 height 17
click at [936, 96] on select "Model 1500 5-Lug 2500 / 3500 4500 / 5500" at bounding box center [947, 98] width 58 height 17
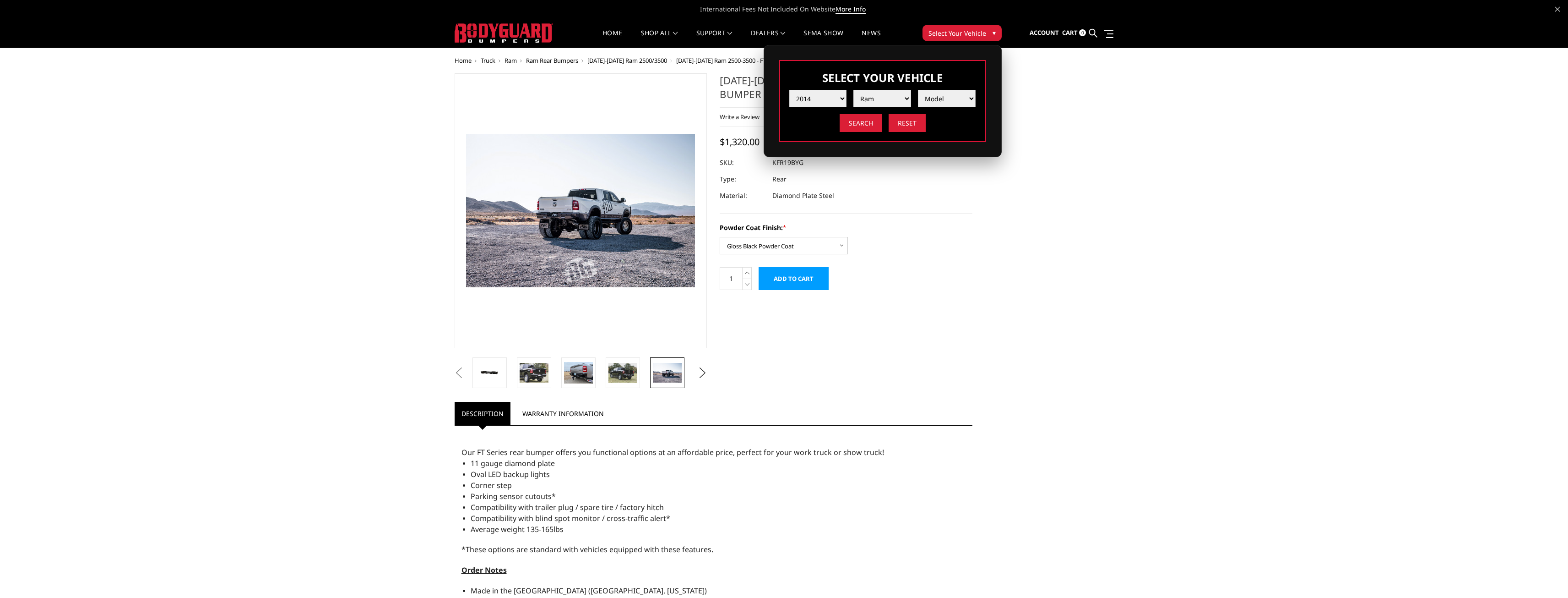
select select "md_1500-5-lug"
click at [918, 90] on select "Model 1500 5-Lug 2500 / 3500 4500 / 5500" at bounding box center [947, 98] width 58 height 17
click at [876, 128] on input "Search" at bounding box center [861, 123] width 42 height 18
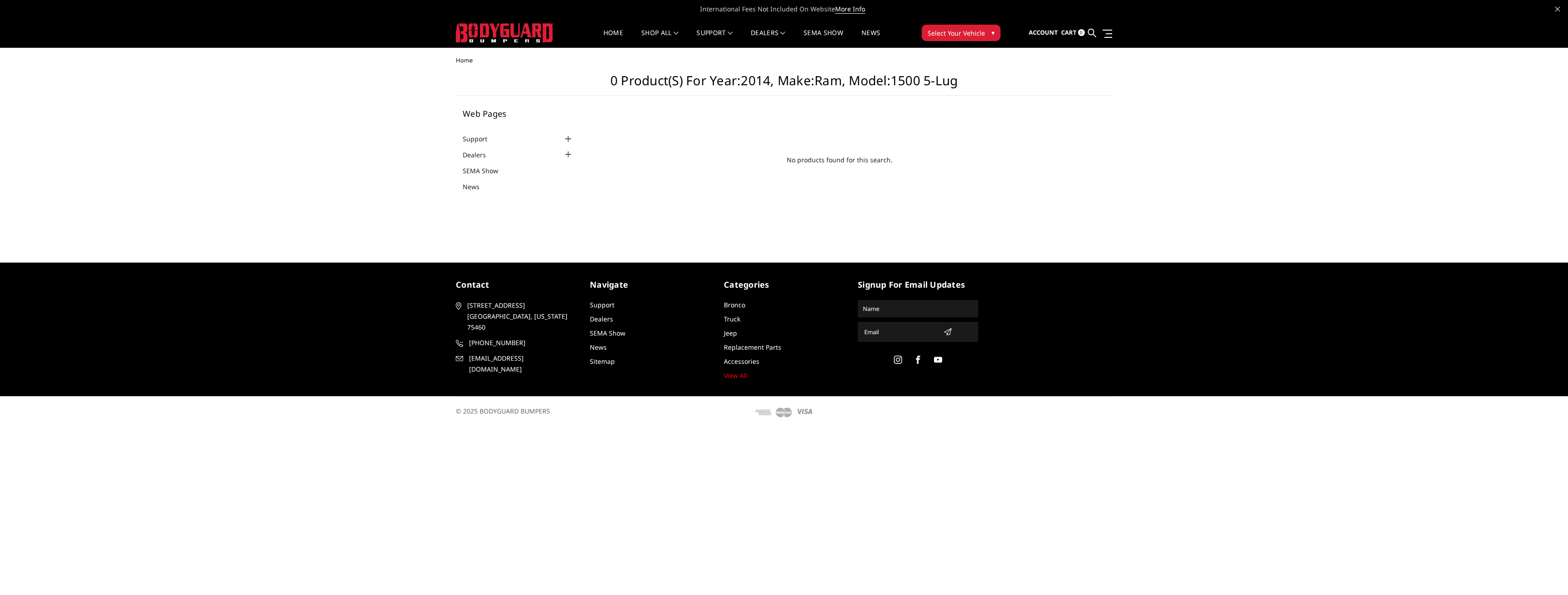
click at [944, 36] on span "Select Your Vehicle" at bounding box center [956, 33] width 57 height 9
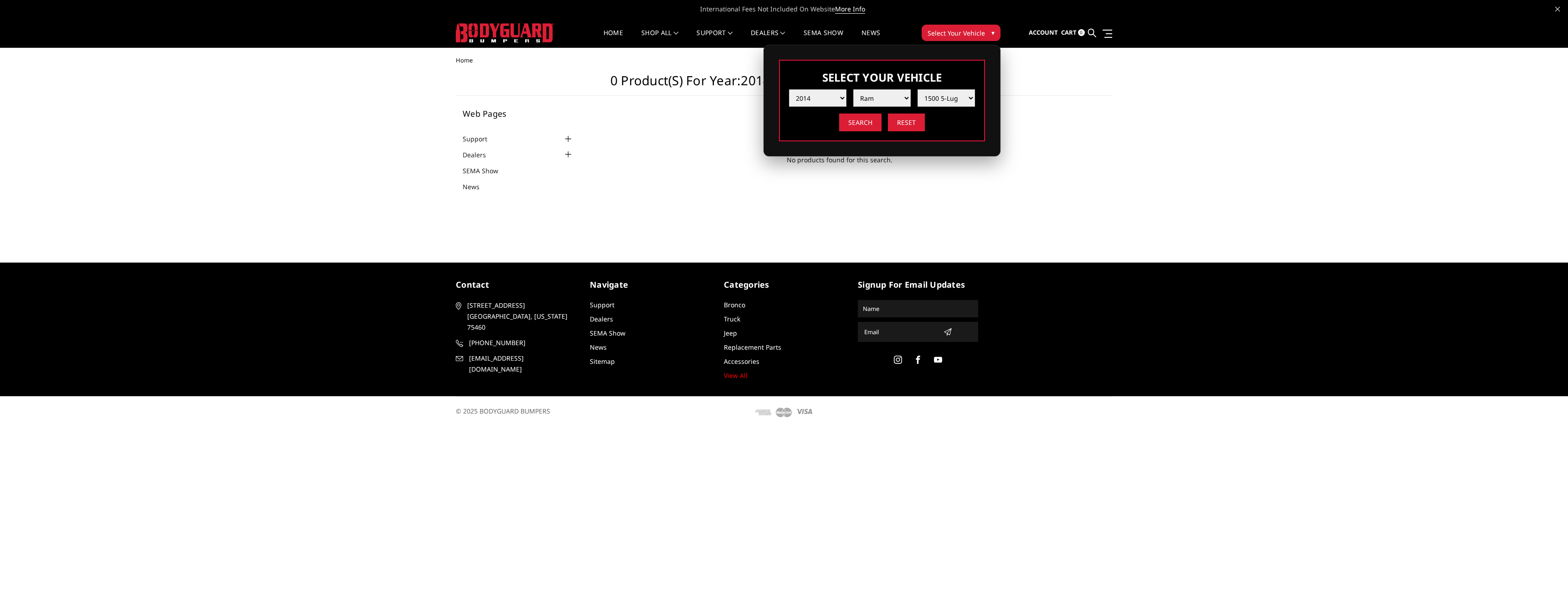
drag, startPoint x: 845, startPoint y: 98, endPoint x: 846, endPoint y: 103, distance: 5.1
click at [845, 98] on select "Year [DATE] 2024 2023 2022 2021 2020 2019 2018 2017 2016 2015 2014 2013 2012 20…" at bounding box center [818, 98] width 57 height 17
select select "yr_2012"
click at [789, 89] on select "Year [DATE] 2024 2023 2022 2021 2020 2019 2018 2017 2016 2015 2014 2013 2012 20…" at bounding box center [818, 98] width 57 height 17
select select "-1"
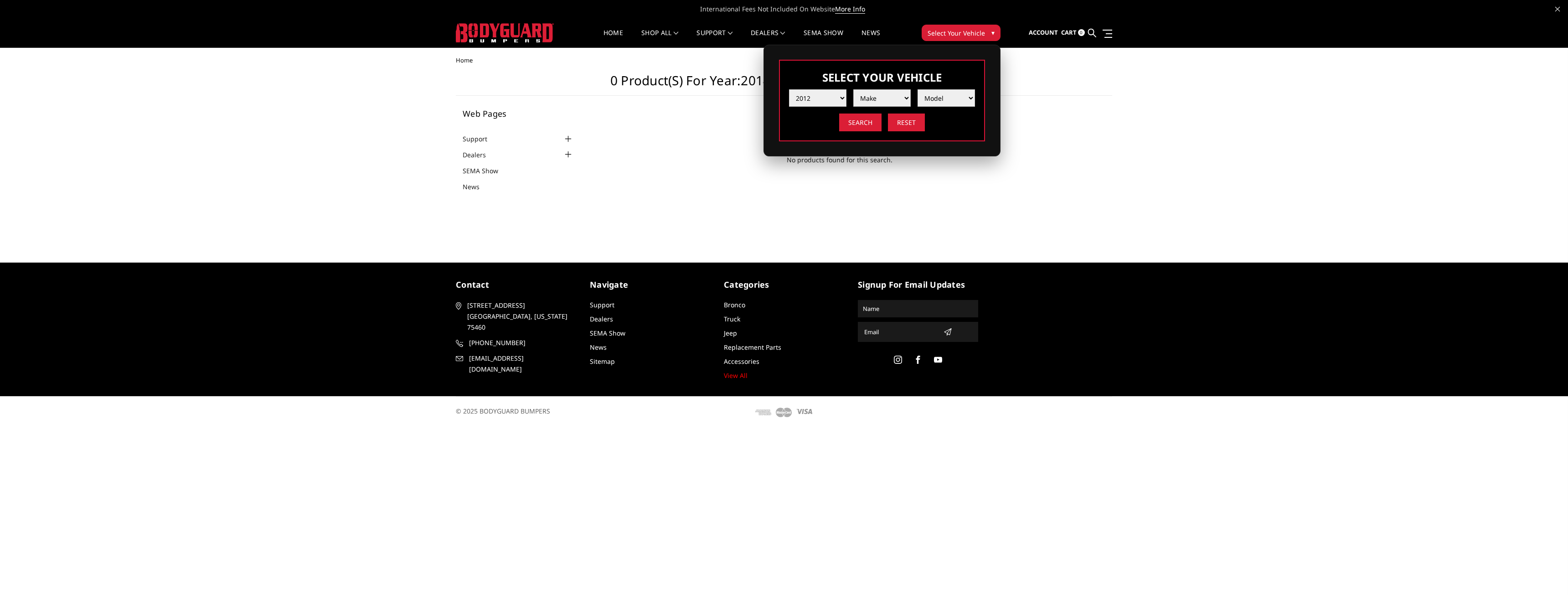
click at [898, 96] on select "Make Chevrolet Ford GMC Ram Toyota" at bounding box center [882, 98] width 57 height 17
select select "mk_ram"
click at [853, 89] on select "Make Chevrolet Ford GMC Ram Toyota" at bounding box center [882, 98] width 57 height 17
click at [940, 101] on select "Model 1500 5-Lug 2500 / 3500 4500 / 5500" at bounding box center [946, 98] width 57 height 17
select select "md_1500-5-lug"
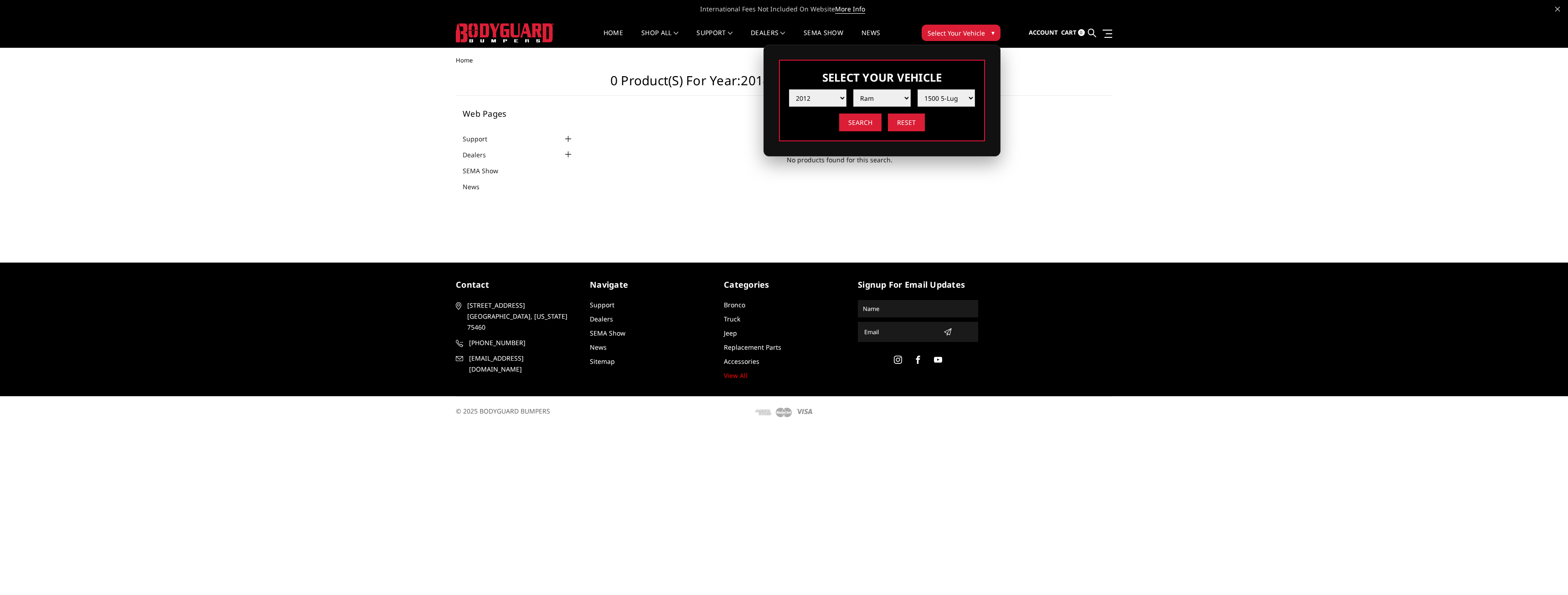
click at [917, 89] on select "Model 1500 5-Lug 2500 / 3500 4500 / 5500" at bounding box center [946, 98] width 57 height 17
click at [871, 120] on input "Search" at bounding box center [861, 122] width 42 height 18
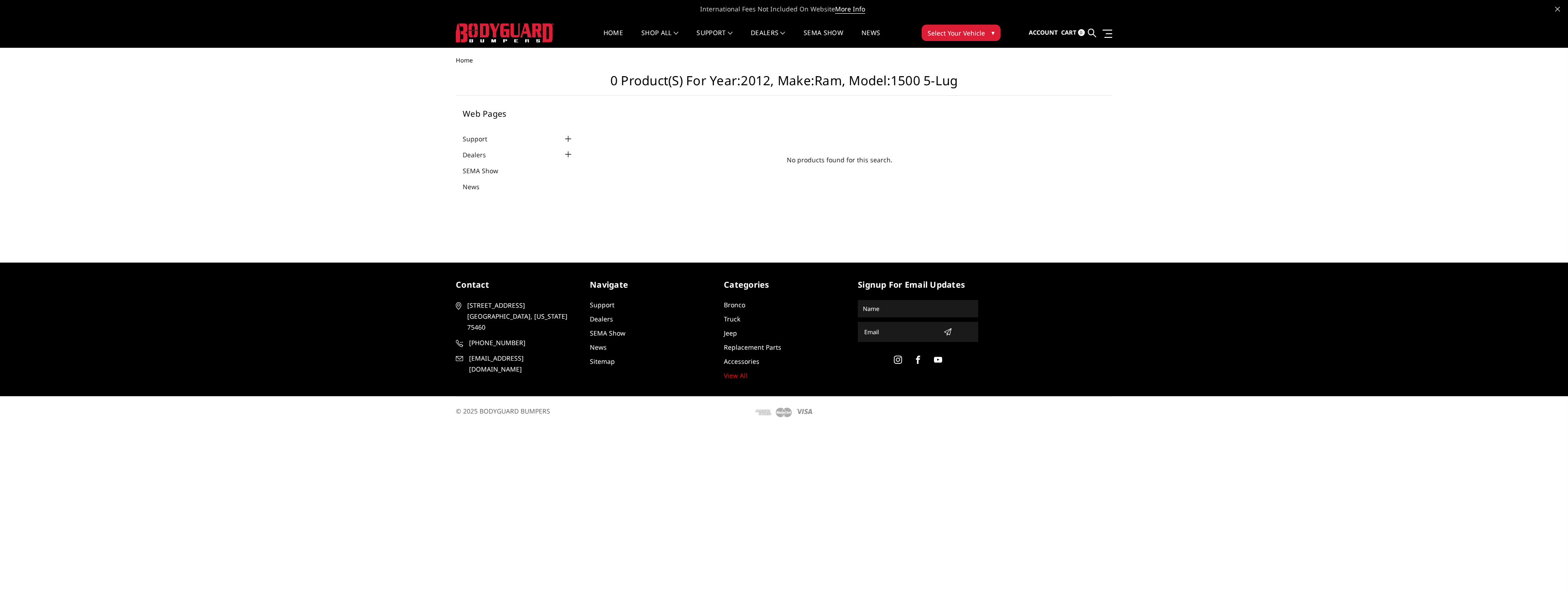
click at [943, 39] on button "Select Your Vehicle ▾" at bounding box center [961, 32] width 79 height 17
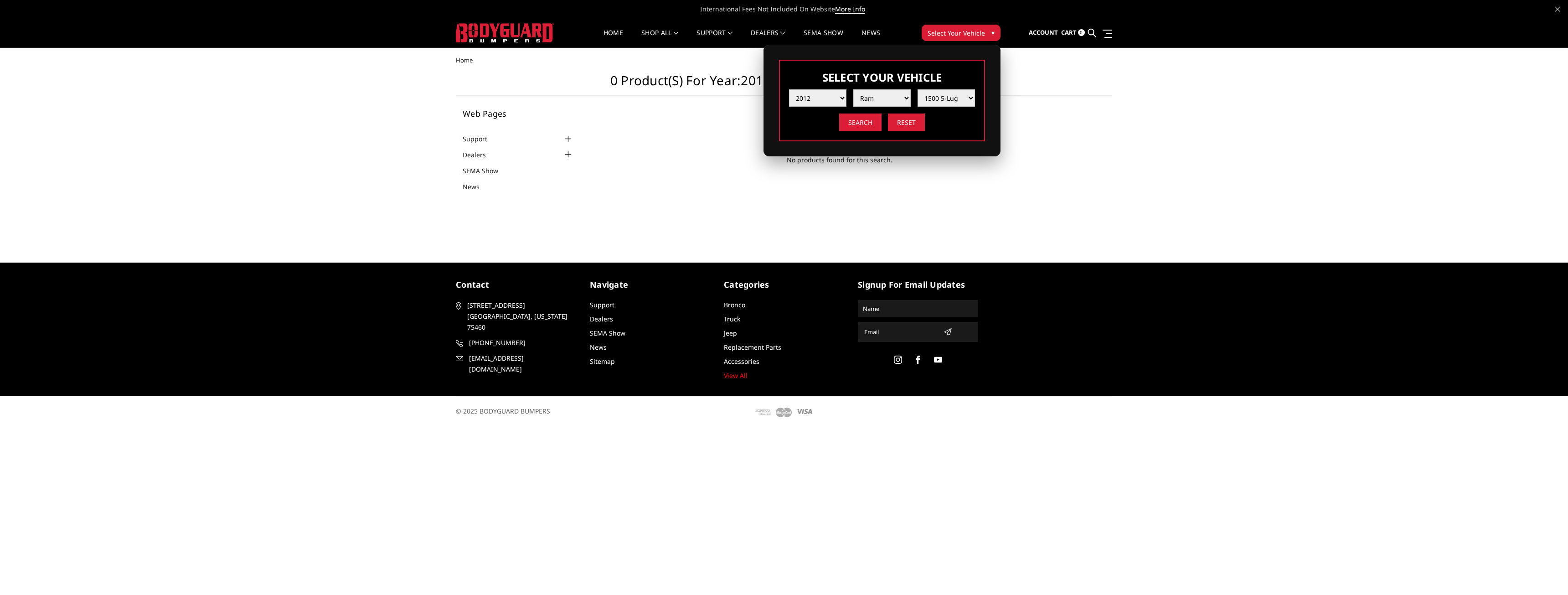
click at [837, 95] on select "Year 2025 2024 2023 2022 2021 2020 2019 2018 2017 2016 2015 2014 2013 2012 2011…" at bounding box center [818, 98] width 57 height 17
select select "yr_2019"
click at [789, 89] on select "Year 2025 2024 2023 2022 2021 2020 2019 2018 2017 2016 2015 2014 2013 2012 2011…" at bounding box center [818, 98] width 57 height 17
select select "-1"
click at [871, 97] on select "Make Chevrolet Ford GMC Nissan Ram Toyota" at bounding box center [882, 98] width 57 height 17
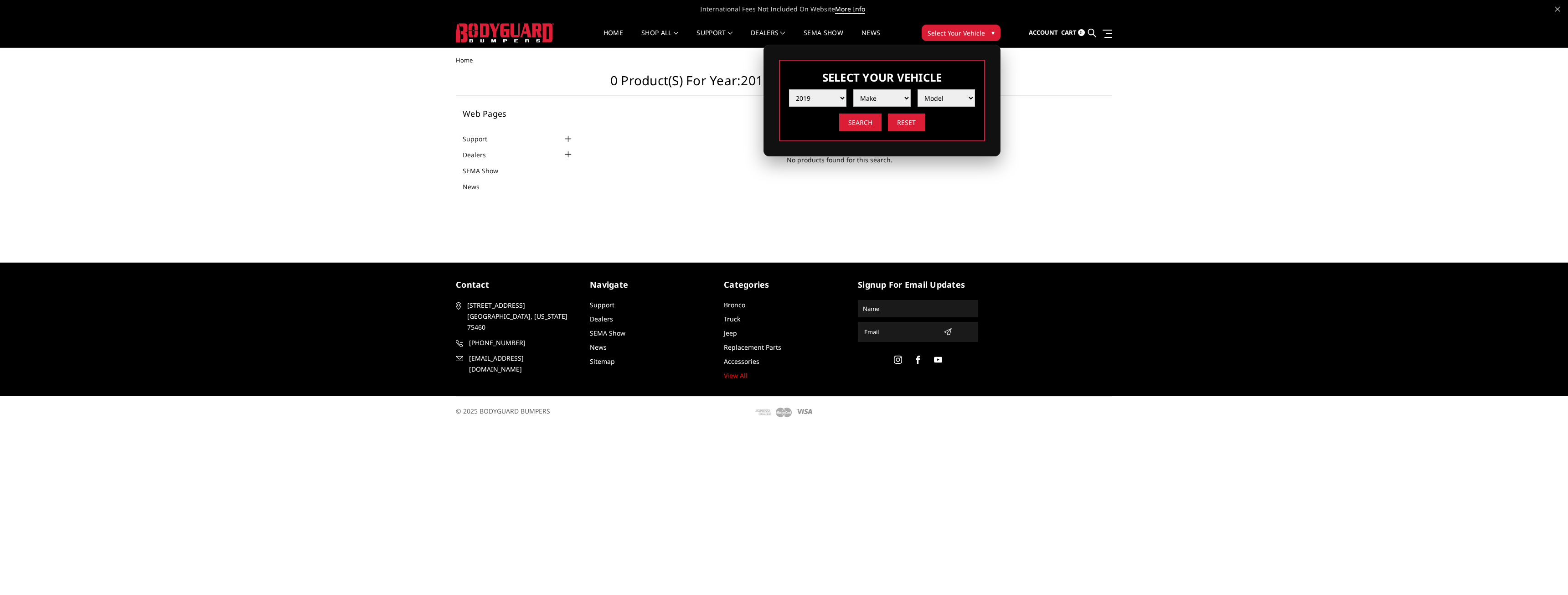
select select "mk_ram"
click at [853, 89] on select "Make Chevrolet Ford GMC Nissan Ram Toyota" at bounding box center [882, 98] width 57 height 17
click at [929, 92] on select "Model 1500 6-Lug 1500 Rebel 2500 / 3500 4500 / 5500" at bounding box center [946, 98] width 57 height 17
select select "md_1500-6-lug"
click at [917, 89] on select "Model 1500 6-Lug 1500 Rebel 2500 / 3500 4500 / 5500" at bounding box center [946, 98] width 57 height 17
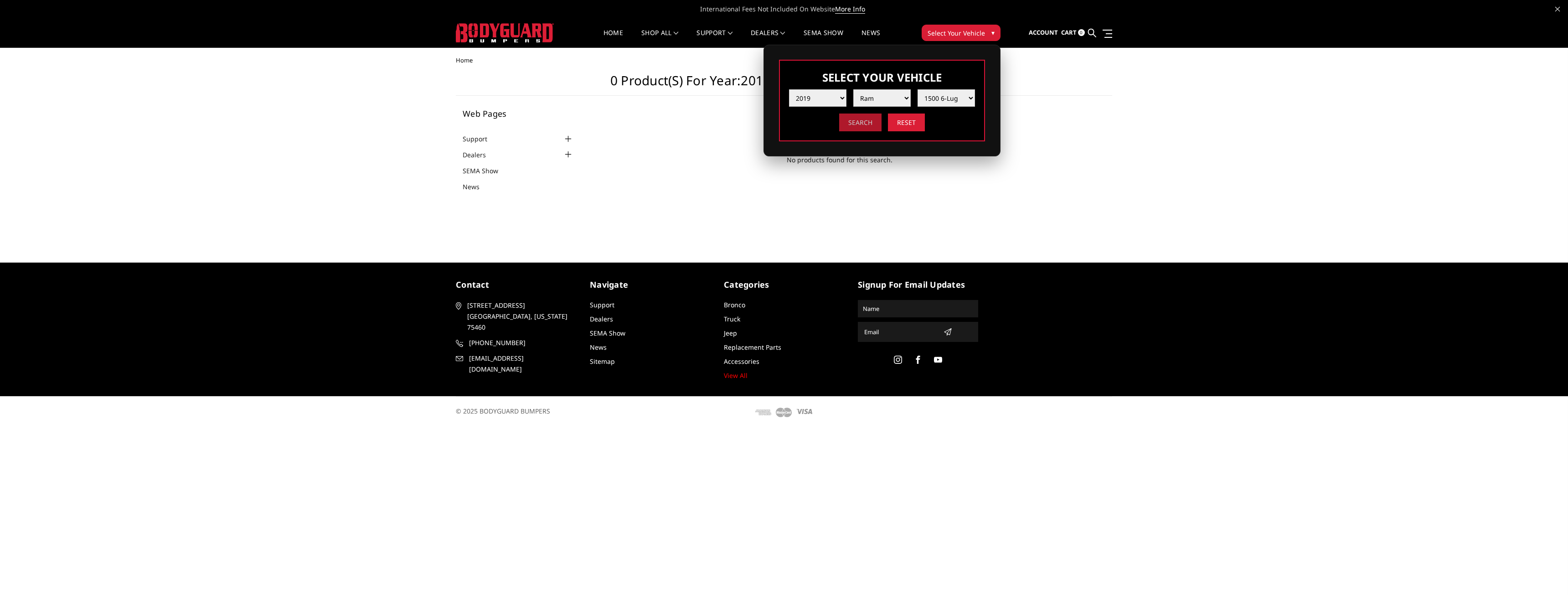
click at [861, 119] on input "Search" at bounding box center [861, 122] width 42 height 18
